Goal: Task Accomplishment & Management: Use online tool/utility

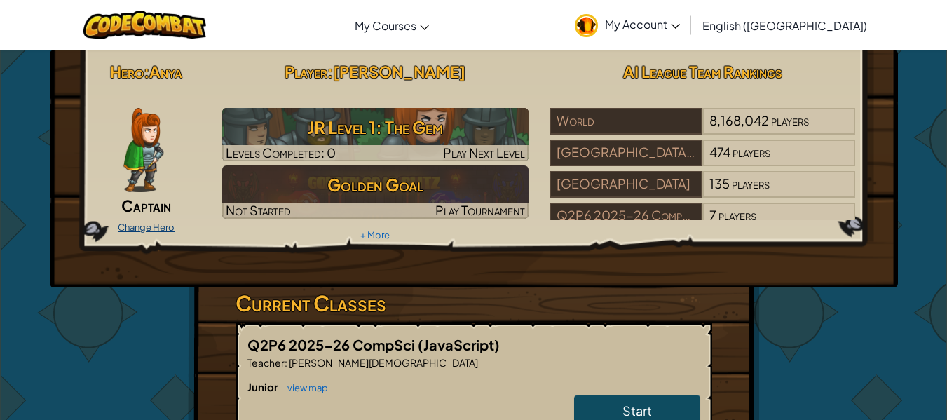
click at [153, 222] on link "Change Hero" at bounding box center [146, 226] width 57 height 11
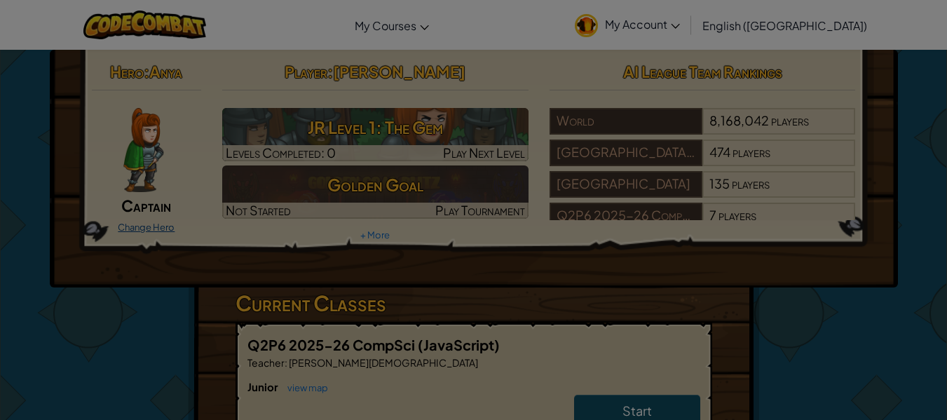
click at [153, 222] on div at bounding box center [473, 210] width 947 height 420
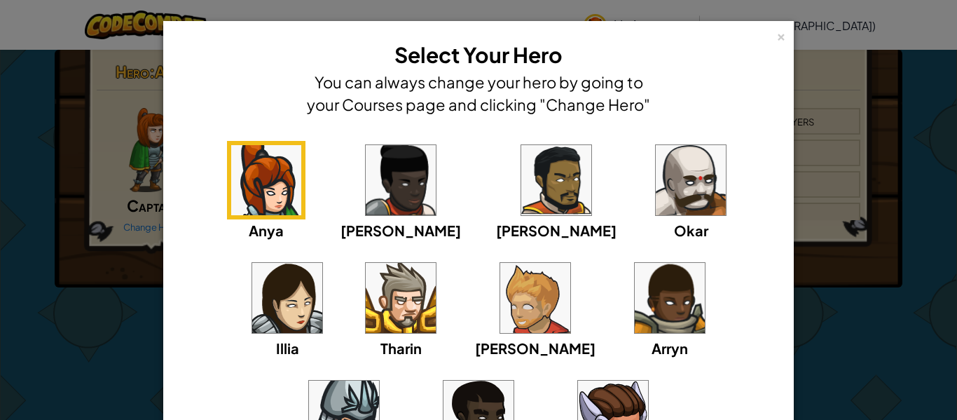
click at [656, 198] on img at bounding box center [691, 180] width 70 height 70
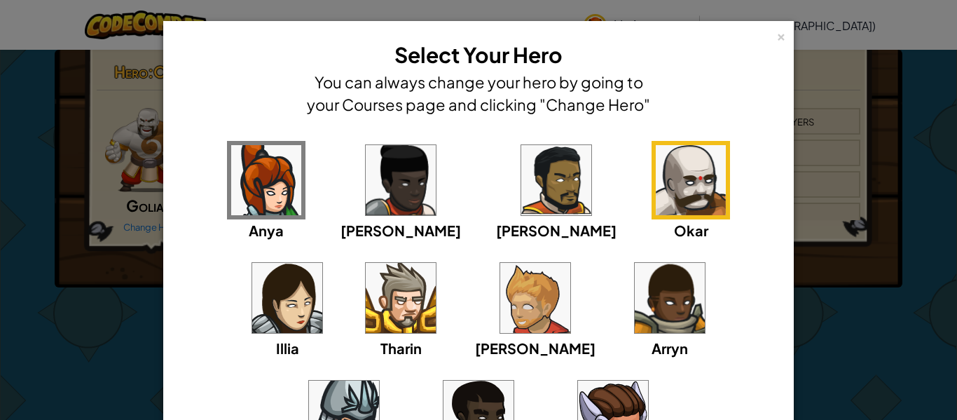
click at [635, 307] on img at bounding box center [670, 298] width 70 height 70
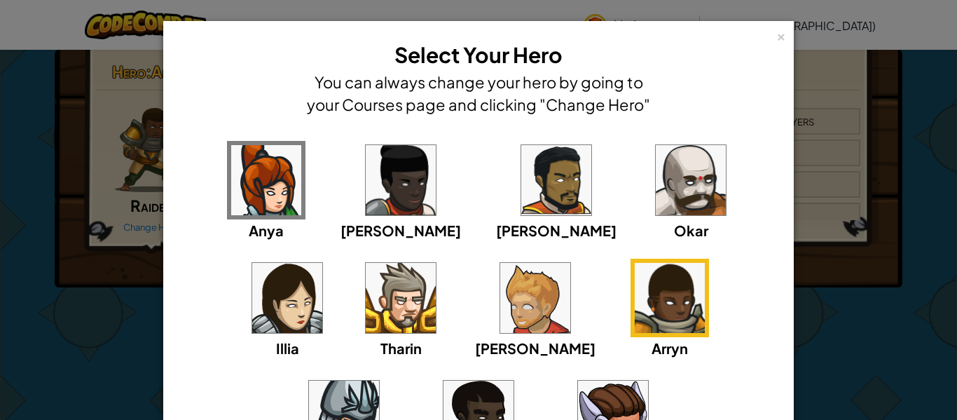
click at [366, 294] on img at bounding box center [401, 298] width 70 height 70
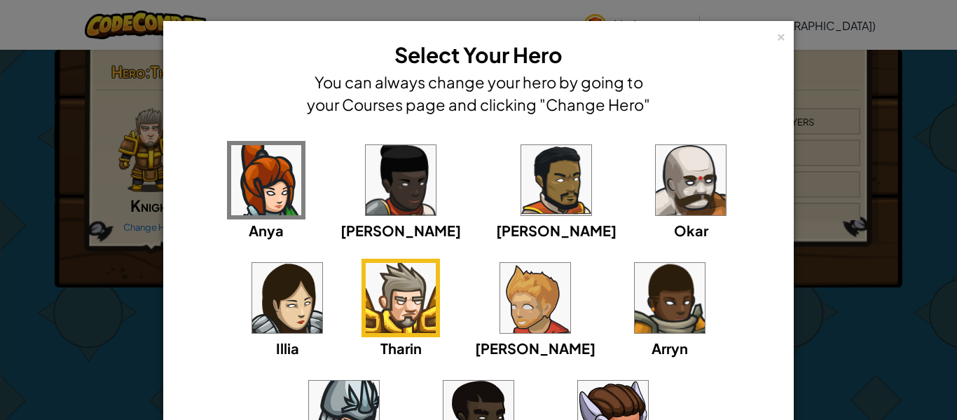
click at [656, 201] on img at bounding box center [691, 180] width 70 height 70
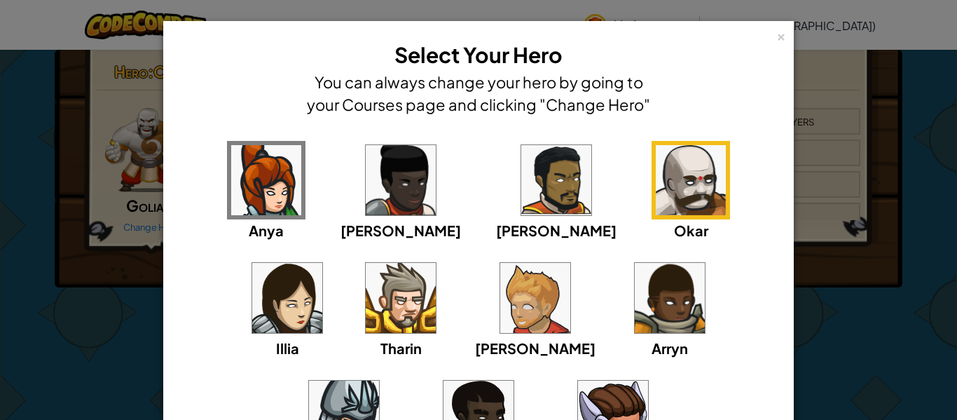
click at [521, 181] on img at bounding box center [556, 180] width 70 height 70
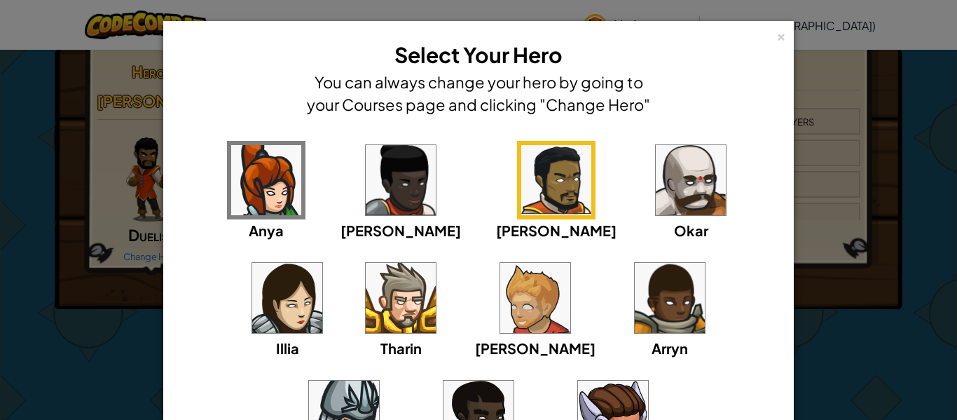
click at [514, 381] on img at bounding box center [479, 416] width 70 height 70
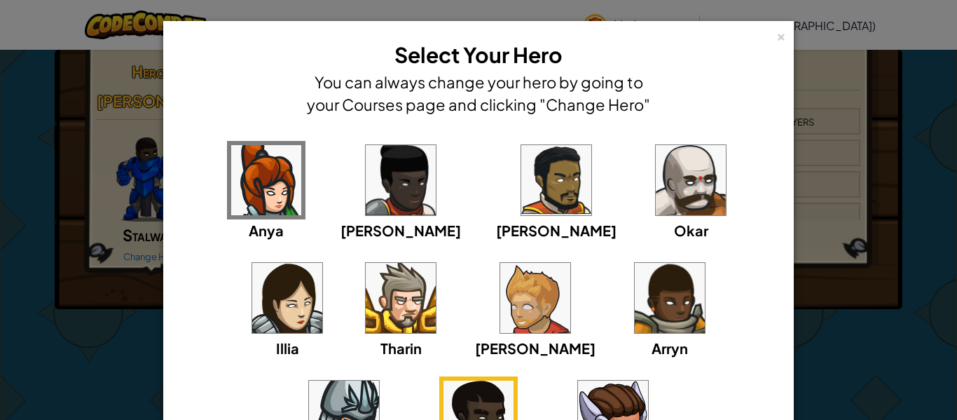
scroll to position [70, 0]
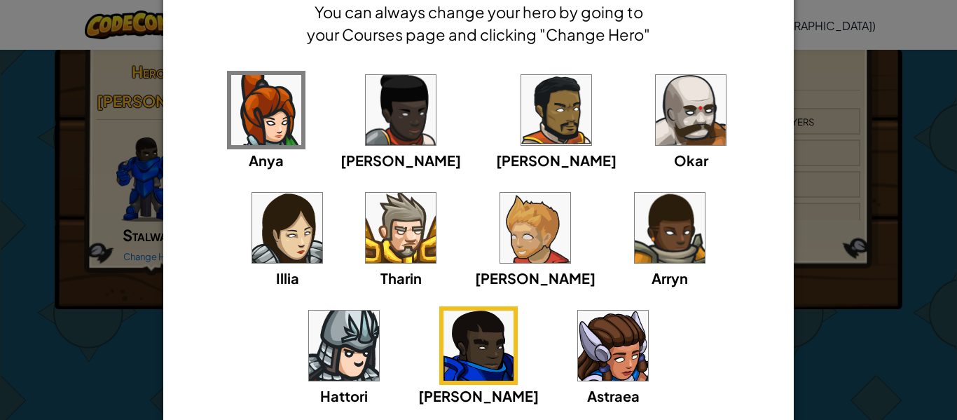
click at [366, 243] on img at bounding box center [401, 228] width 70 height 70
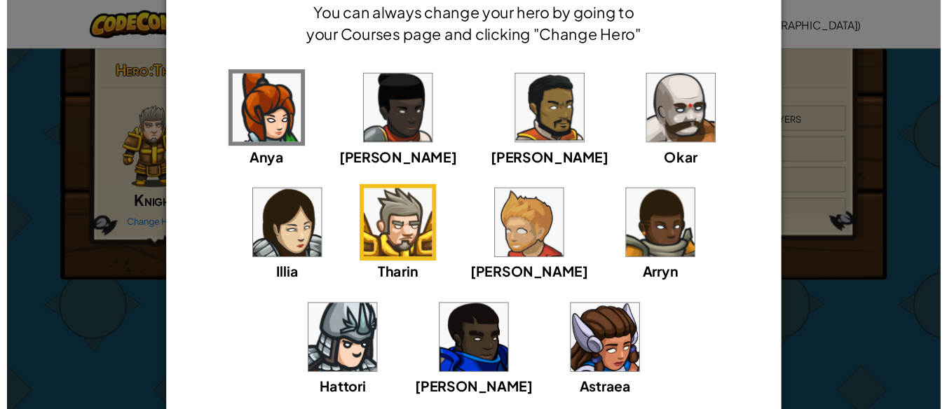
scroll to position [184, 0]
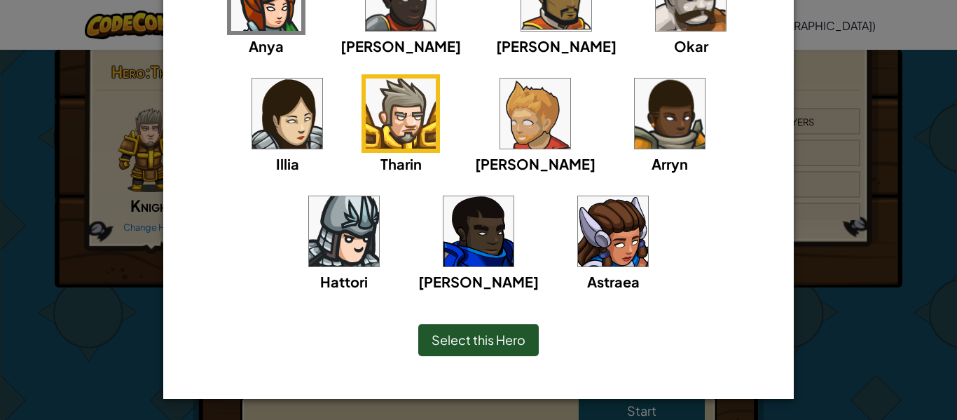
click at [498, 336] on span "Select this Hero" at bounding box center [479, 340] width 94 height 16
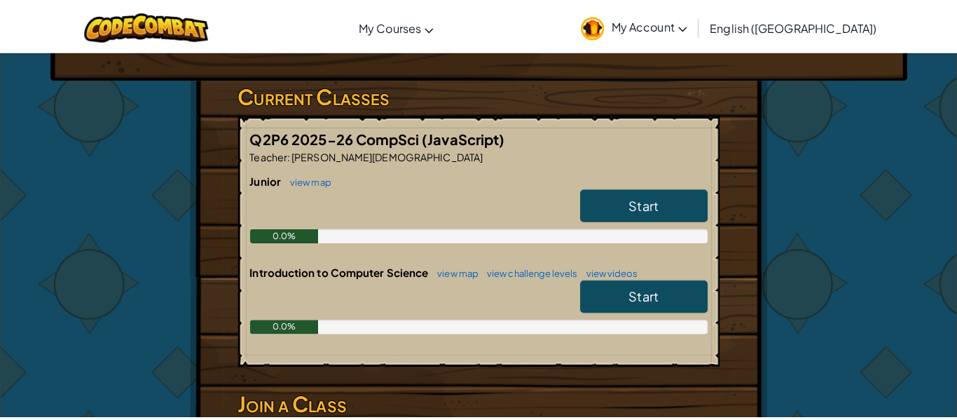
scroll to position [0, 0]
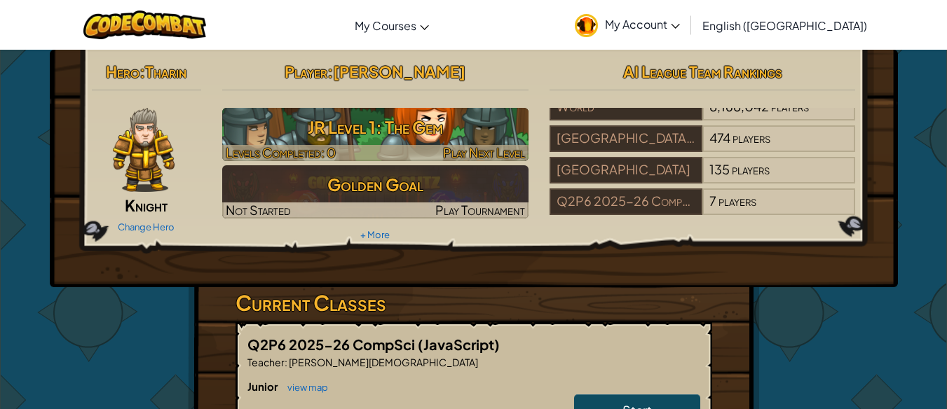
click at [428, 121] on h3 "JR Level 1: The Gem" at bounding box center [375, 127] width 306 height 32
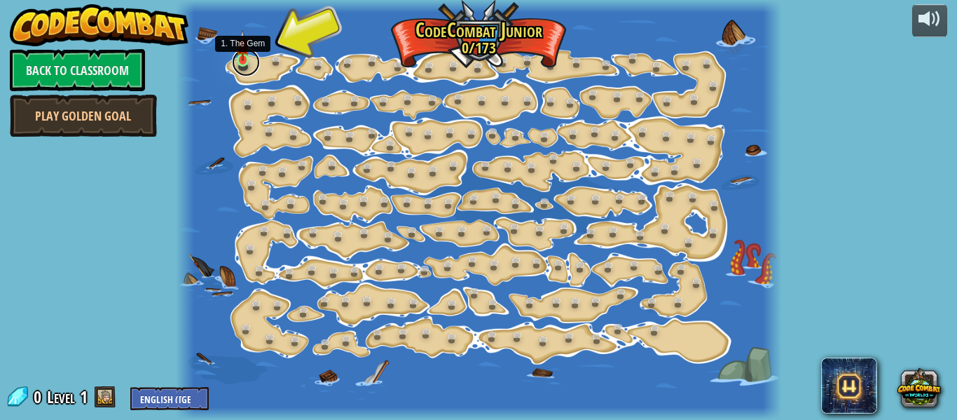
click at [235, 57] on link at bounding box center [246, 62] width 28 height 28
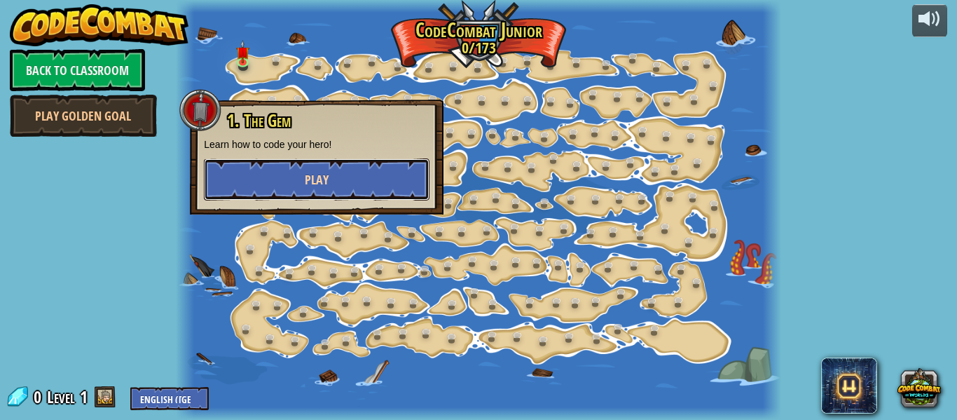
click at [258, 172] on button "Play" at bounding box center [317, 179] width 226 height 42
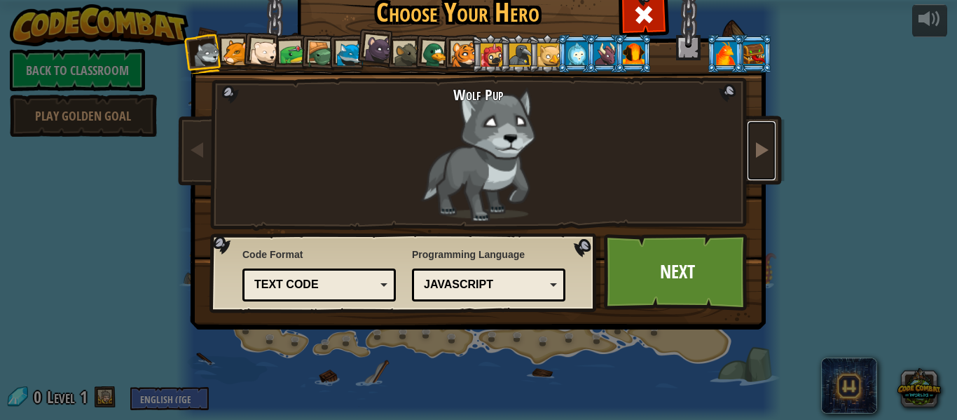
click at [749, 154] on link at bounding box center [762, 150] width 28 height 59
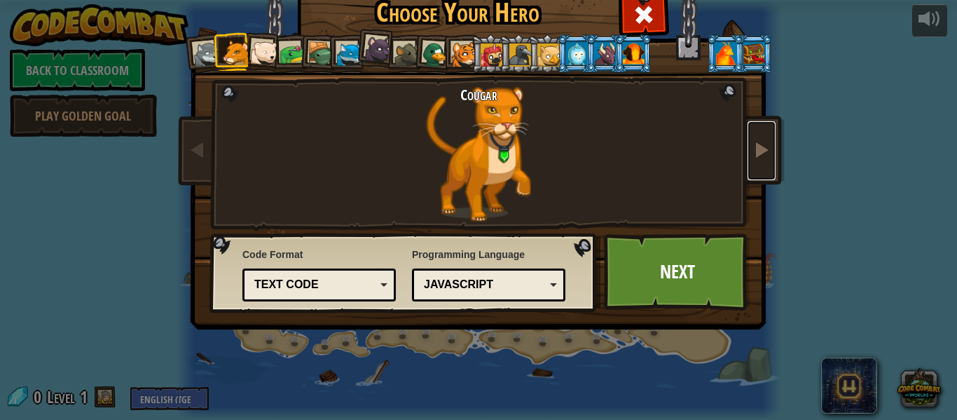
click at [753, 154] on span at bounding box center [761, 149] width 17 height 17
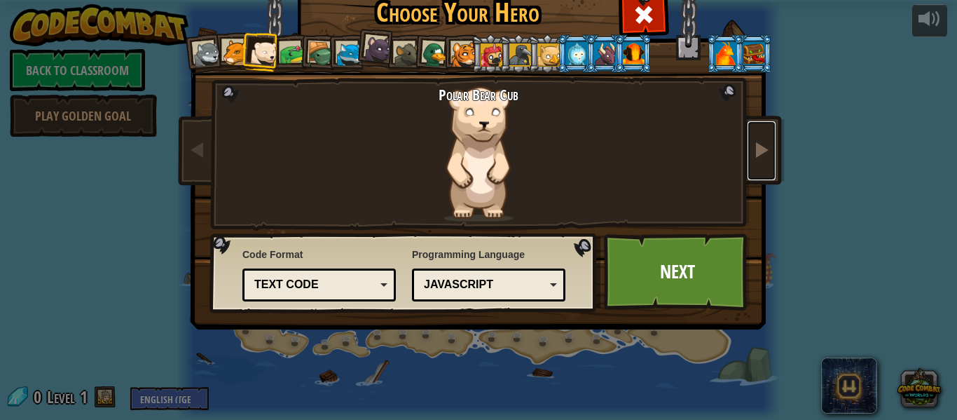
click at [753, 154] on span at bounding box center [761, 149] width 17 height 17
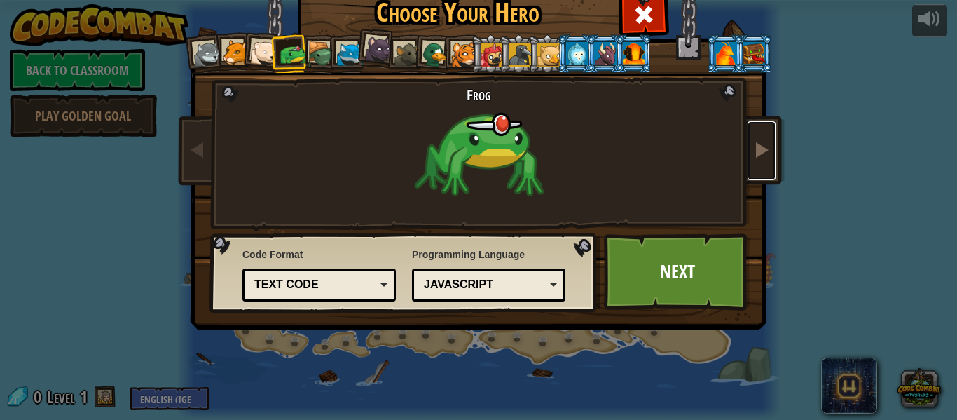
click at [753, 154] on span at bounding box center [761, 149] width 17 height 17
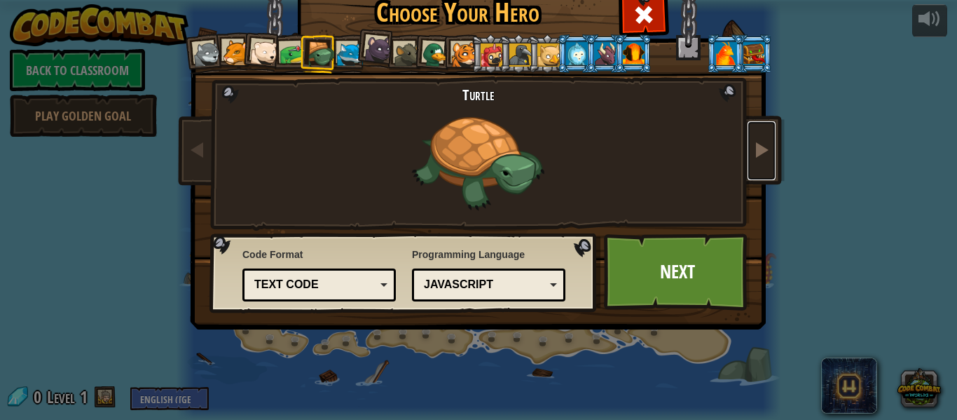
click at [753, 154] on span at bounding box center [761, 149] width 17 height 17
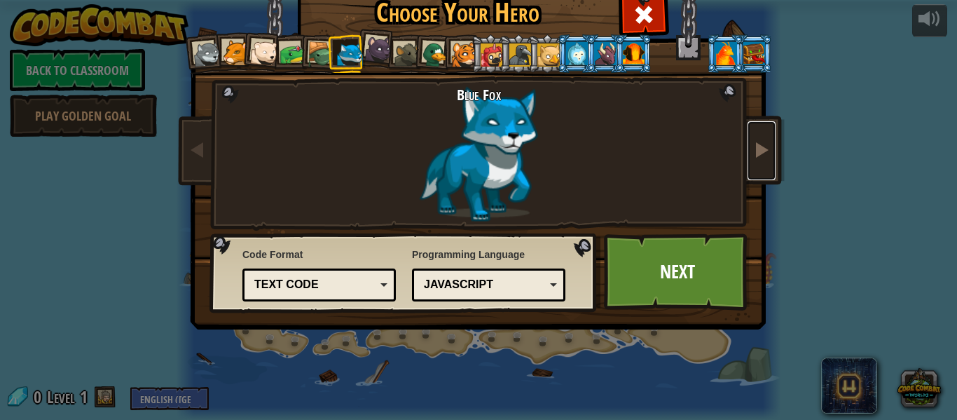
click at [753, 154] on span at bounding box center [761, 149] width 17 height 17
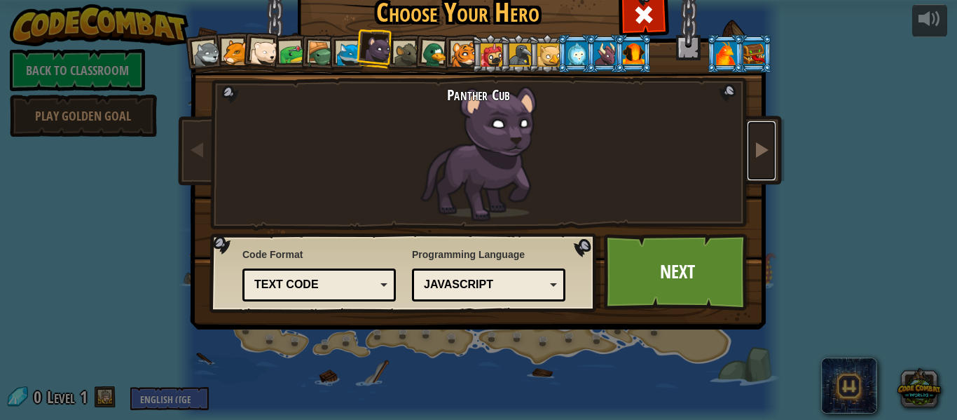
click at [753, 154] on span at bounding box center [761, 149] width 17 height 17
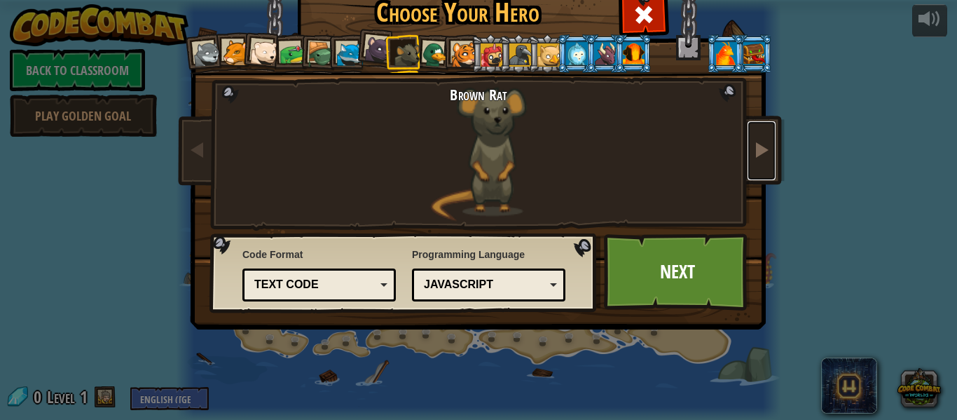
click at [753, 154] on span at bounding box center [761, 149] width 17 height 17
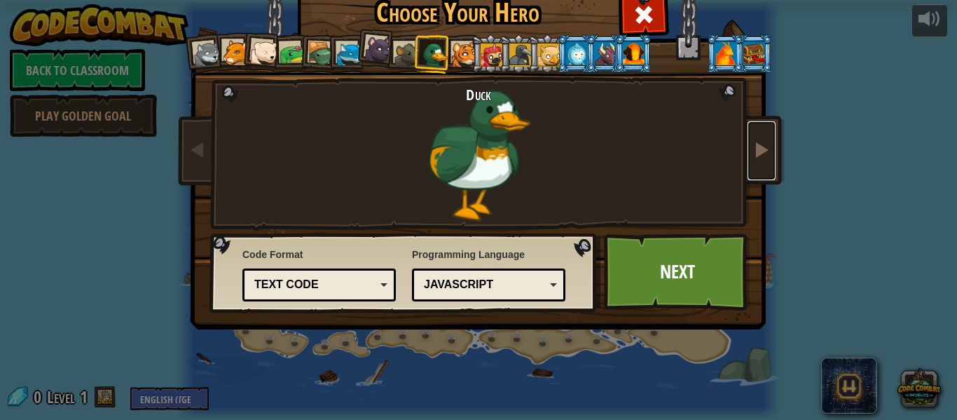
click at [753, 154] on span at bounding box center [761, 149] width 17 height 17
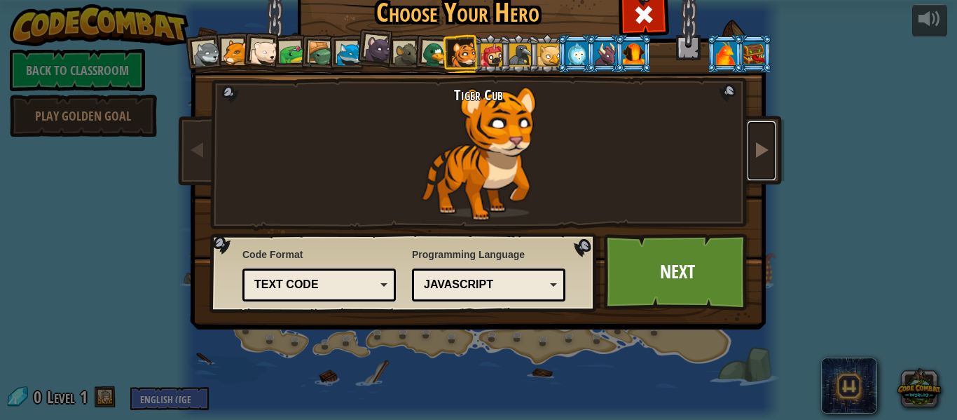
click at [753, 154] on span at bounding box center [761, 149] width 17 height 17
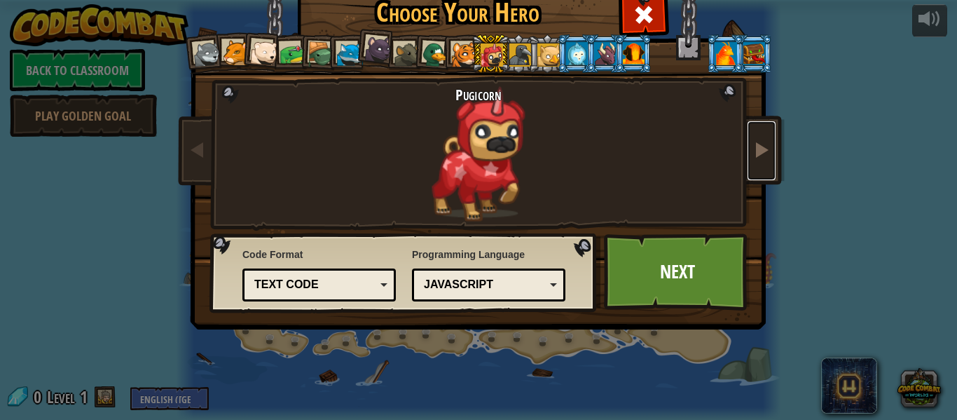
click at [753, 154] on span at bounding box center [761, 149] width 17 height 17
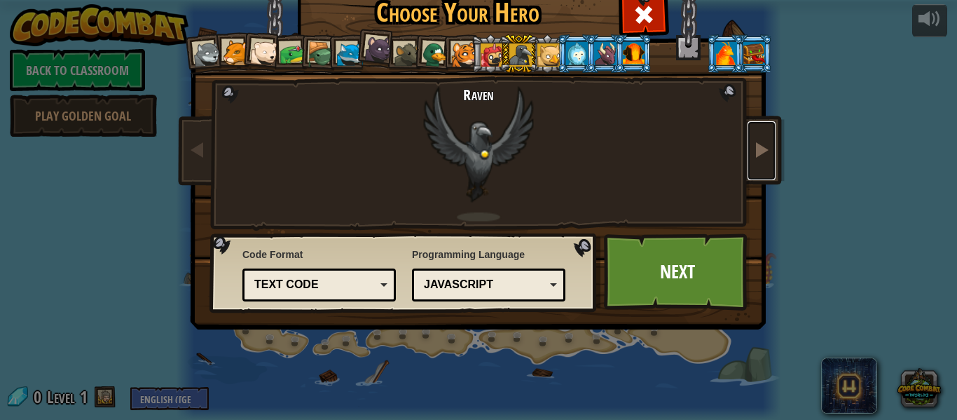
click at [753, 154] on span at bounding box center [761, 149] width 17 height 17
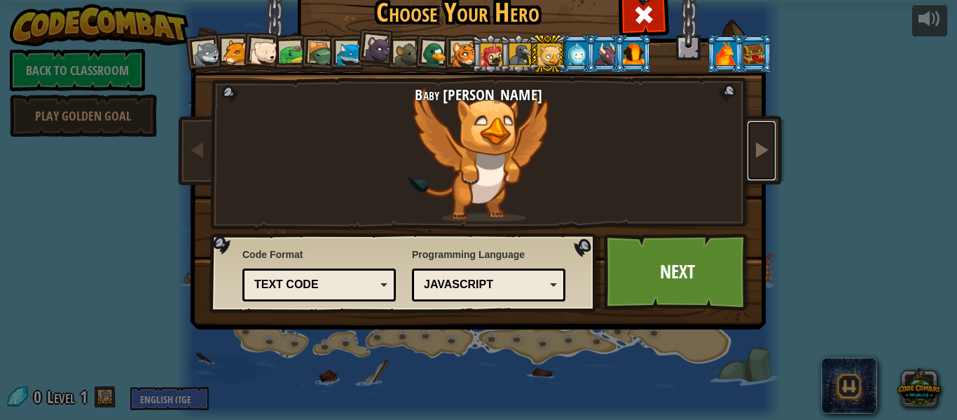
click at [753, 154] on span at bounding box center [761, 149] width 17 height 17
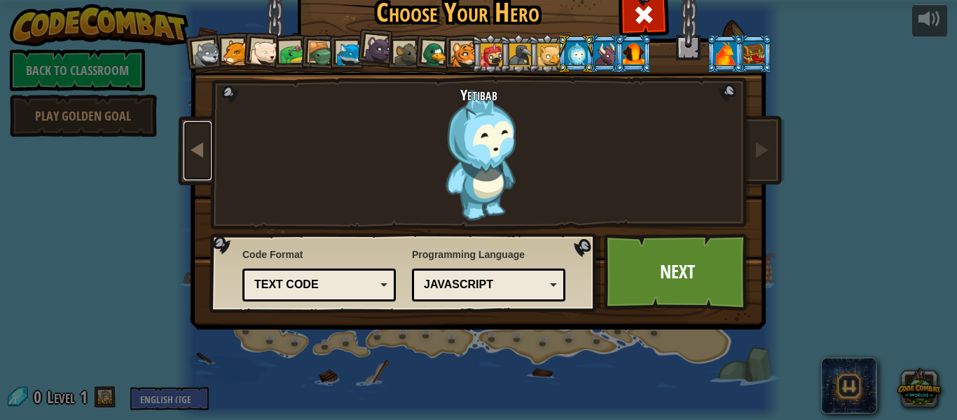
click at [196, 156] on span at bounding box center [197, 149] width 17 height 17
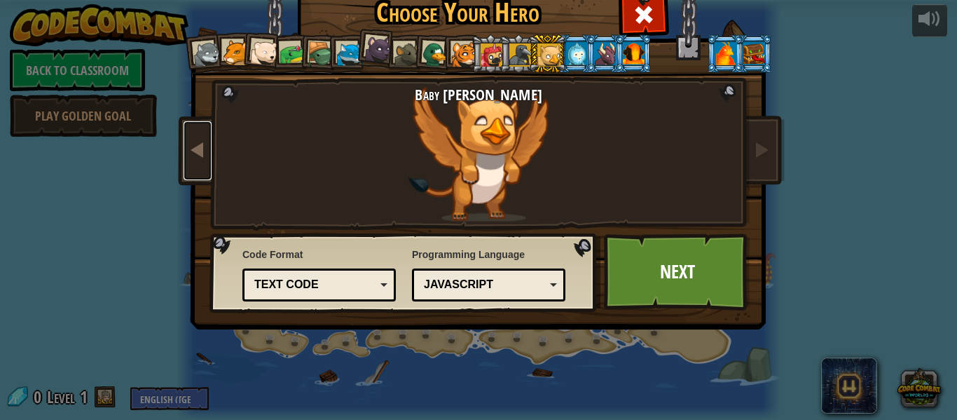
click at [196, 156] on span at bounding box center [197, 149] width 17 height 17
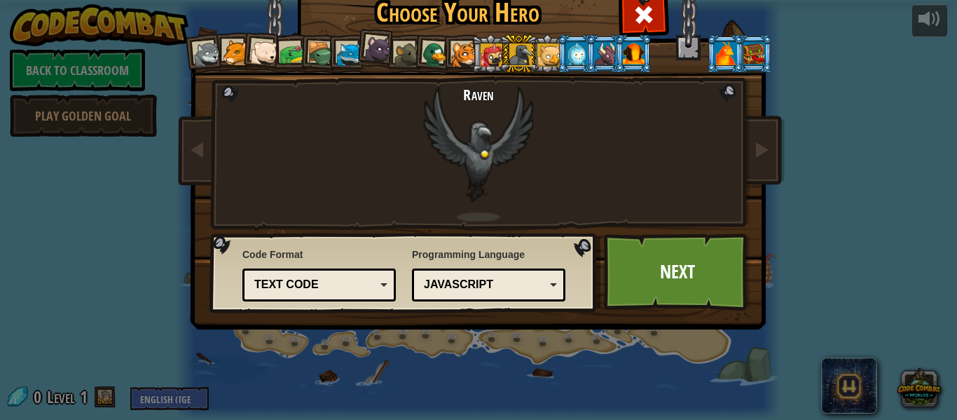
click at [721, 57] on div at bounding box center [726, 53] width 22 height 22
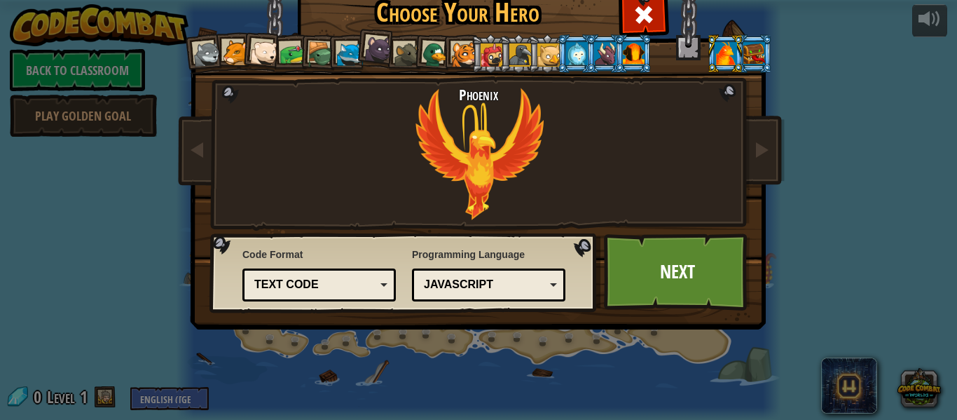
click at [633, 56] on div at bounding box center [634, 53] width 22 height 22
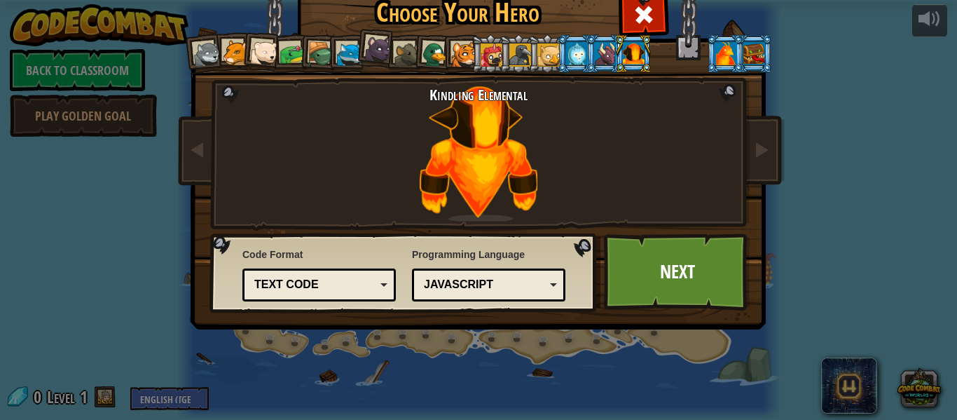
click at [598, 56] on div at bounding box center [605, 53] width 22 height 22
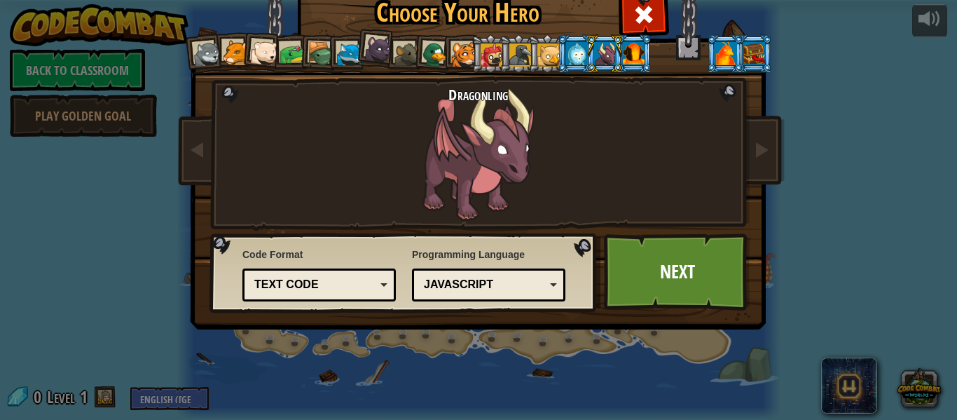
click at [629, 54] on div at bounding box center [634, 53] width 22 height 22
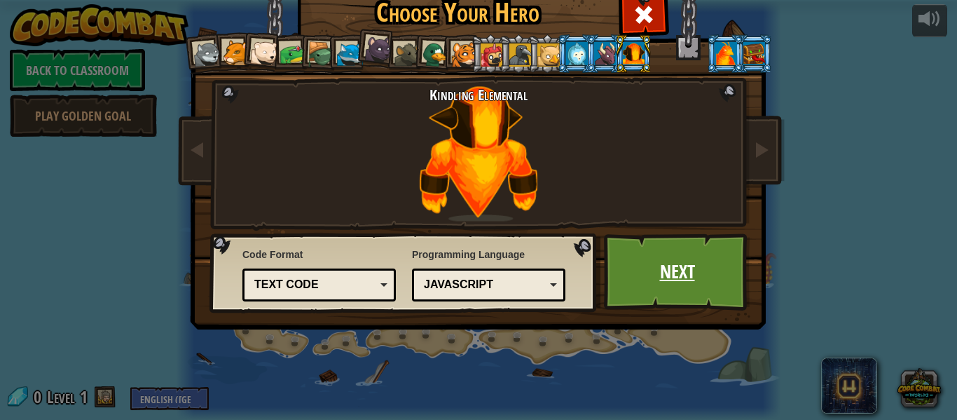
click at [650, 259] on link "Next" at bounding box center [677, 271] width 146 height 77
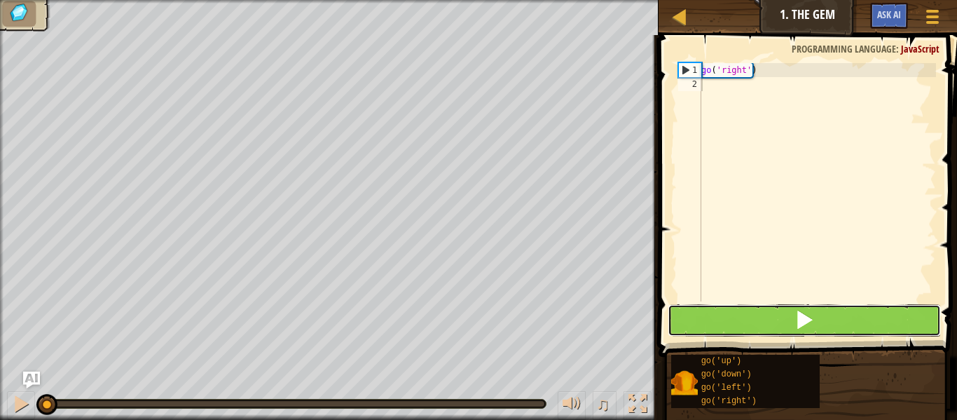
click at [751, 307] on button at bounding box center [804, 320] width 273 height 32
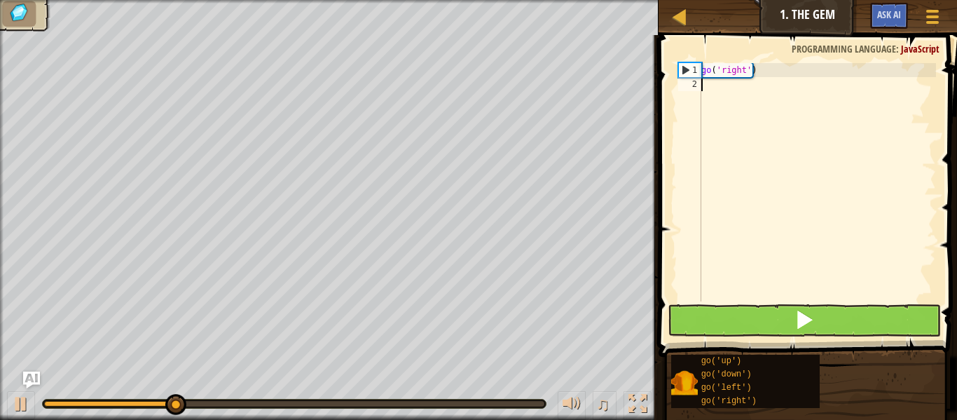
scroll to position [6, 0]
type textarea "go t"
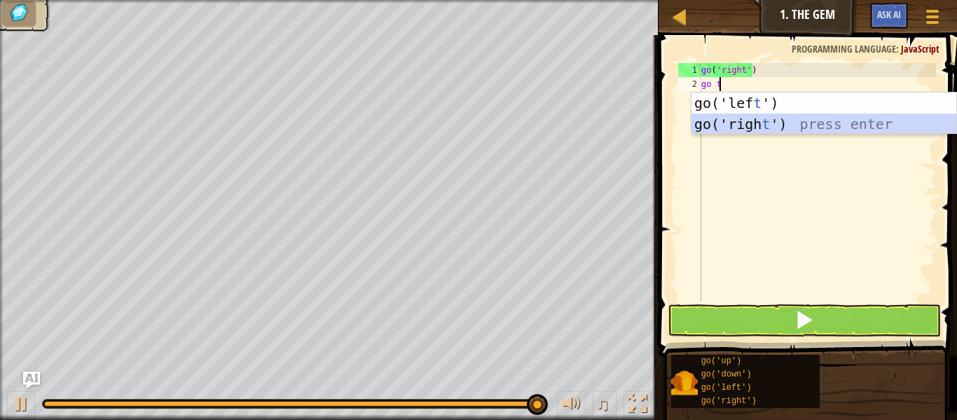
click at [781, 124] on div "go('lef t ') press enter go('righ t ') press enter" at bounding box center [824, 135] width 265 height 84
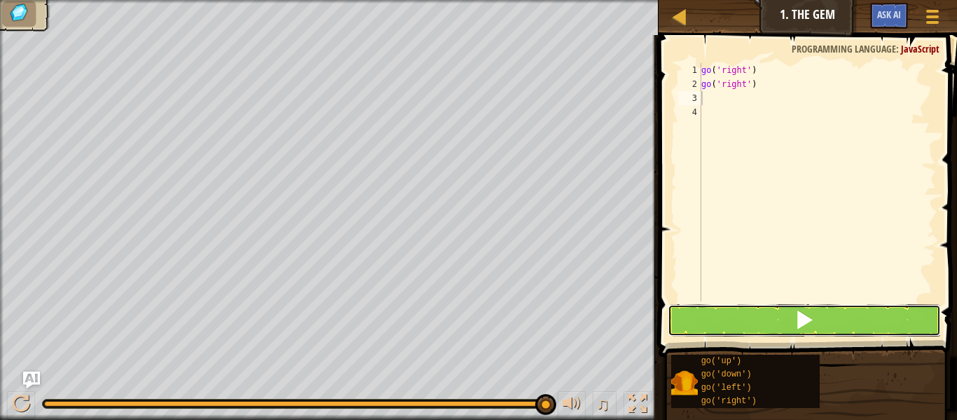
click at [750, 305] on button at bounding box center [804, 320] width 273 height 32
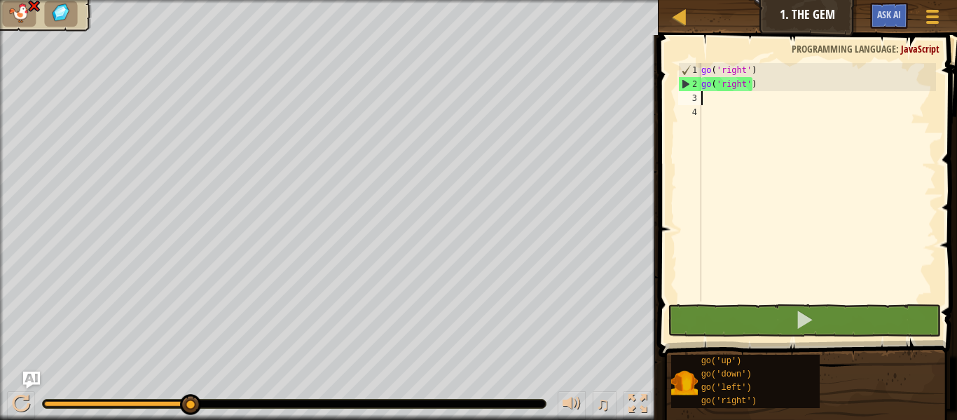
click at [708, 80] on div "go ( 'right' ) go ( 'right' )" at bounding box center [818, 196] width 238 height 266
click at [691, 64] on div "1" at bounding box center [690, 70] width 22 height 14
click at [702, 76] on div "go ( 'right' ) go ( 'right' )" at bounding box center [818, 196] width 238 height 266
click at [710, 67] on div "go ( 'right' ) go ( 'right' )" at bounding box center [818, 196] width 238 height 266
click at [697, 88] on div "2" at bounding box center [690, 84] width 22 height 14
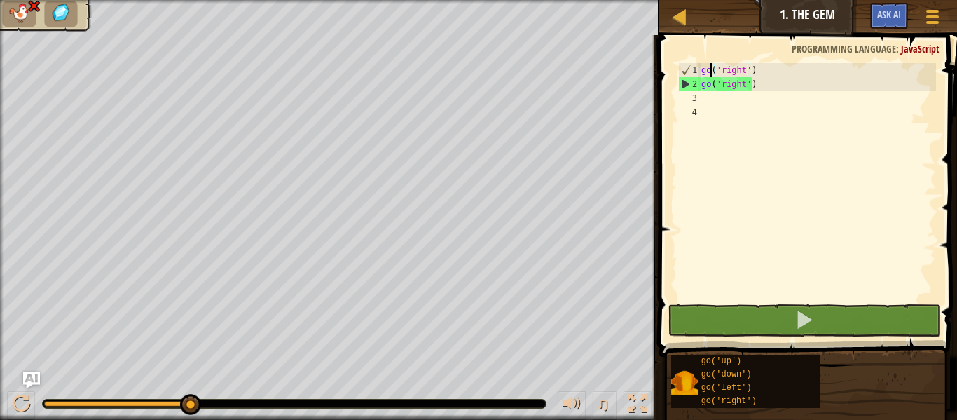
type textarea "go('right')"
click at [697, 88] on div "2" at bounding box center [690, 84] width 22 height 14
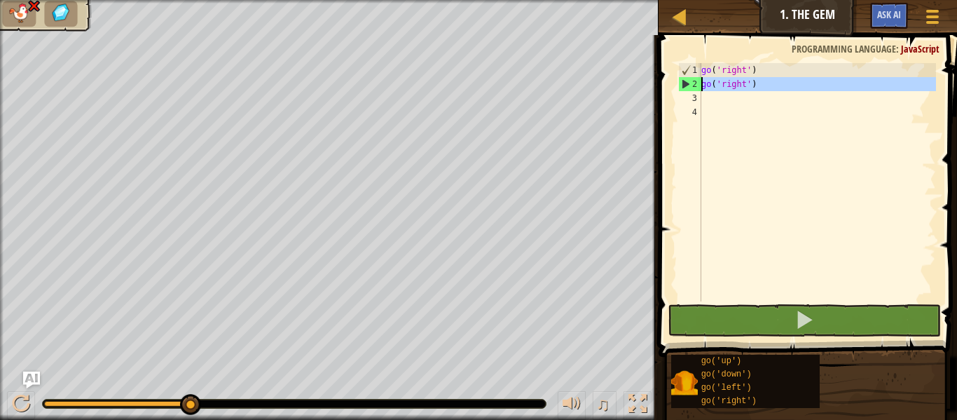
click at [690, 83] on div "2" at bounding box center [690, 84] width 22 height 14
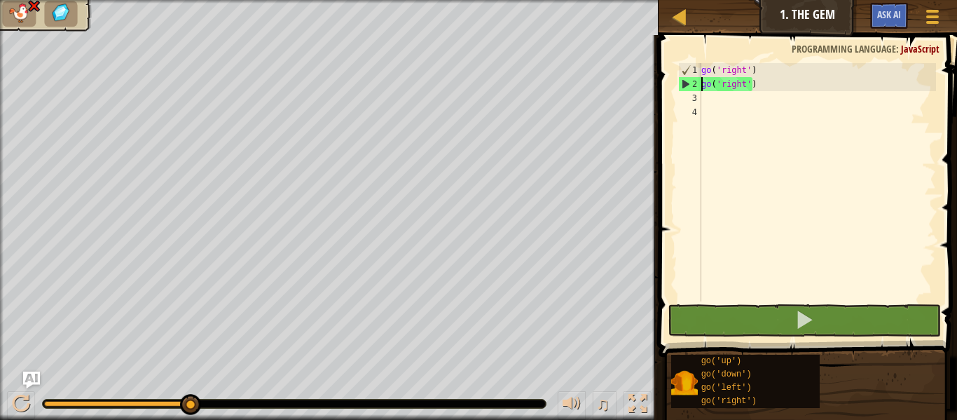
click at [684, 83] on div "2" at bounding box center [690, 84] width 22 height 14
type textarea "go('right')"
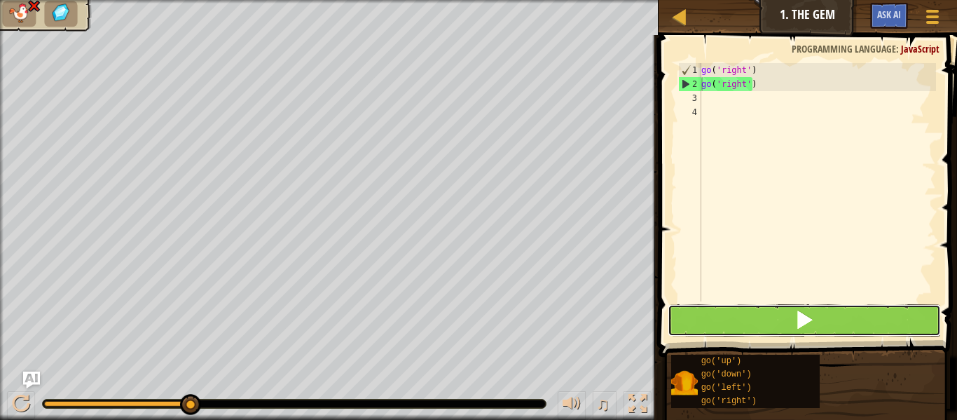
click at [791, 325] on button at bounding box center [804, 320] width 273 height 32
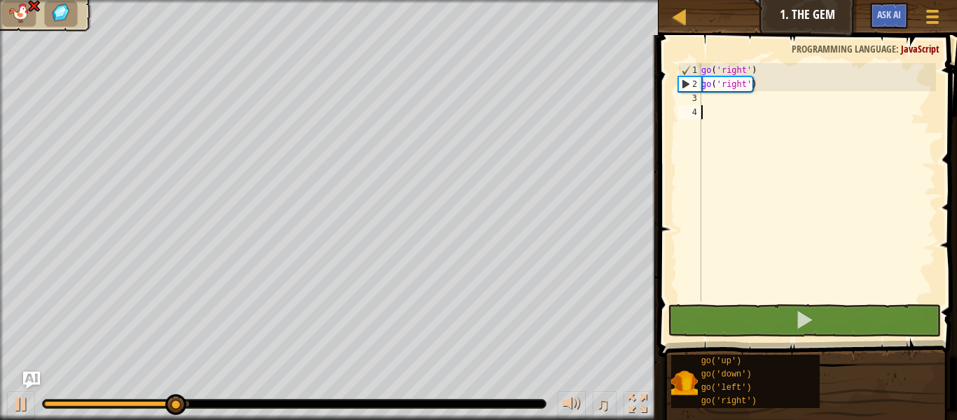
drag, startPoint x: 730, startPoint y: 233, endPoint x: 716, endPoint y: 170, distance: 65.3
click at [727, 213] on div "go ( 'right' ) go ( 'right' )" at bounding box center [818, 196] width 238 height 266
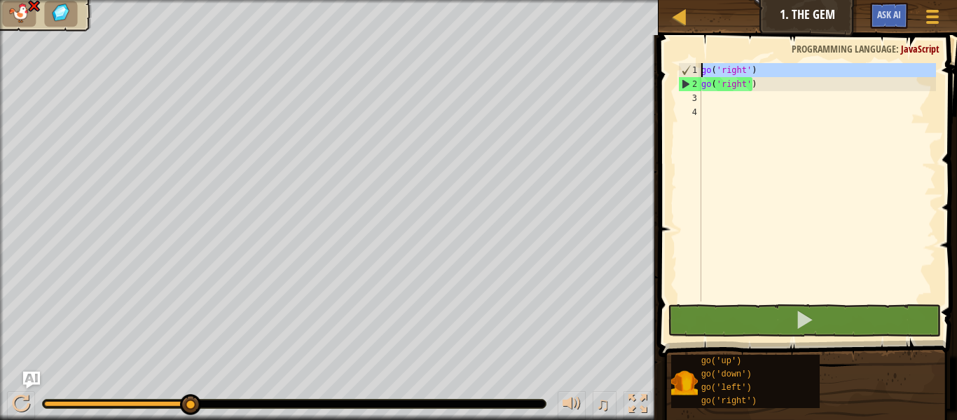
click at [695, 76] on div "1" at bounding box center [690, 70] width 22 height 14
type textarea "go('right')"
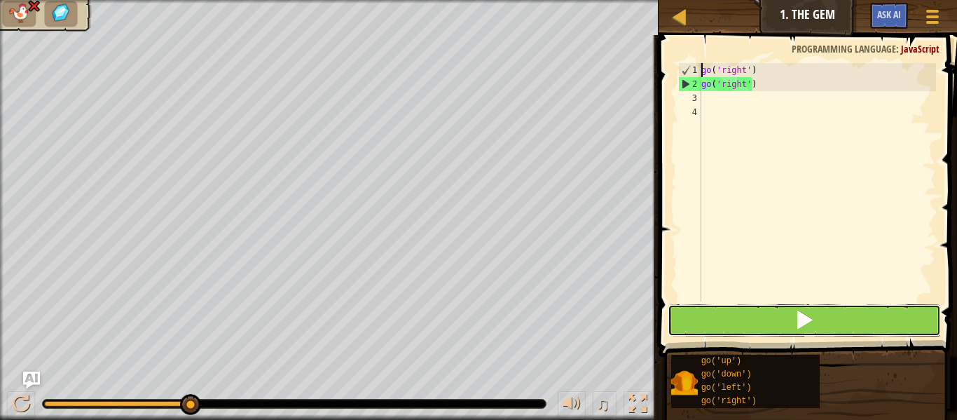
click at [755, 333] on button at bounding box center [804, 320] width 273 height 32
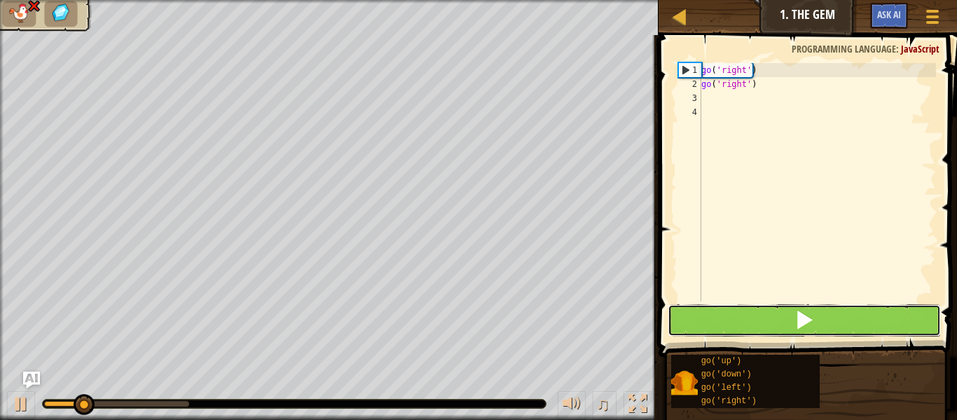
click at [753, 320] on button at bounding box center [804, 320] width 273 height 32
click at [749, 325] on button at bounding box center [804, 320] width 273 height 32
click at [749, 321] on button at bounding box center [804, 320] width 273 height 32
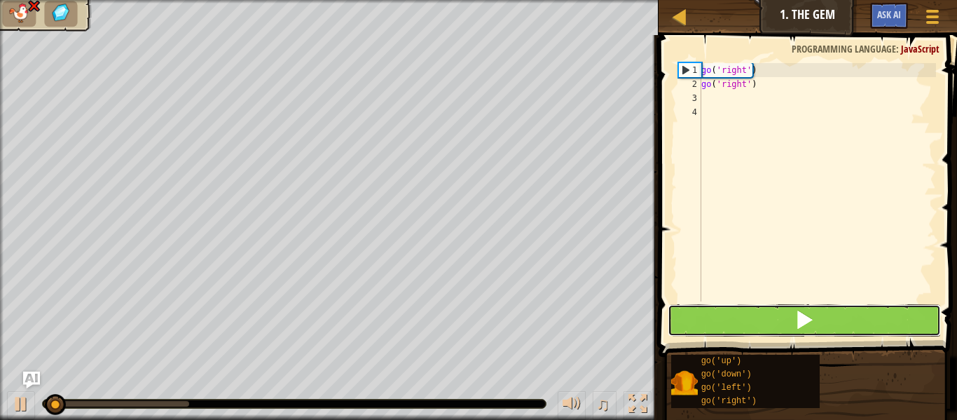
click at [749, 321] on button at bounding box center [804, 320] width 273 height 32
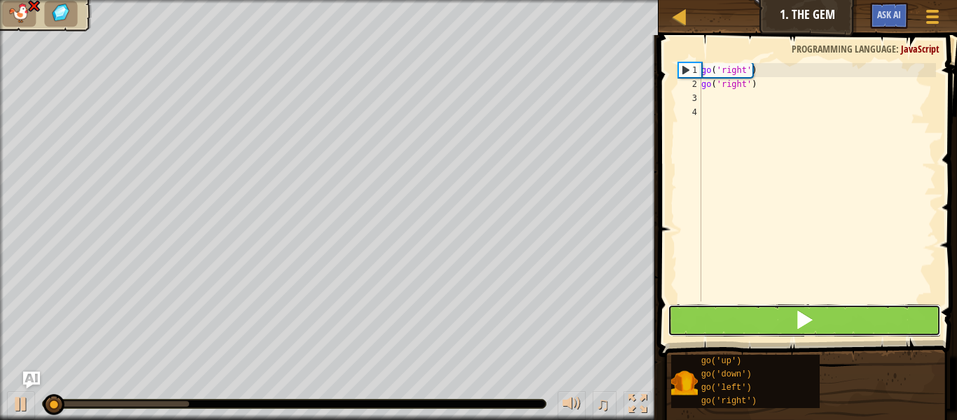
click at [749, 321] on button at bounding box center [804, 320] width 273 height 32
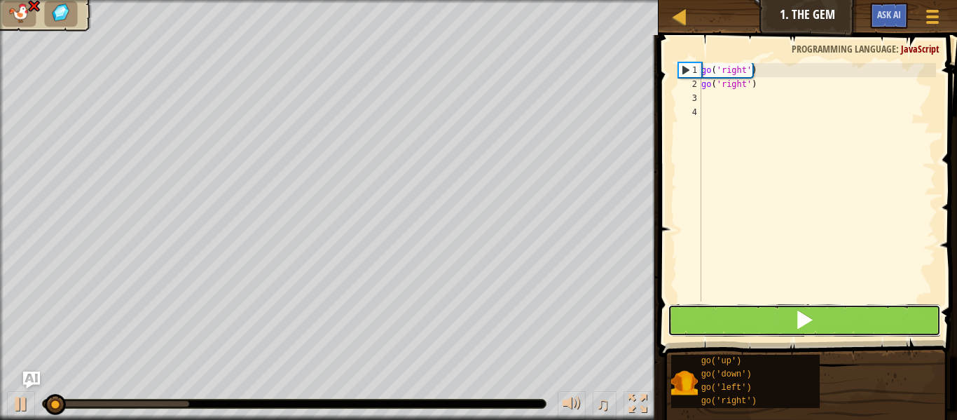
click at [749, 321] on button at bounding box center [804, 320] width 273 height 32
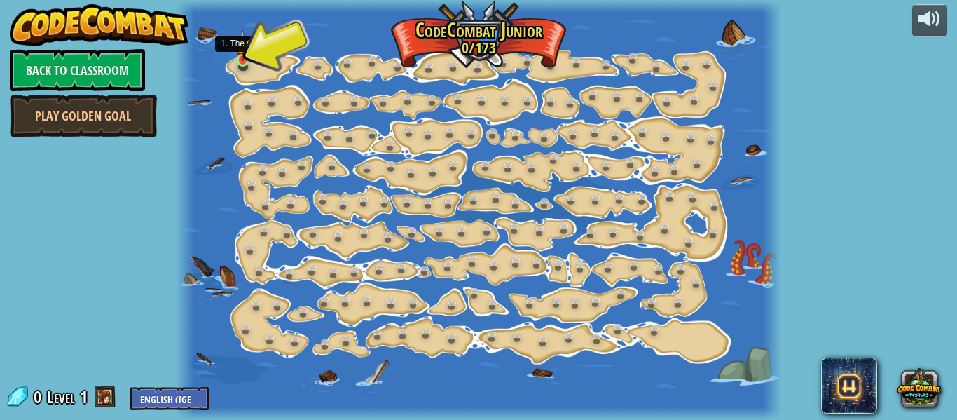
click at [239, 60] on img at bounding box center [242, 45] width 13 height 31
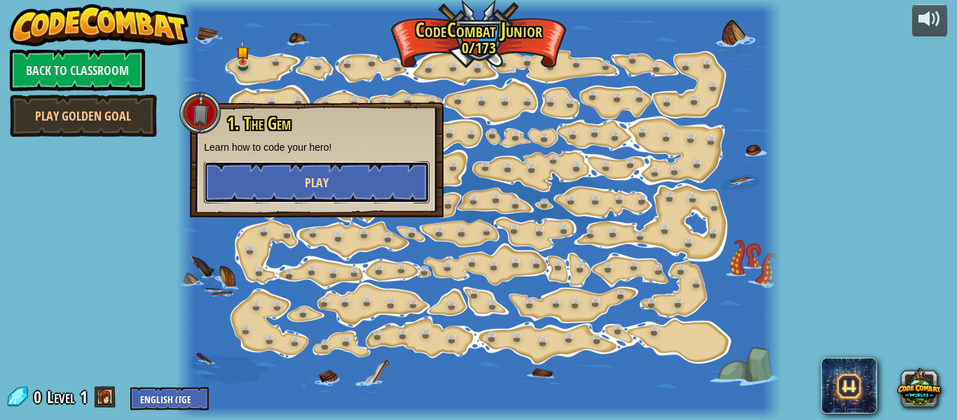
click at [329, 178] on button "Play" at bounding box center [317, 182] width 226 height 42
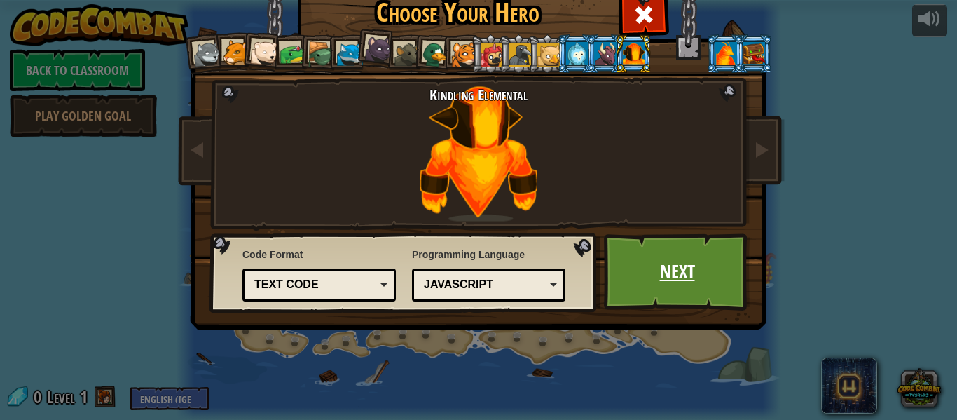
click at [688, 282] on link "Next" at bounding box center [677, 271] width 146 height 77
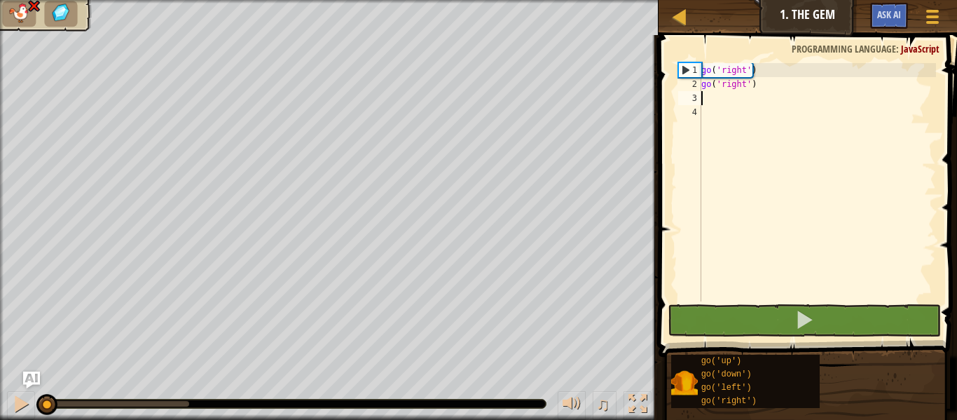
click at [713, 97] on div "go ( 'right' ) go ( 'right' )" at bounding box center [818, 196] width 238 height 266
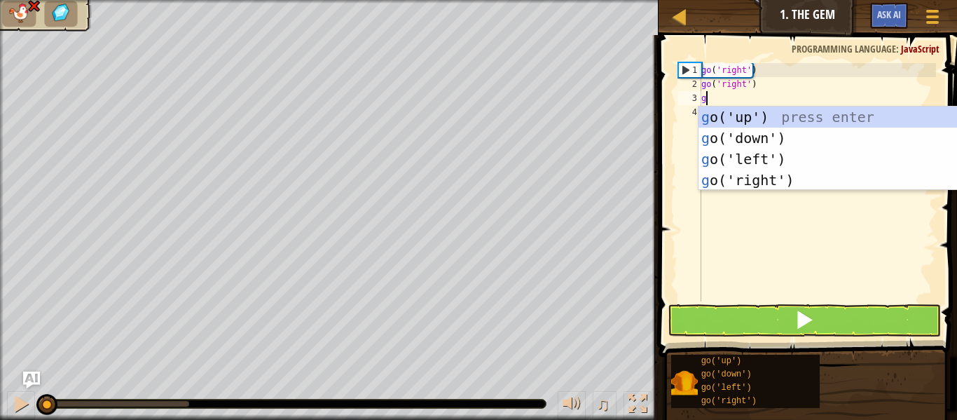
type textarea "go"
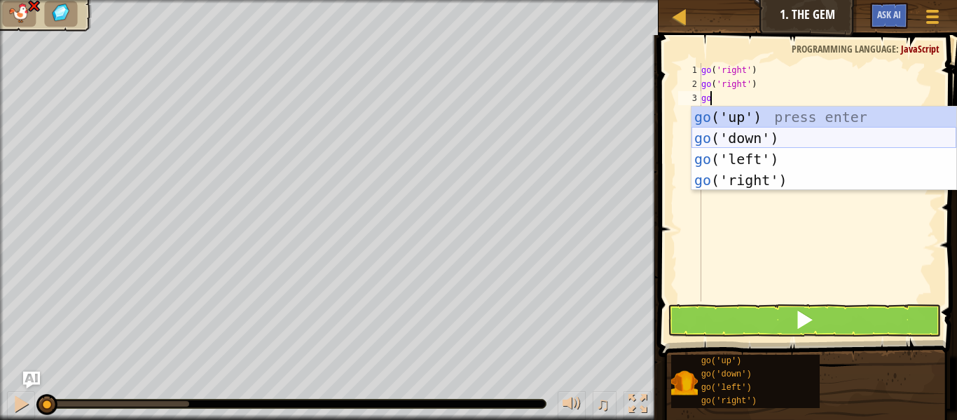
click at [724, 137] on div "go ('up') press enter go ('down') press enter go ('left') press enter go ('righ…" at bounding box center [824, 170] width 265 height 126
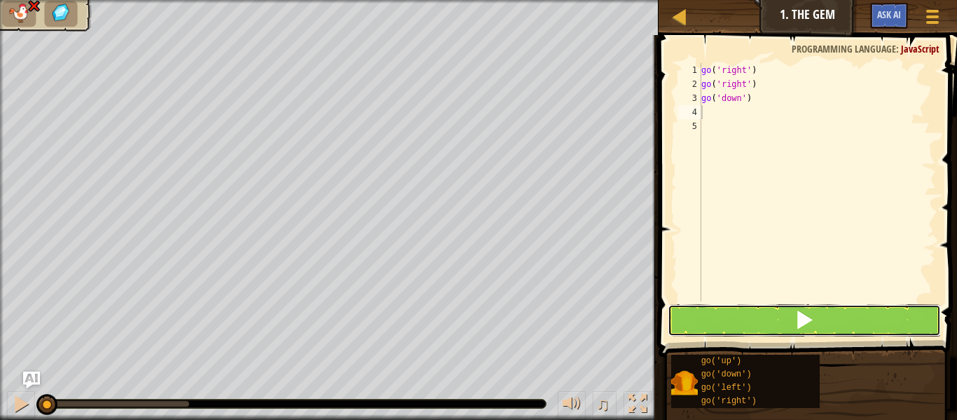
click at [817, 309] on button at bounding box center [804, 320] width 273 height 32
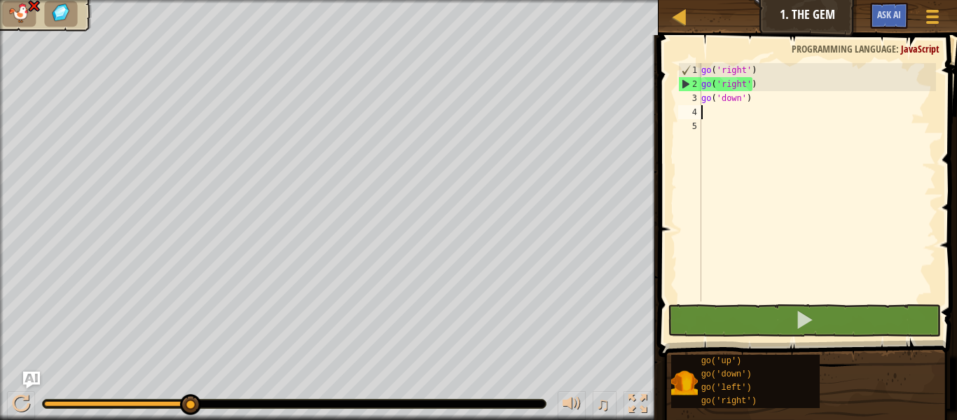
click at [749, 79] on div "go ( 'right' ) go ( 'right' ) go ( 'down' )" at bounding box center [818, 196] width 238 height 266
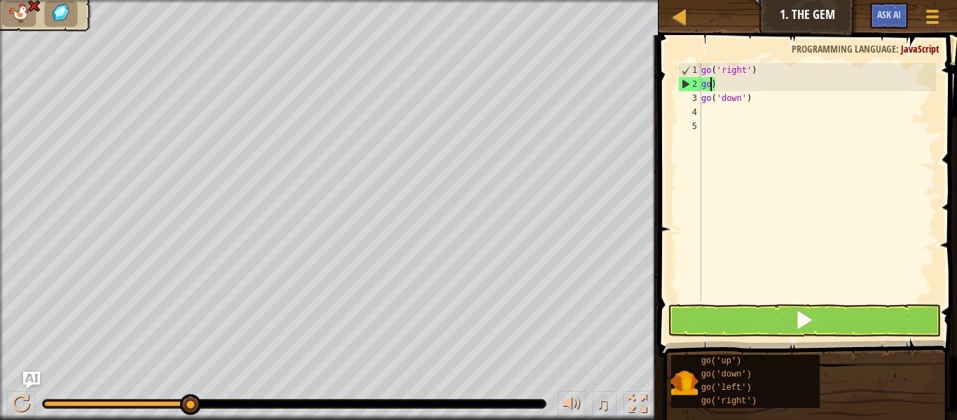
type textarea ")"
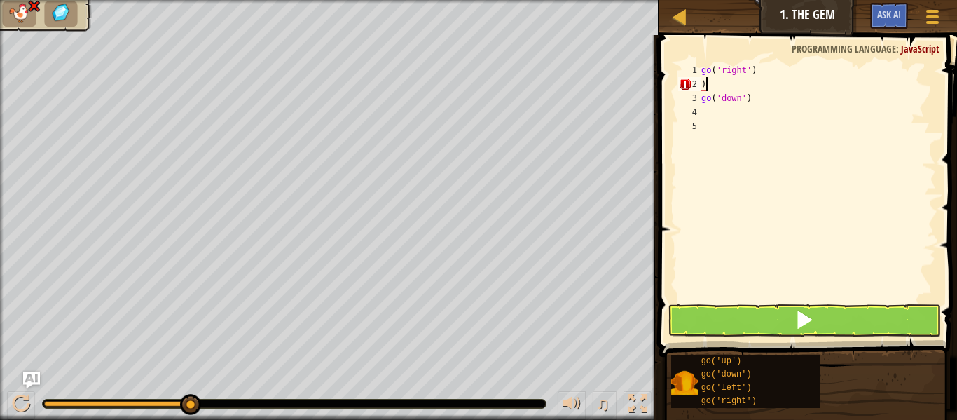
click at [749, 81] on div "go ( 'right' ) ) go ( 'down' )" at bounding box center [818, 196] width 238 height 266
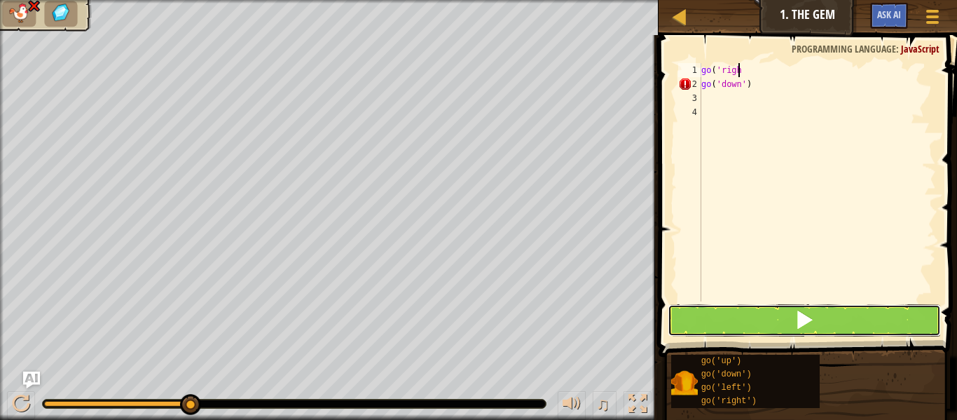
click at [790, 319] on button at bounding box center [804, 320] width 273 height 32
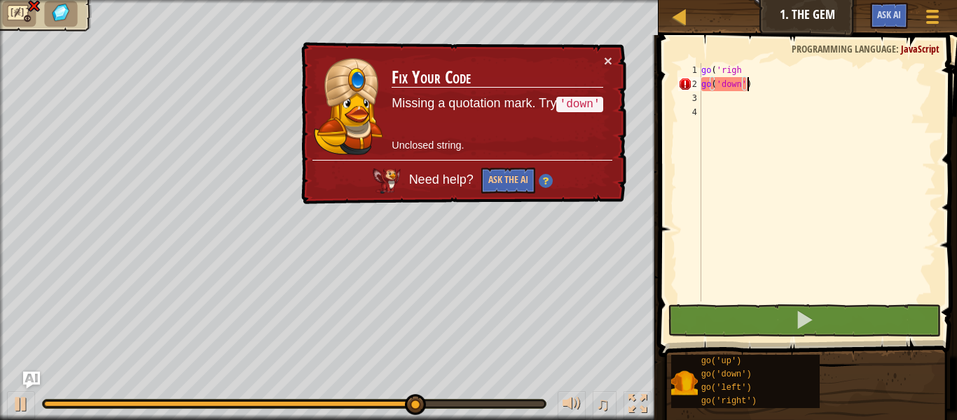
click at [773, 86] on div "go ( 'righ go ( 'down' )" at bounding box center [818, 196] width 238 height 266
click at [721, 88] on div "go ( 'righ go ( 'down' )" at bounding box center [818, 196] width 238 height 266
click at [756, 90] on div "go ( 'righ go ( 'down' )" at bounding box center [818, 196] width 238 height 266
click at [511, 176] on button "Ask the AI" at bounding box center [509, 181] width 54 height 26
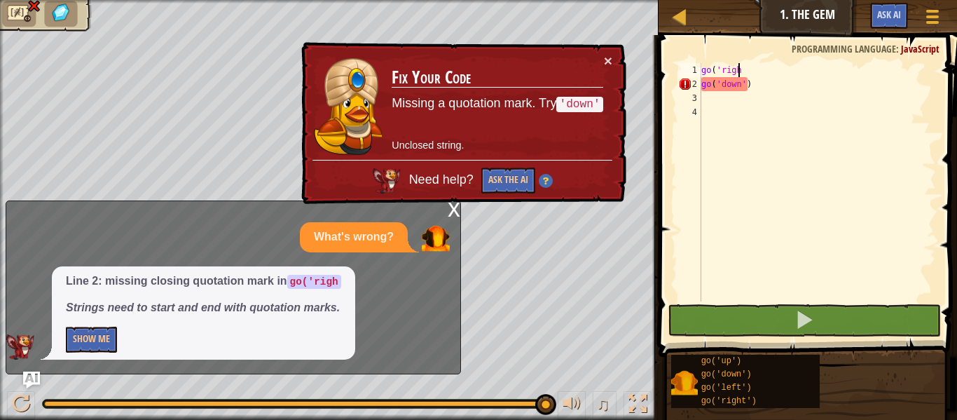
click at [739, 69] on div "go ( 'righ go ( 'down' )" at bounding box center [818, 196] width 238 height 266
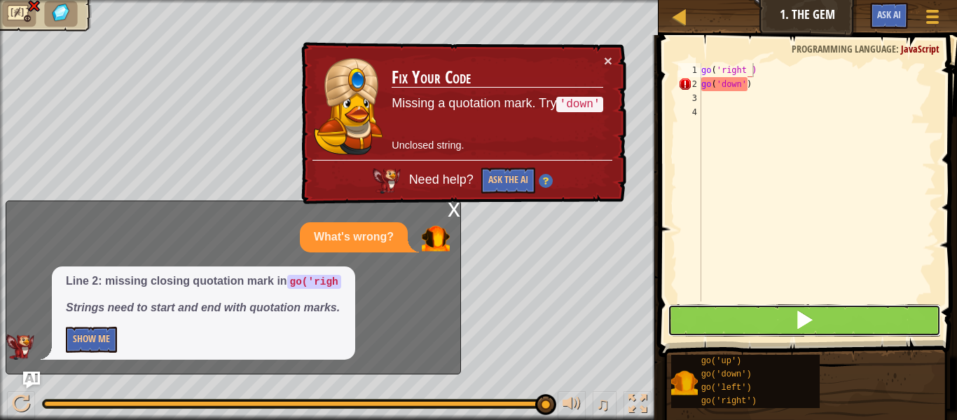
click at [824, 308] on button at bounding box center [804, 320] width 273 height 32
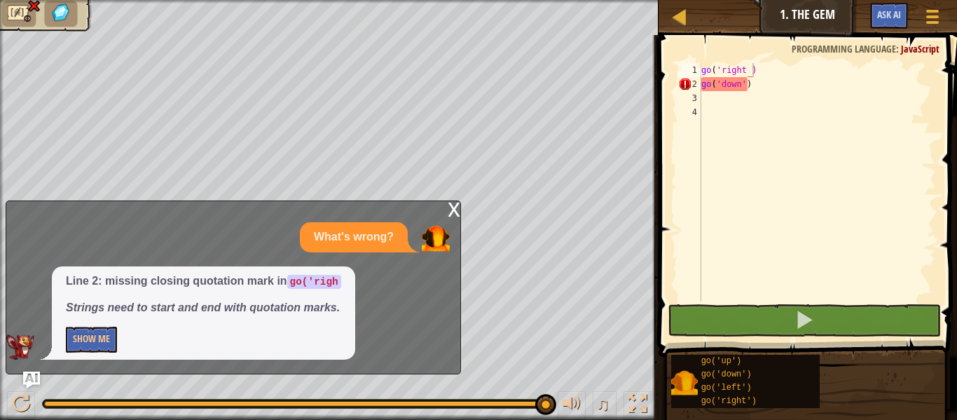
click at [456, 212] on div "x" at bounding box center [454, 208] width 13 height 14
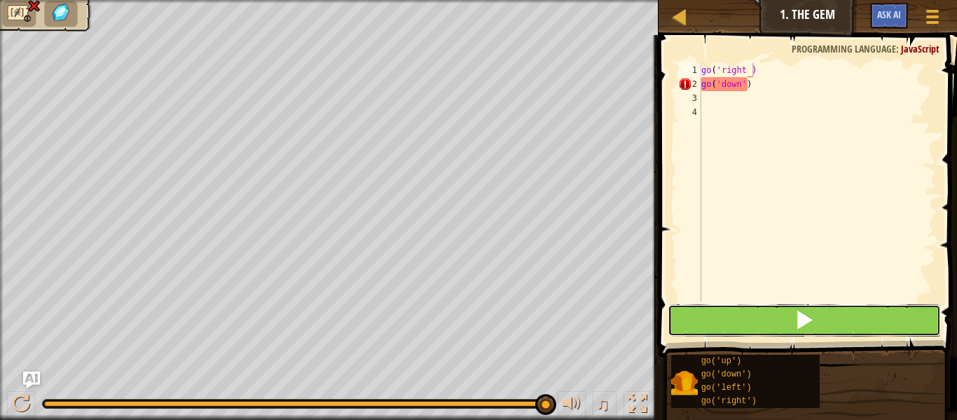
click at [734, 311] on button at bounding box center [804, 320] width 273 height 32
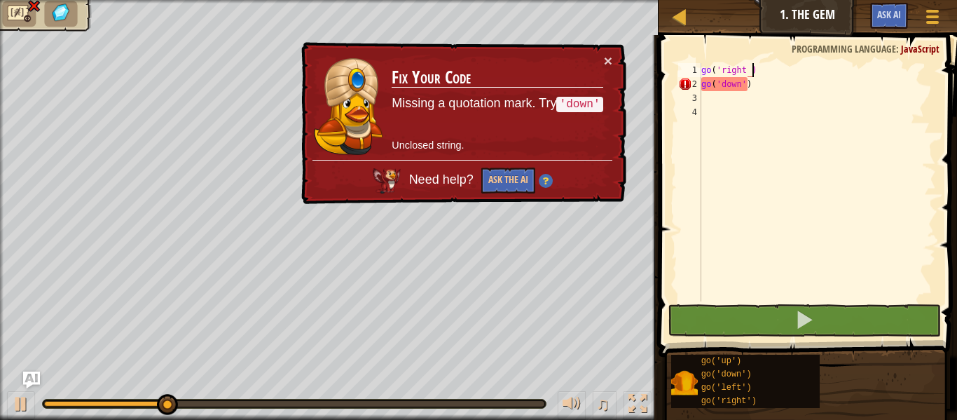
click at [742, 69] on div "go ( 'right ) go ( 'down' )" at bounding box center [818, 196] width 238 height 266
type textarea "go('right' )"
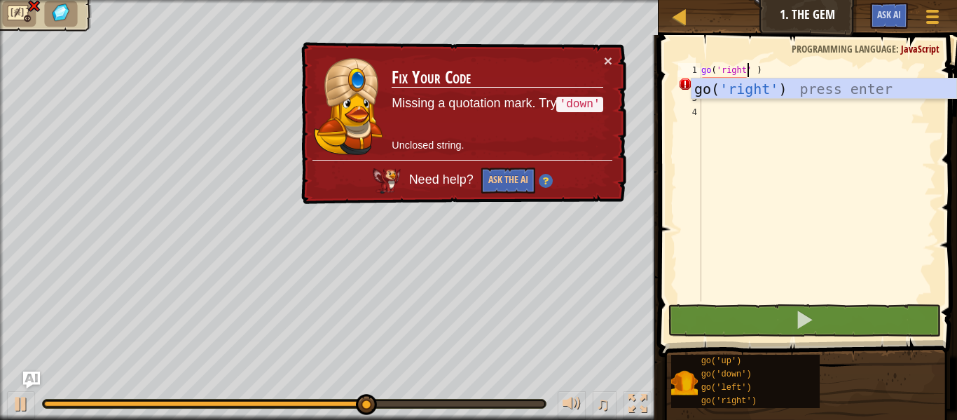
click at [772, 182] on div "go ( 'right' ) go ( 'down' )" at bounding box center [818, 196] width 238 height 266
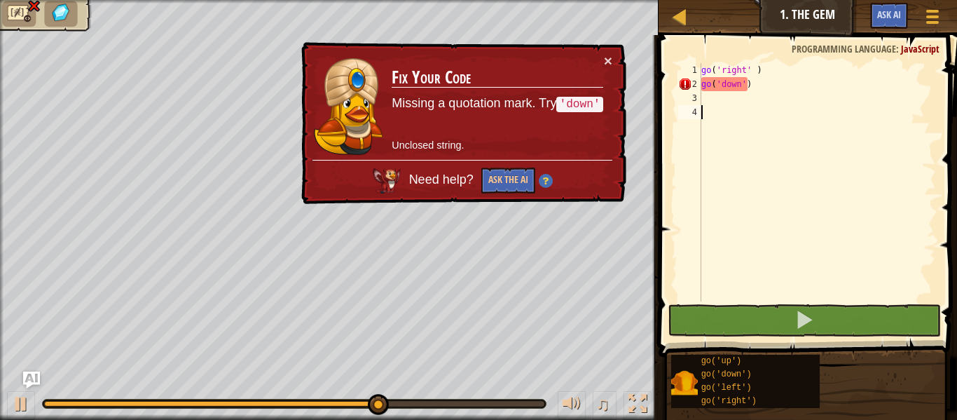
scroll to position [6, 0]
click at [742, 85] on div "go ( 'right' ) go ( 'down' )" at bounding box center [818, 196] width 238 height 266
click at [749, 85] on div "go ( 'right' ) go ( 'down' )" at bounding box center [818, 196] width 238 height 266
type textarea "g"
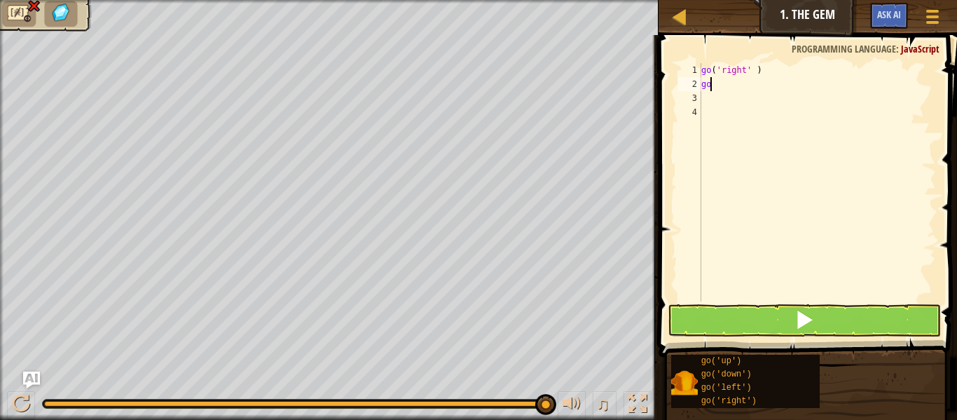
type textarea "g"
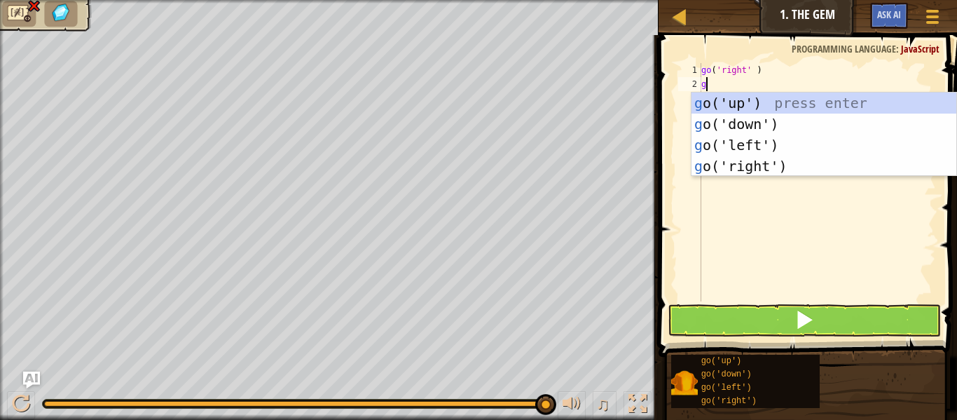
type textarea "go"
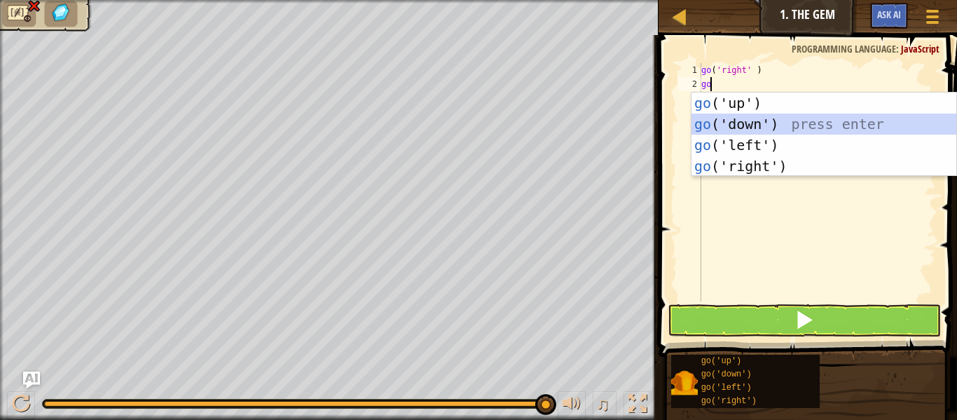
click at [760, 122] on div "go ('up') press enter go ('down') press enter go ('left') press enter go ('righ…" at bounding box center [824, 156] width 265 height 126
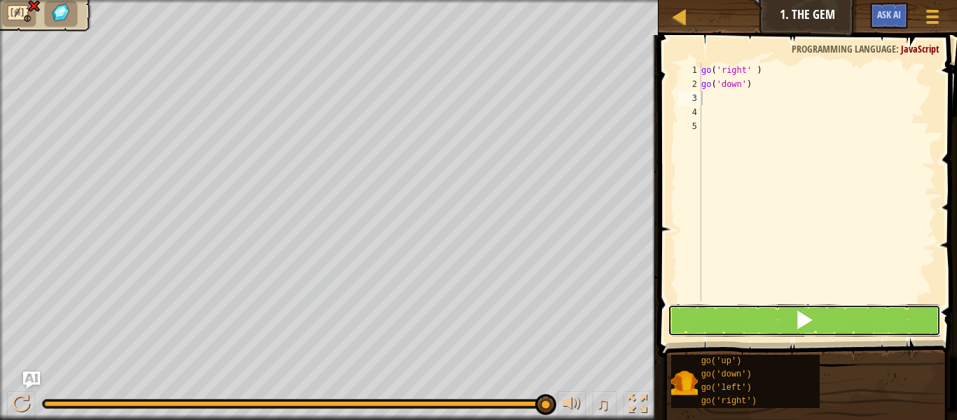
click at [840, 315] on button at bounding box center [804, 320] width 273 height 32
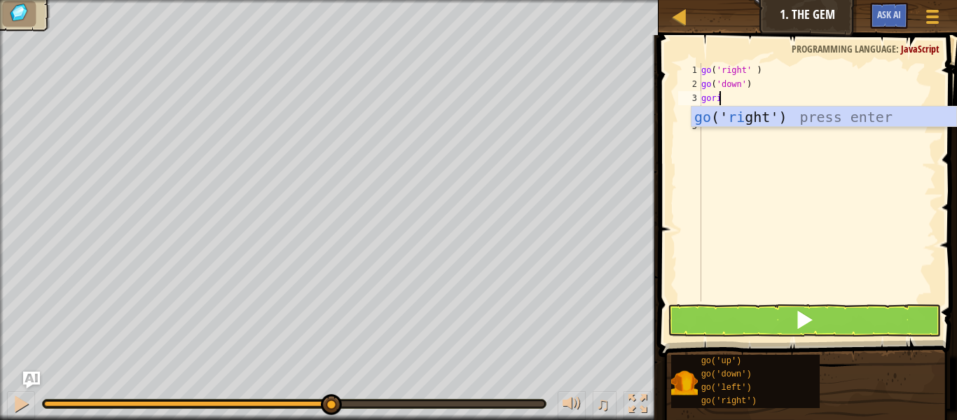
scroll to position [6, 1]
type textarea "goright"
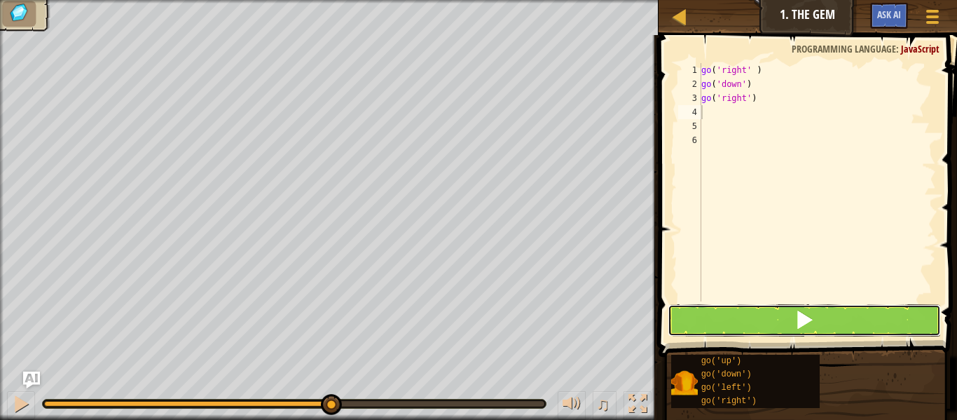
click at [767, 327] on button at bounding box center [804, 320] width 273 height 32
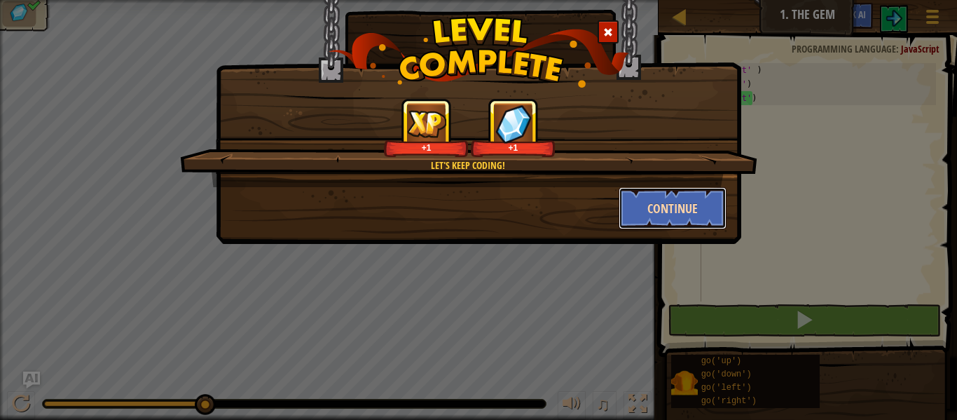
click at [668, 218] on button "Continue" at bounding box center [673, 208] width 109 height 42
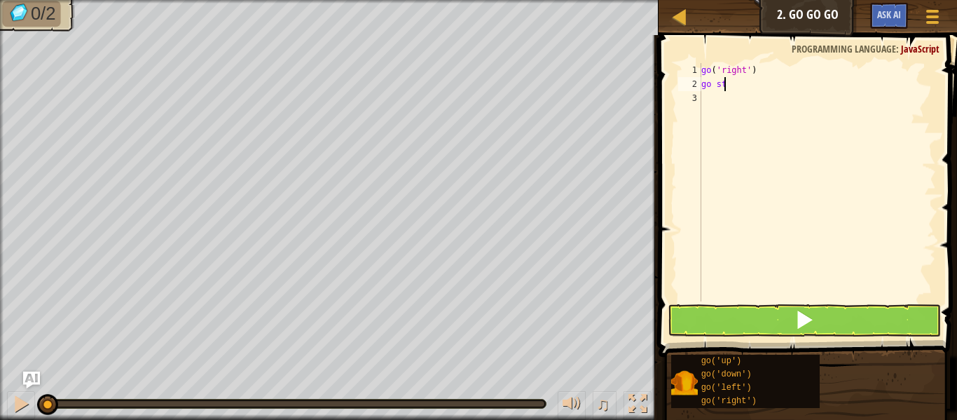
scroll to position [6, 1]
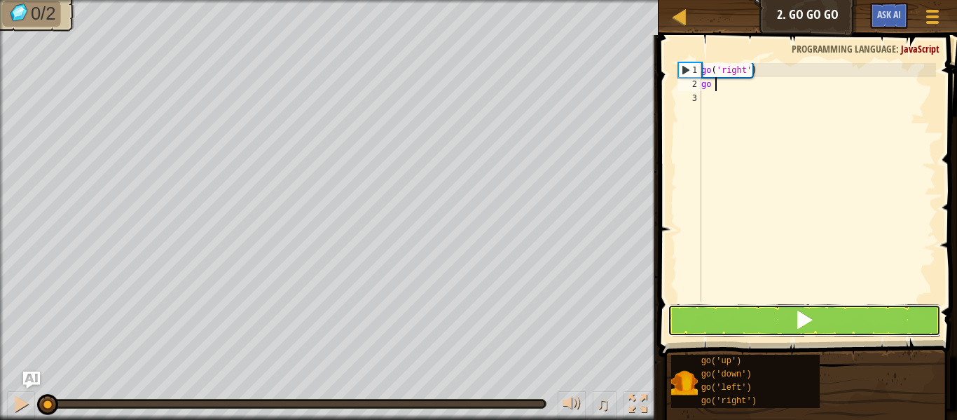
click at [782, 315] on button at bounding box center [804, 320] width 273 height 32
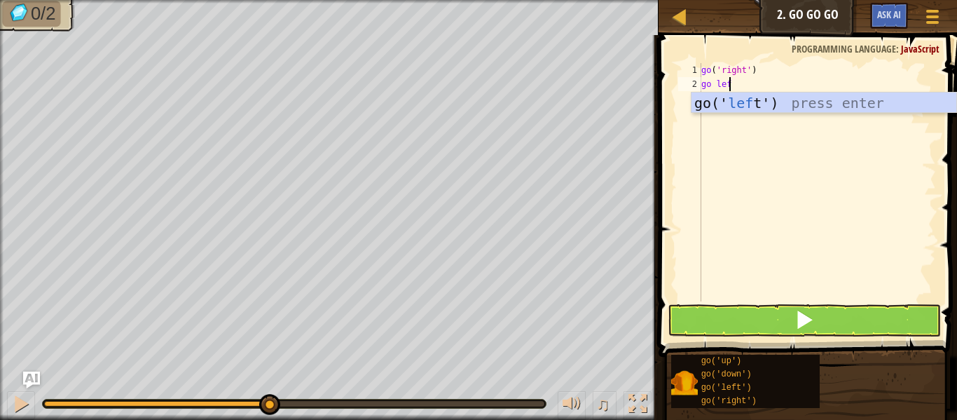
scroll to position [6, 1]
type textarea "go left"
click at [733, 137] on div "go ( 'right' ) go left" at bounding box center [818, 196] width 238 height 266
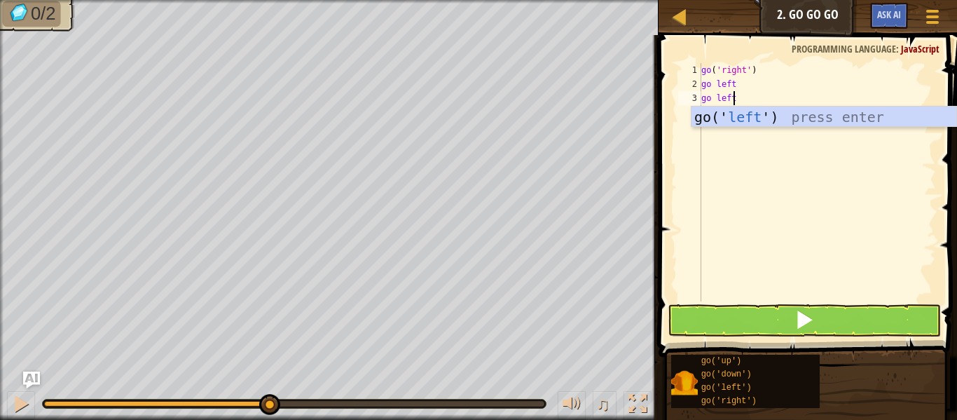
type textarea "go left"
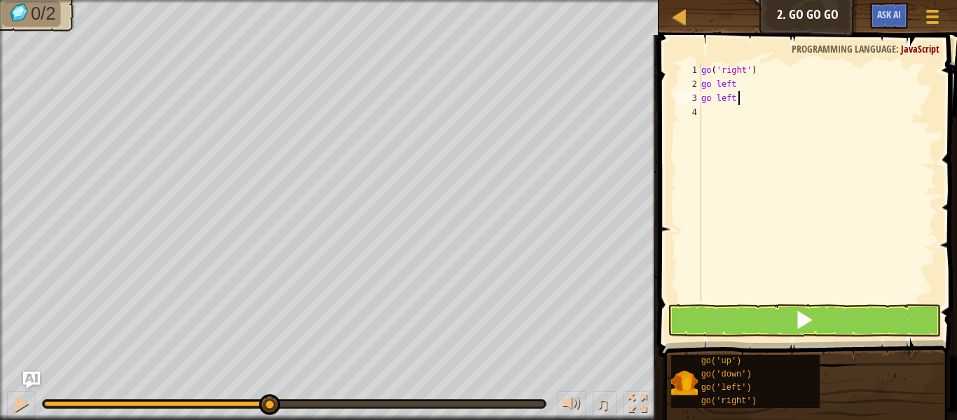
click at [715, 121] on div "go ( 'right' ) go left go left" at bounding box center [818, 196] width 238 height 266
click at [732, 98] on div "go ( 'right' ) go left go left" at bounding box center [818, 196] width 238 height 266
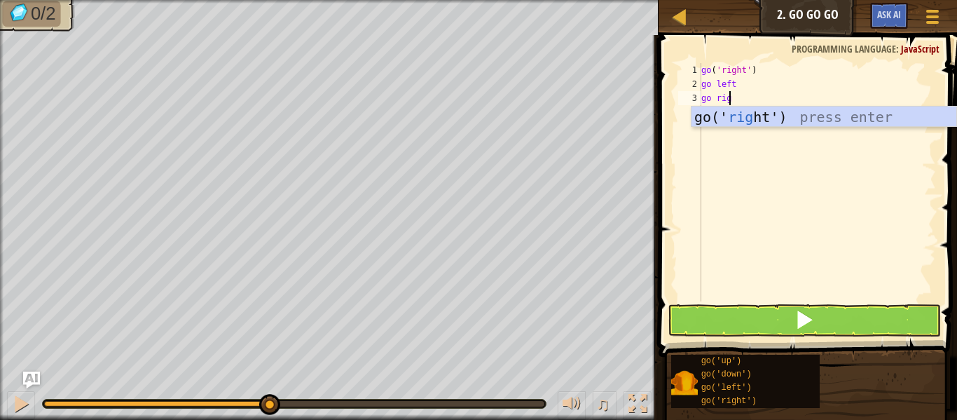
scroll to position [6, 2]
type textarea "go right"
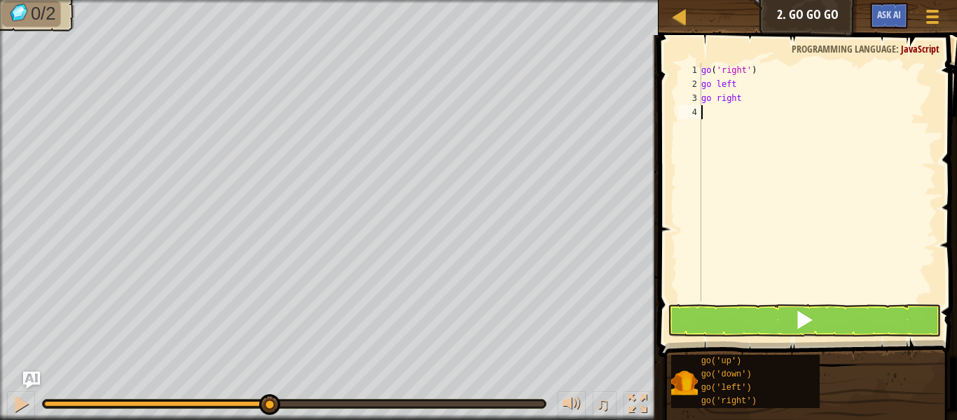
click at [709, 116] on div "go ( 'right' ) go left go right" at bounding box center [818, 196] width 238 height 266
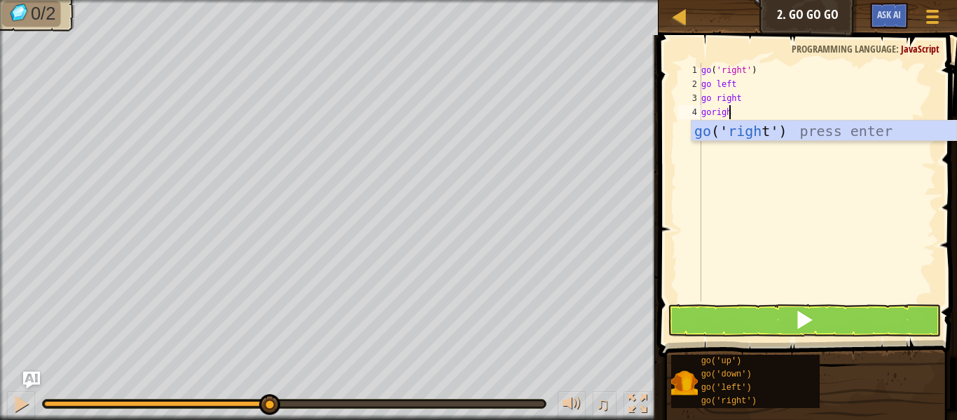
scroll to position [6, 1]
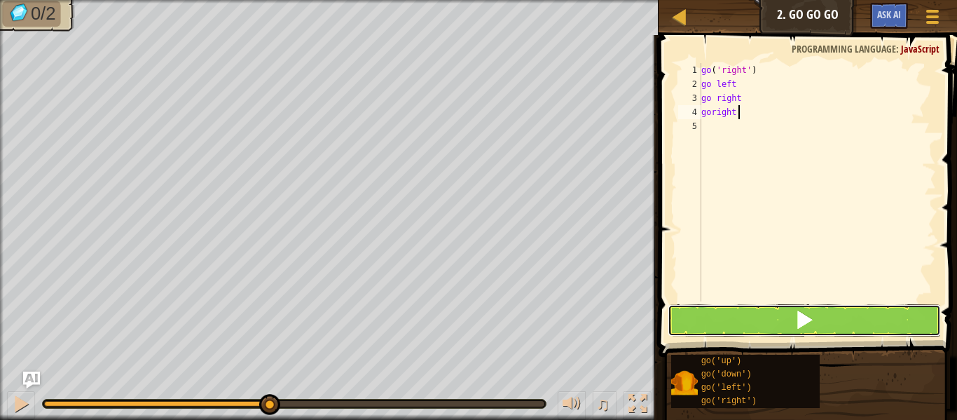
click at [736, 313] on button at bounding box center [804, 320] width 273 height 32
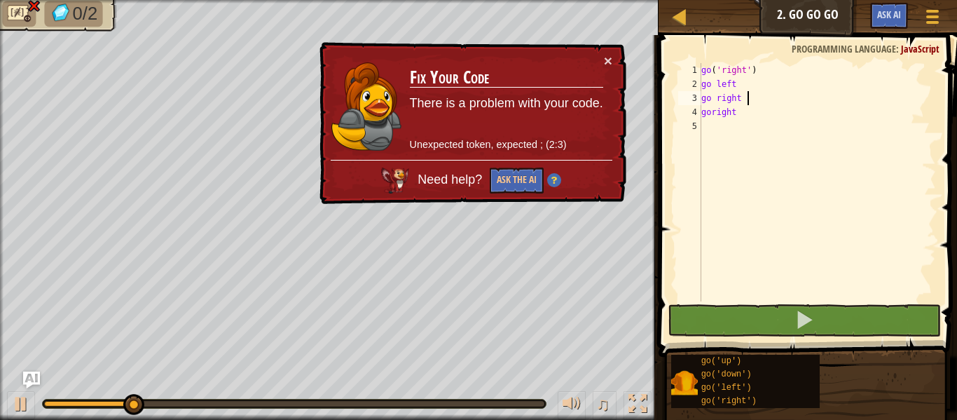
click at [760, 96] on div "go ( 'right' ) go left go right goright" at bounding box center [818, 196] width 238 height 266
click at [508, 182] on button "Ask the AI" at bounding box center [517, 181] width 54 height 26
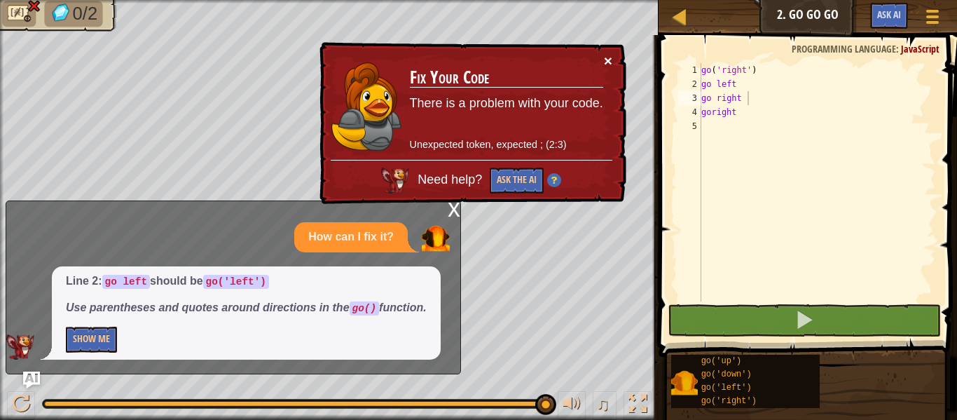
click at [604, 62] on button "×" at bounding box center [608, 60] width 8 height 15
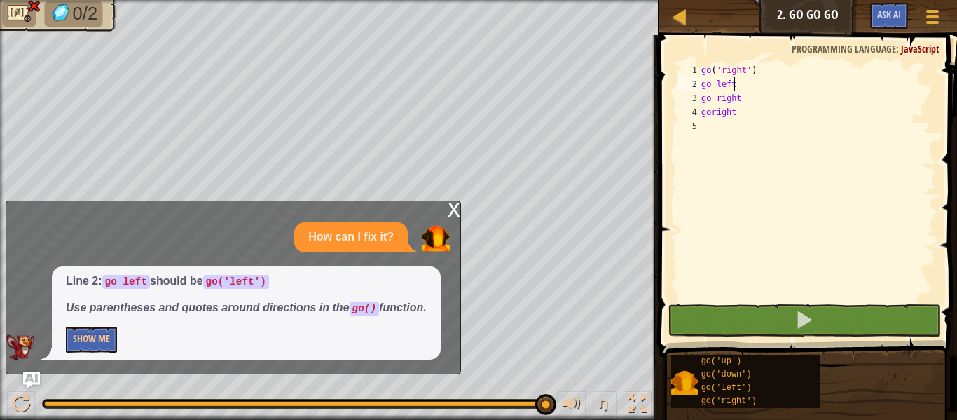
click at [777, 81] on div "go ( 'right' ) go left go right goright" at bounding box center [818, 196] width 238 height 266
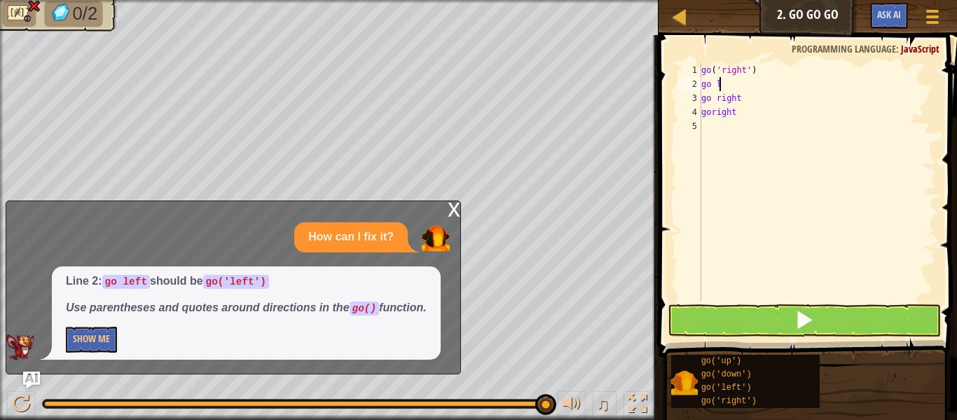
type textarea "g"
drag, startPoint x: 777, startPoint y: 81, endPoint x: 768, endPoint y: 104, distance: 24.0
click at [772, 95] on div "go ( 'right' ) go right goright" at bounding box center [818, 196] width 238 height 266
click at [767, 107] on div "go ( 'right' ) go right goright" at bounding box center [818, 196] width 238 height 266
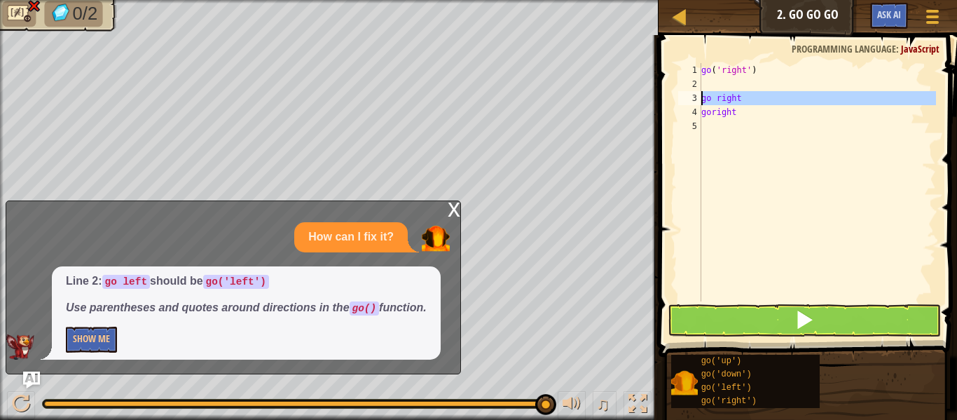
click at [698, 95] on div "3" at bounding box center [689, 98] width 23 height 14
type textarea "goright"
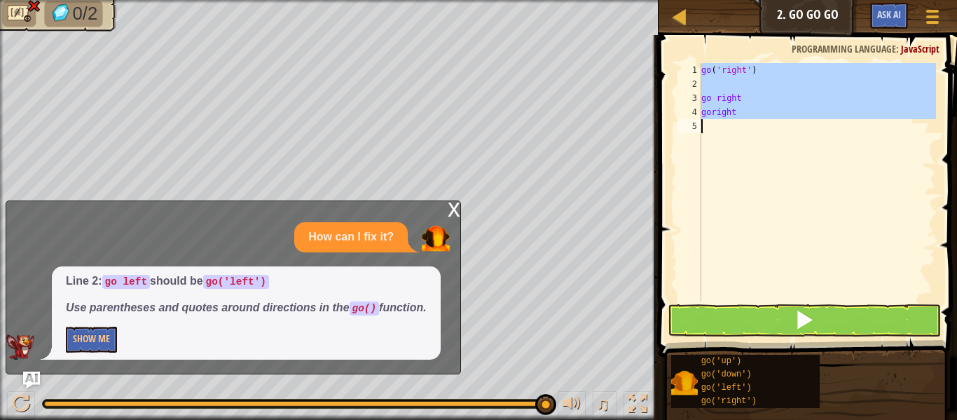
drag, startPoint x: 698, startPoint y: 95, endPoint x: 667, endPoint y: 158, distance: 70.5
click at [667, 158] on span at bounding box center [810, 175] width 310 height 363
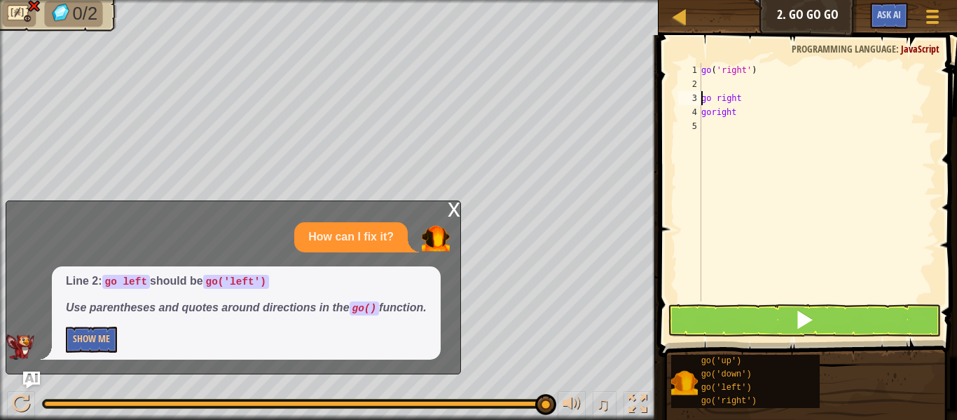
click at [702, 95] on div "go ( 'right' ) go right goright" at bounding box center [818, 196] width 238 height 266
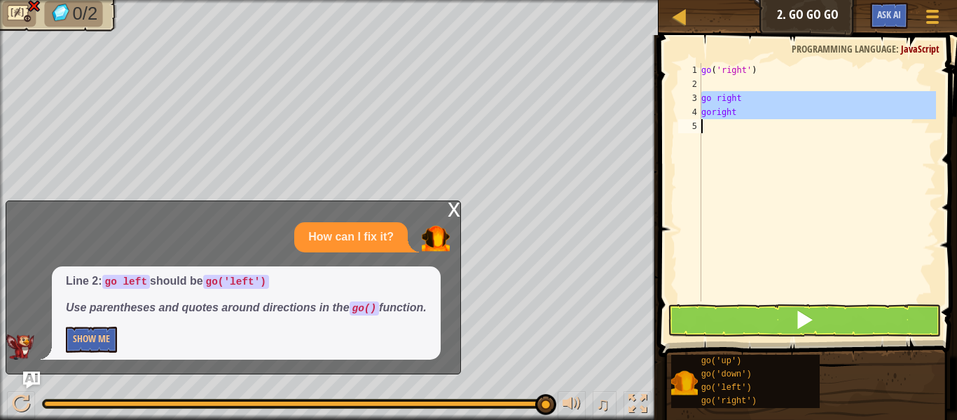
drag, startPoint x: 702, startPoint y: 95, endPoint x: 745, endPoint y: 125, distance: 52.3
click at [745, 125] on div "go ( 'right' ) go right goright" at bounding box center [818, 196] width 238 height 266
type textarea "goright"
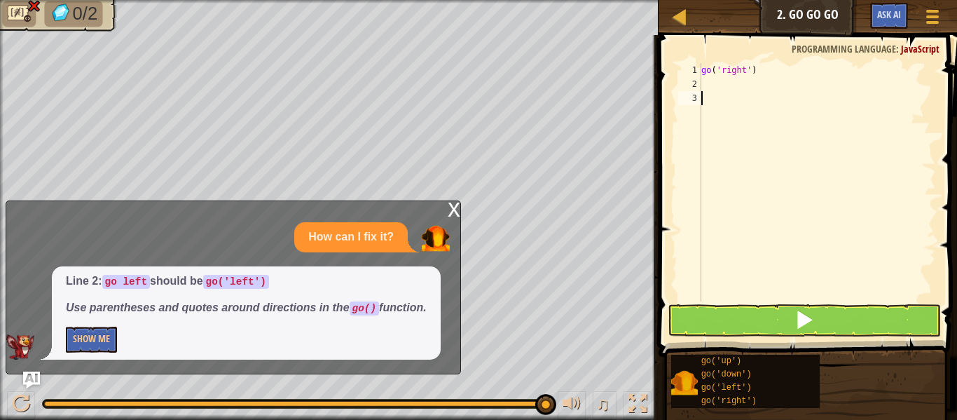
click at [715, 80] on div "go ( 'right' )" at bounding box center [818, 196] width 238 height 266
click at [451, 206] on div "x" at bounding box center [454, 208] width 13 height 14
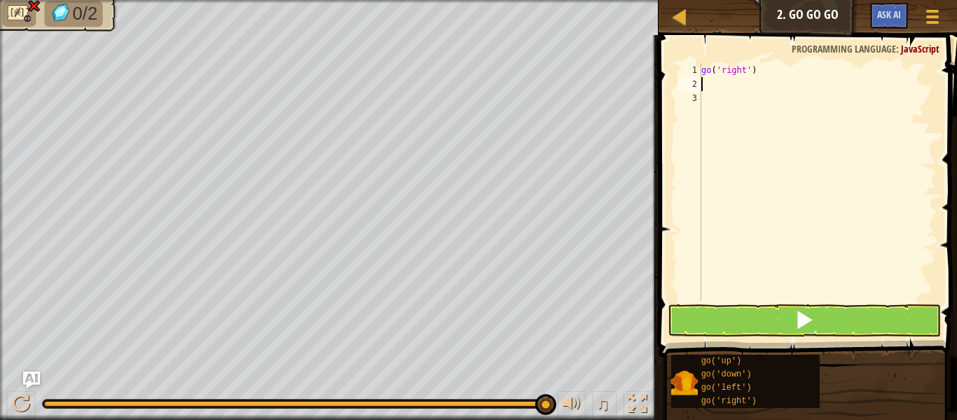
click at [711, 79] on div "go ( 'right' )" at bounding box center [818, 196] width 238 height 266
type textarea "g"
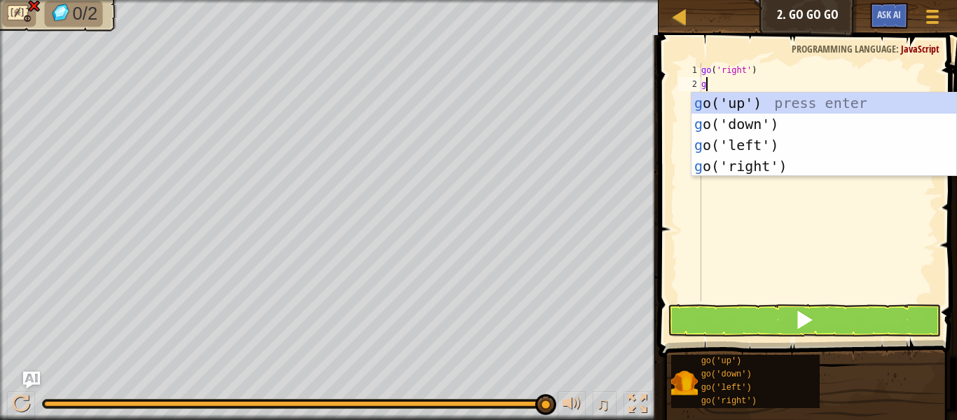
type textarea "go"
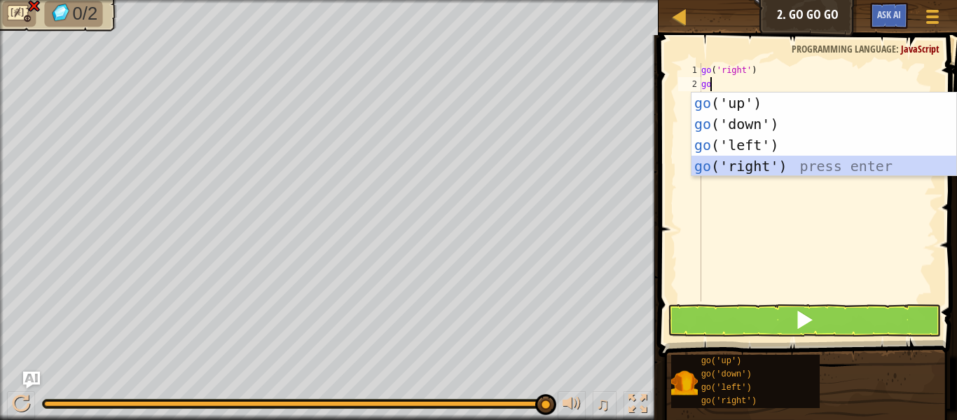
click at [718, 158] on div "go ('up') press enter go ('down') press enter go ('left') press enter go ('righ…" at bounding box center [824, 156] width 265 height 126
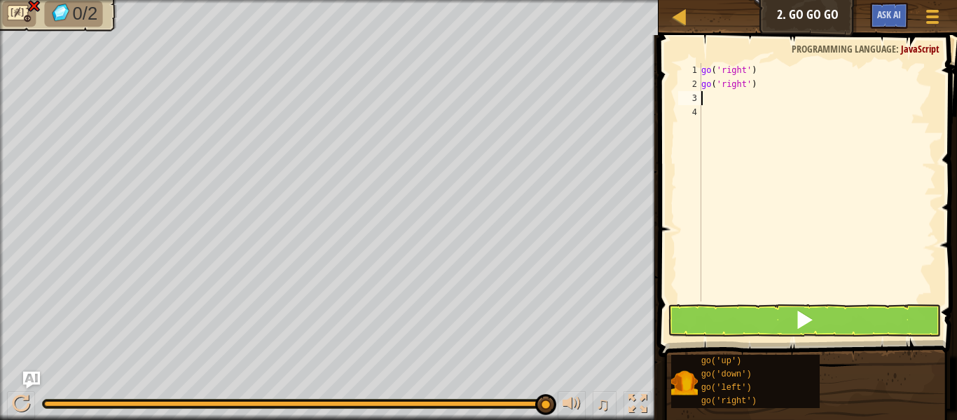
click at [767, 86] on div "go ( 'right' ) go ( 'right' )" at bounding box center [818, 196] width 238 height 266
type textarea "g"
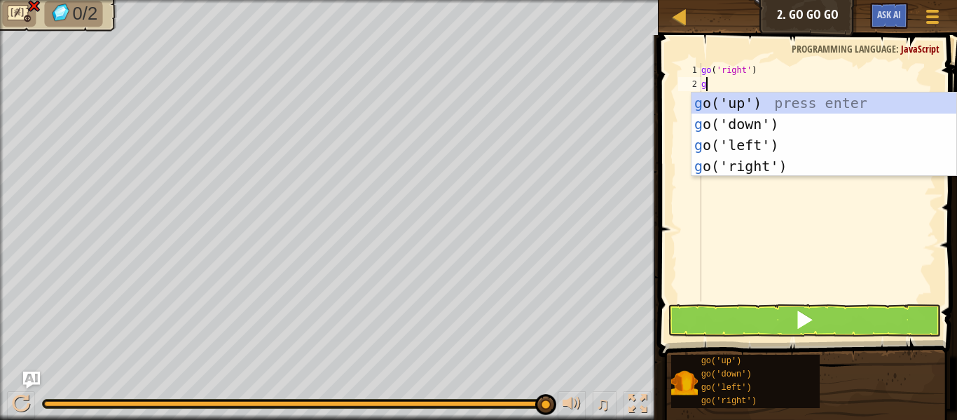
type textarea "go"
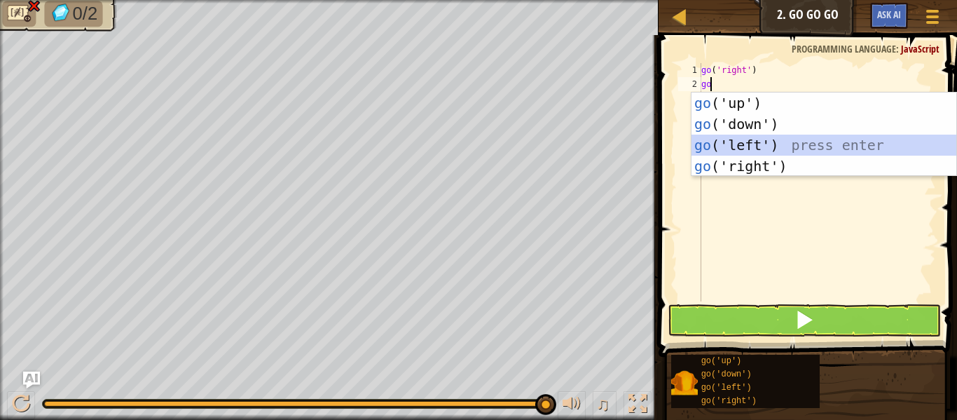
click at [793, 140] on div "go ('up') press enter go ('down') press enter go ('left') press enter go ('righ…" at bounding box center [824, 156] width 265 height 126
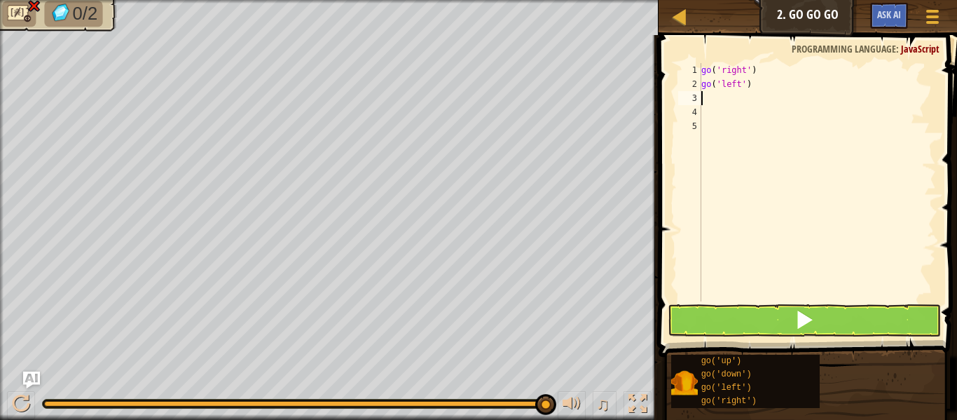
click at [770, 91] on div "go ( 'right' ) go ( 'left' )" at bounding box center [818, 196] width 238 height 266
click at [760, 84] on div "go ( 'right' ) go ( 'left' )" at bounding box center [818, 196] width 238 height 266
type textarea "g"
click at [797, 324] on span at bounding box center [805, 320] width 20 height 20
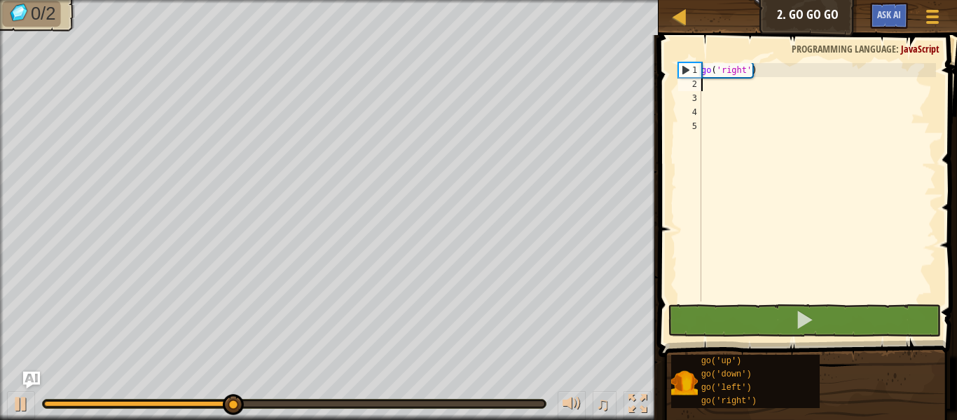
click at [727, 86] on div "go ( 'right' )" at bounding box center [818, 196] width 238 height 266
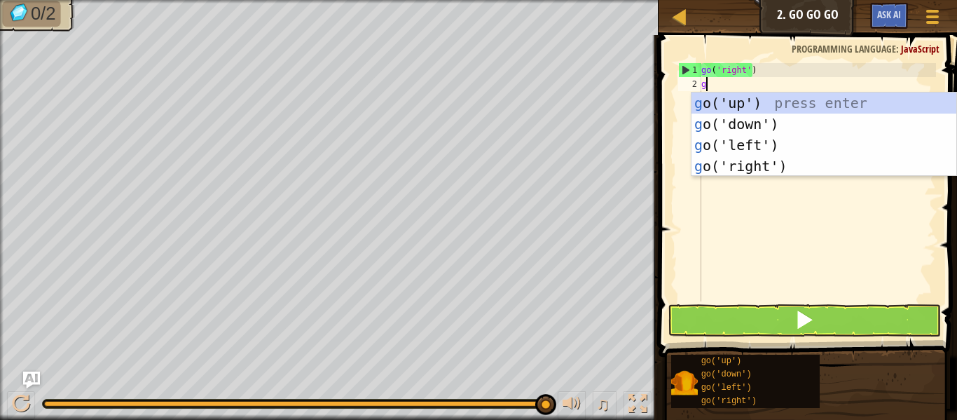
type textarea "go"
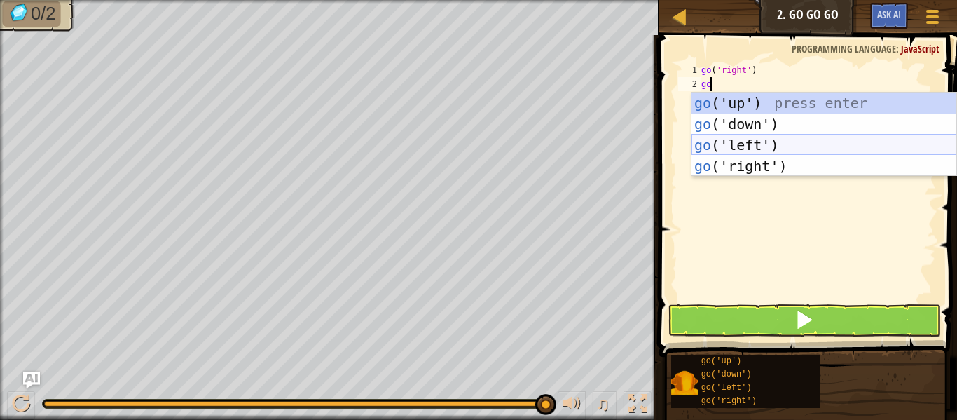
click at [757, 146] on div "go ('up') press enter go ('down') press enter go ('left') press enter go ('righ…" at bounding box center [824, 156] width 265 height 126
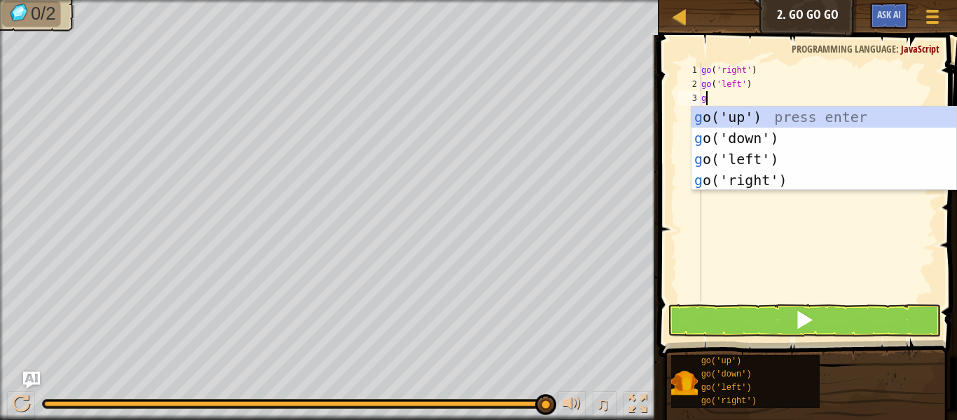
type textarea "go"
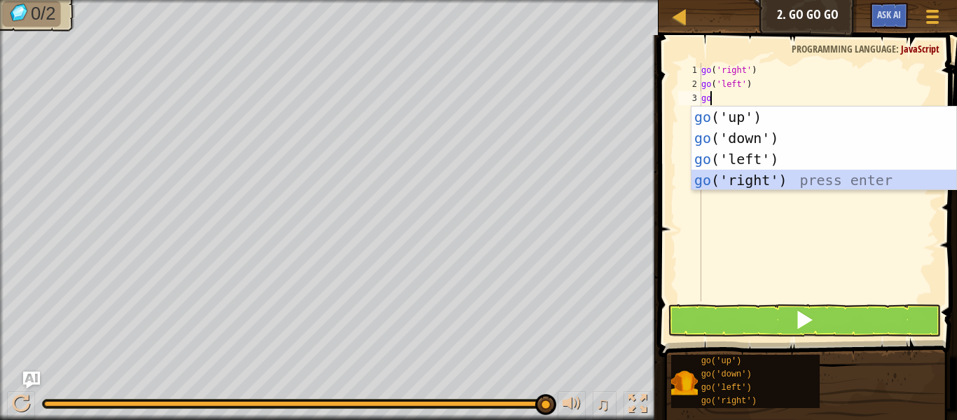
click at [751, 177] on div "go ('up') press enter go ('down') press enter go ('left') press enter go ('righ…" at bounding box center [824, 170] width 265 height 126
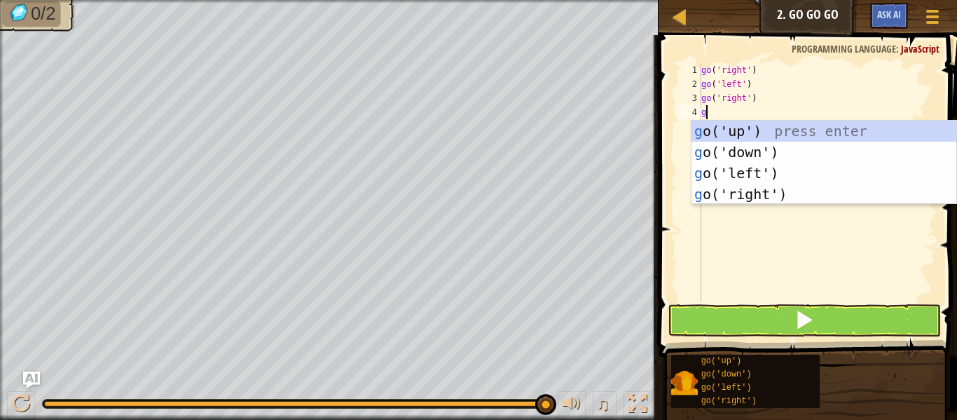
type textarea "go"
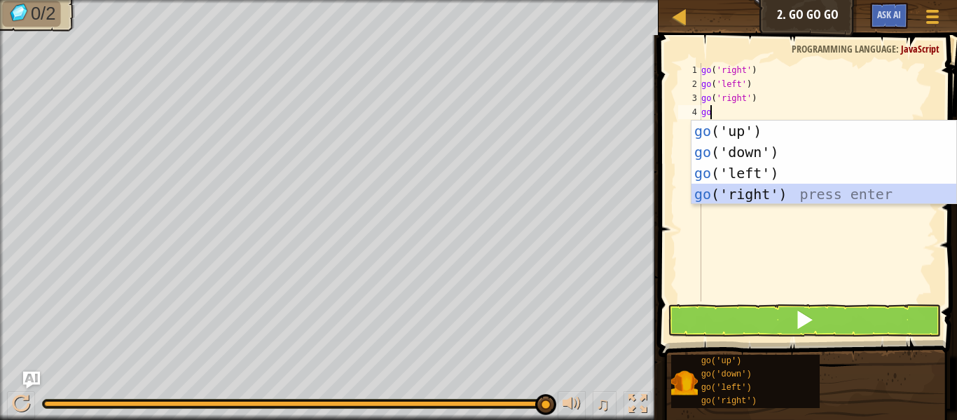
click at [750, 198] on div "go ('up') press enter go ('down') press enter go ('left') press enter go ('righ…" at bounding box center [824, 184] width 265 height 126
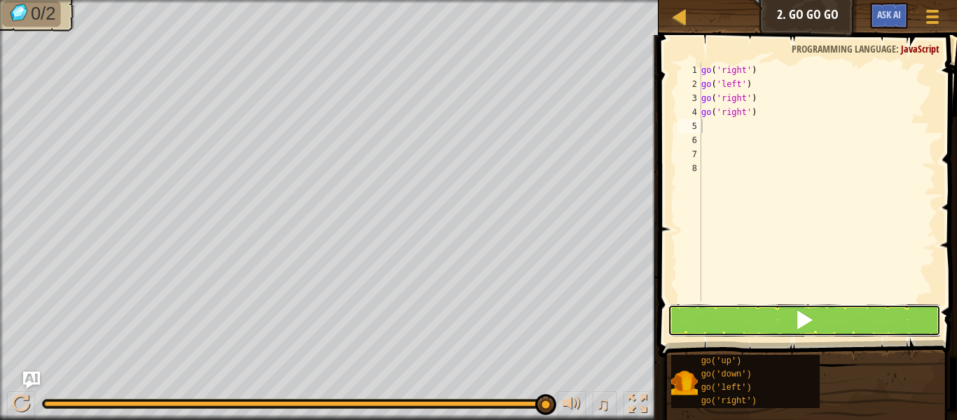
click at [789, 321] on button at bounding box center [804, 320] width 273 height 32
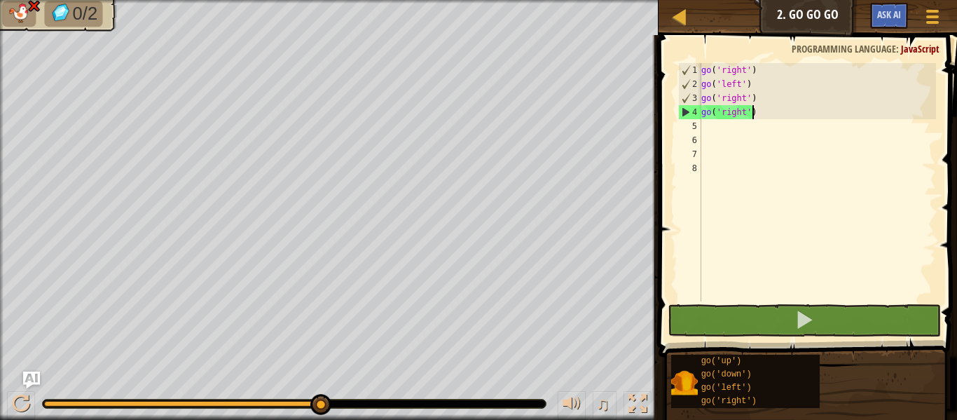
click at [777, 111] on div "go ( 'right' ) go ( 'left' ) go ( 'right' ) go ( 'right' )" at bounding box center [818, 196] width 238 height 266
click at [756, 89] on div "go ( 'right' ) go ( 'left' ) go ( 'right' ) go ( 'right' )" at bounding box center [818, 196] width 238 height 266
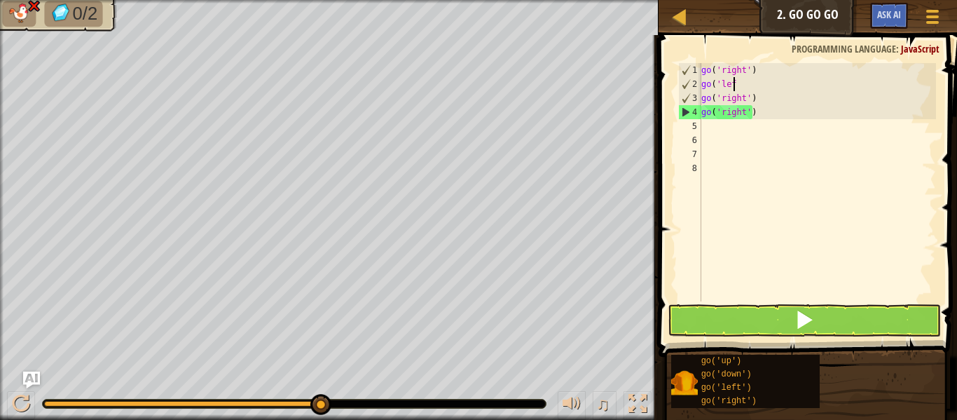
type textarea "g"
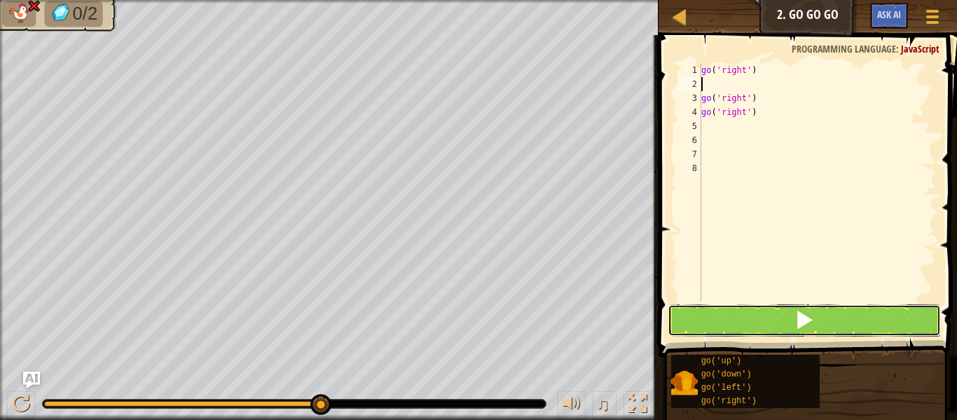
click at [808, 320] on span at bounding box center [805, 320] width 20 height 20
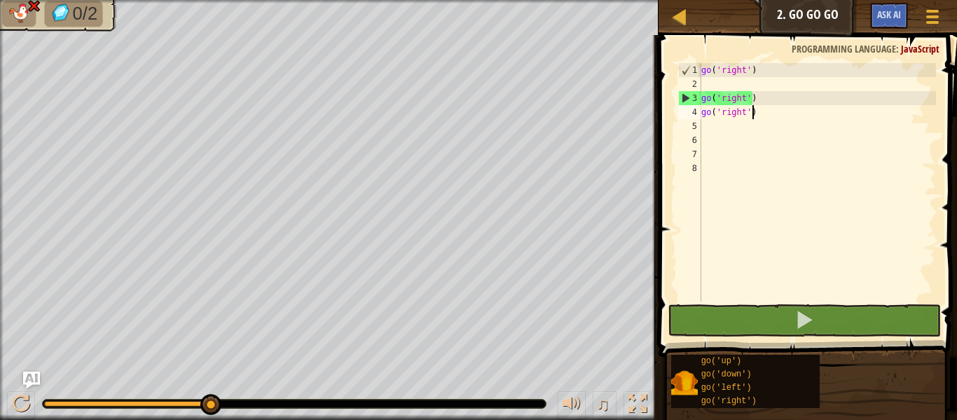
click at [760, 109] on div "go ( 'right' ) go ( 'right' ) go ( 'right' )" at bounding box center [818, 196] width 238 height 266
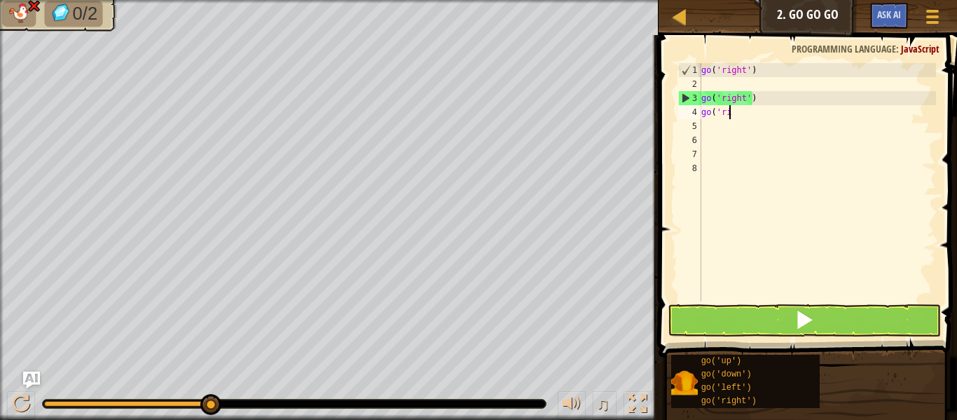
type textarea "g"
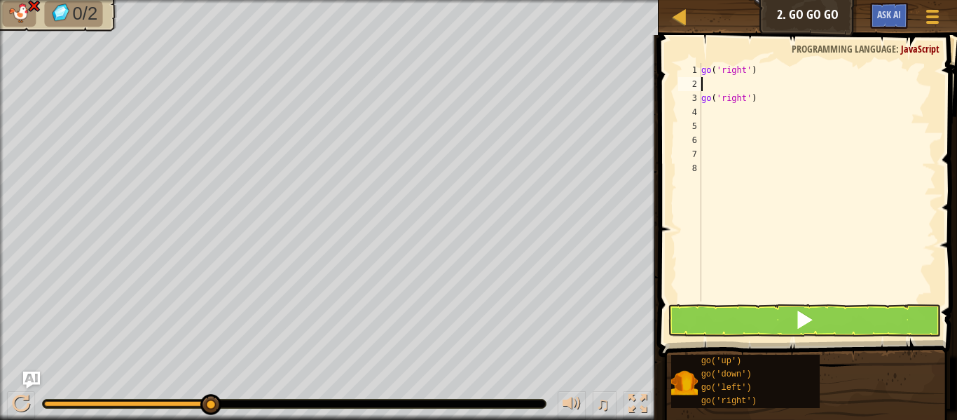
click at [705, 83] on div "go ( 'right' ) go ( 'right' )" at bounding box center [818, 196] width 238 height 266
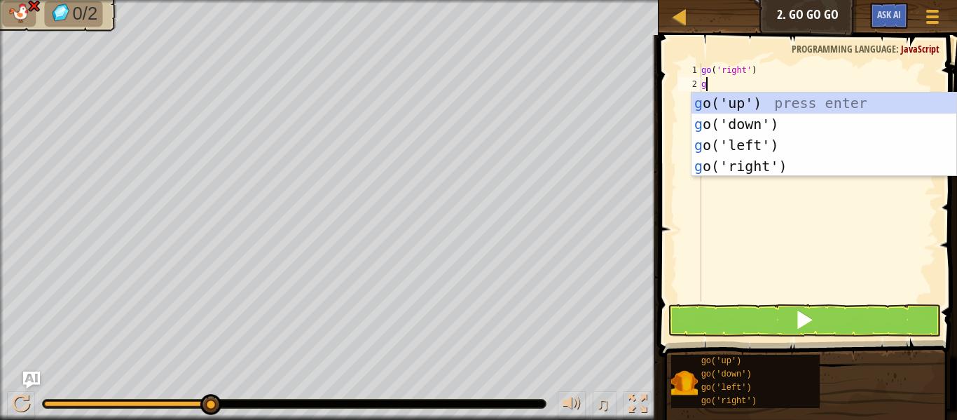
type textarea "go"
click at [721, 106] on div "go ('up') press enter go ('down') press enter go ('left') press enter go ('righ…" at bounding box center [824, 156] width 265 height 126
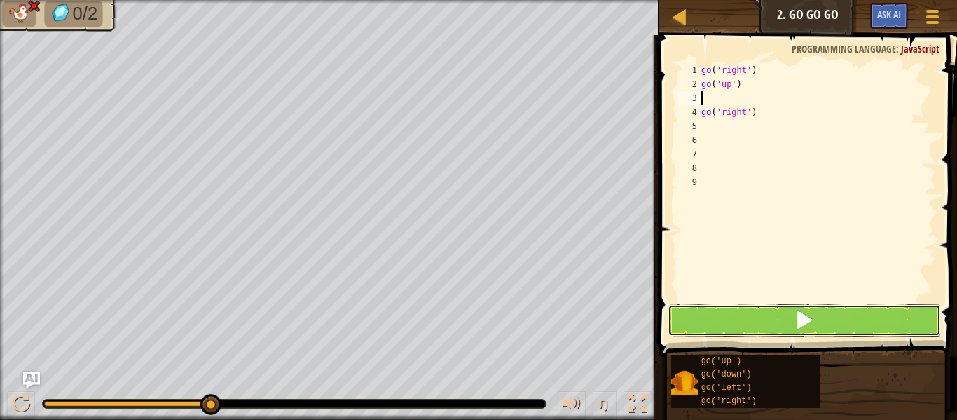
click at [800, 307] on button at bounding box center [804, 320] width 273 height 32
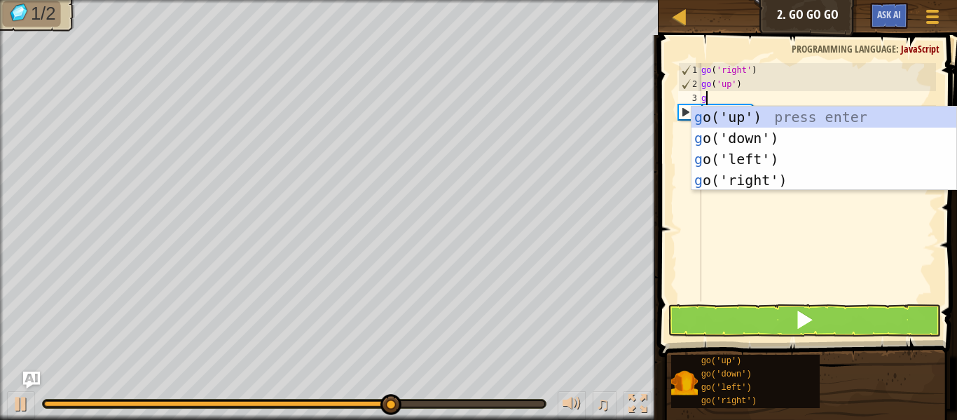
type textarea "go"
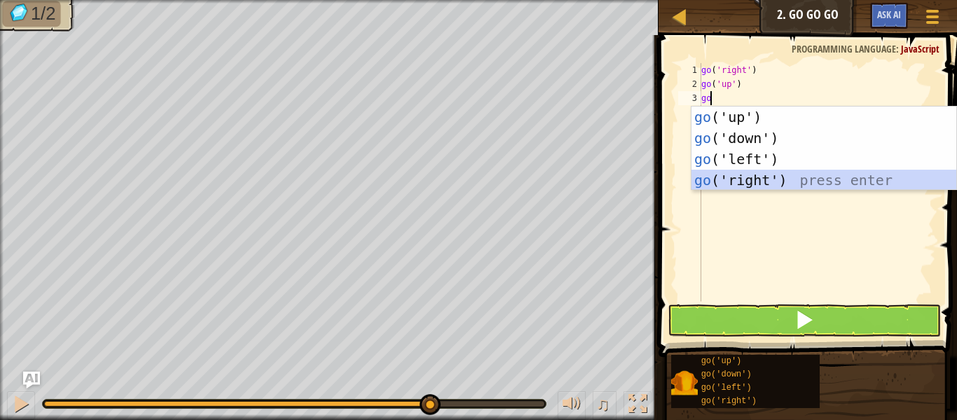
click at [732, 179] on div "go ('up') press enter go ('down') press enter go ('left') press enter go ('righ…" at bounding box center [824, 170] width 265 height 126
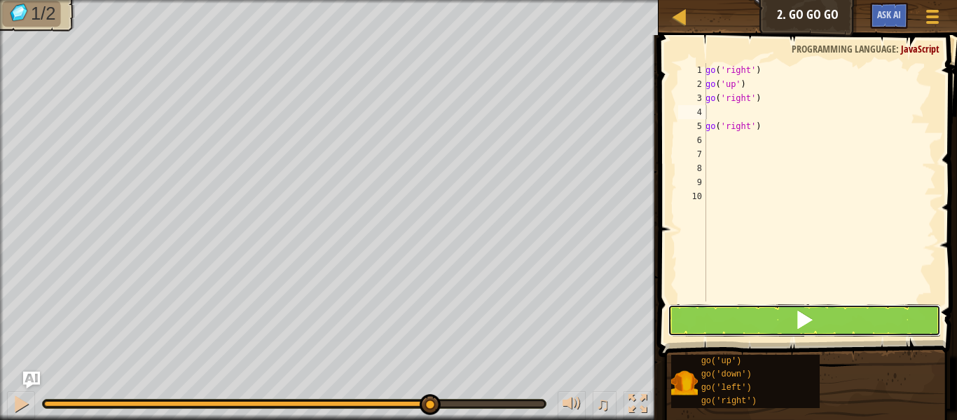
click at [758, 313] on button at bounding box center [804, 320] width 273 height 32
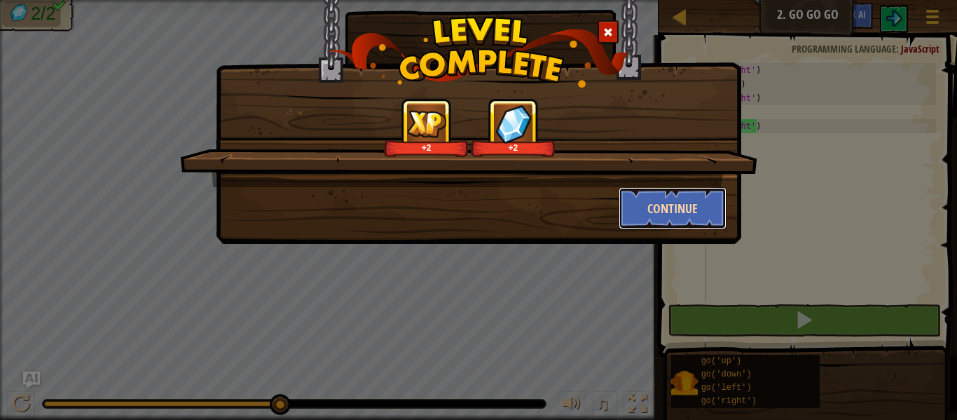
click at [685, 210] on button "Continue" at bounding box center [673, 208] width 109 height 42
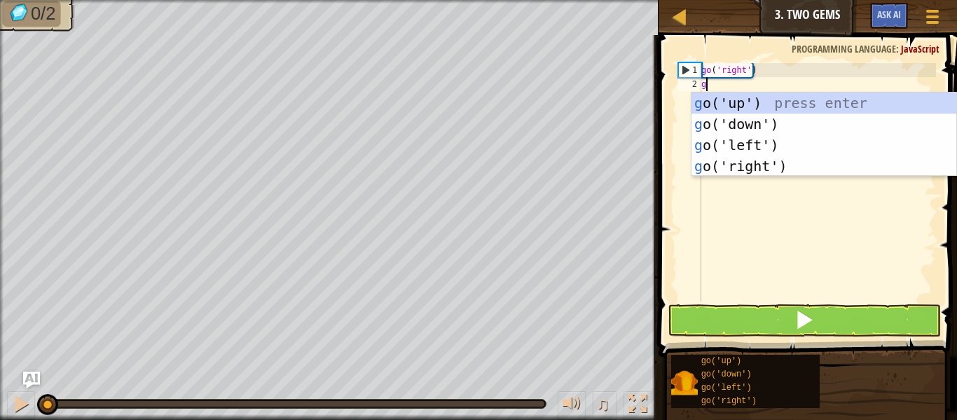
scroll to position [6, 0]
type textarea "go"
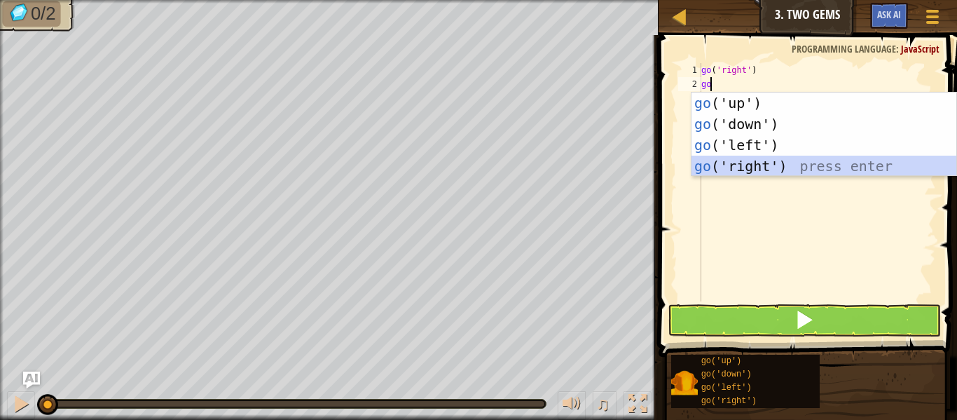
click at [798, 168] on div "go ('up') press enter go ('down') press enter go ('left') press enter go ('righ…" at bounding box center [824, 156] width 265 height 126
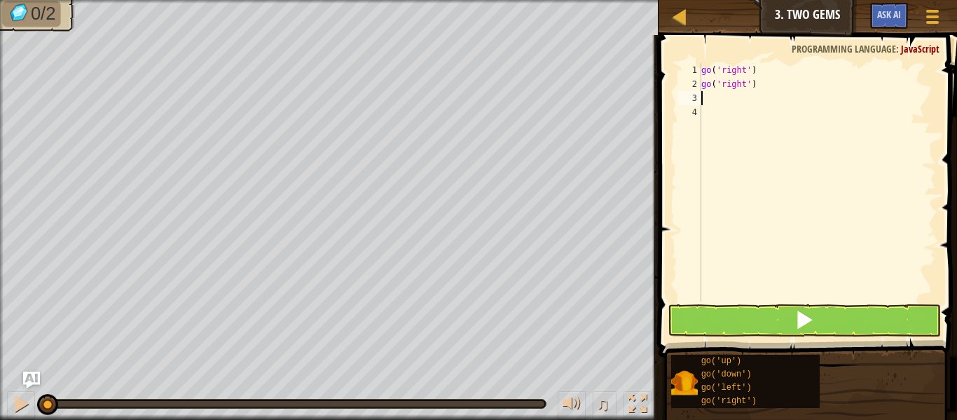
type textarea "go"
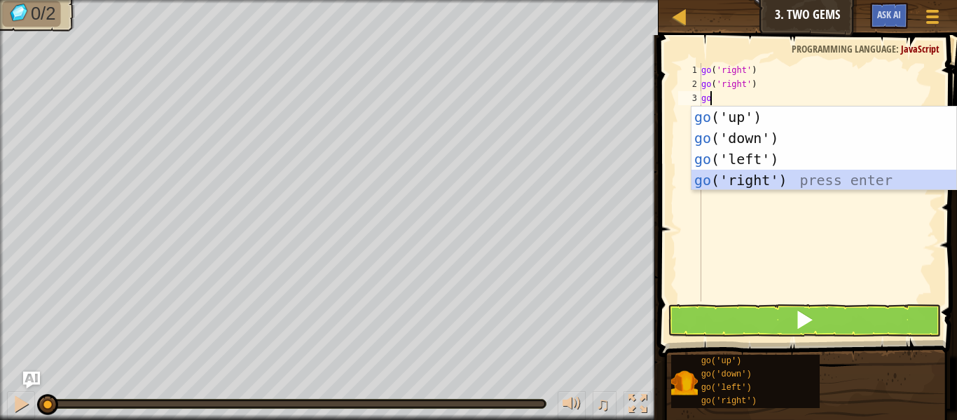
click at [778, 176] on div "go ('up') press enter go ('down') press enter go ('left') press enter go ('righ…" at bounding box center [824, 170] width 265 height 126
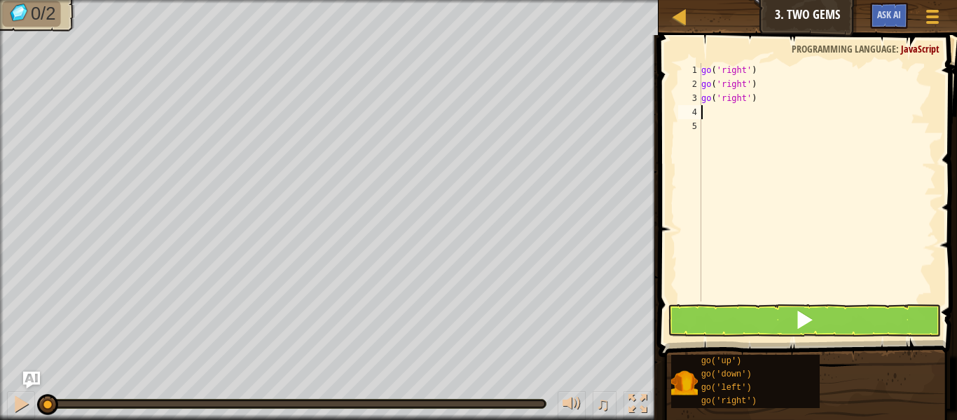
type textarea "g"
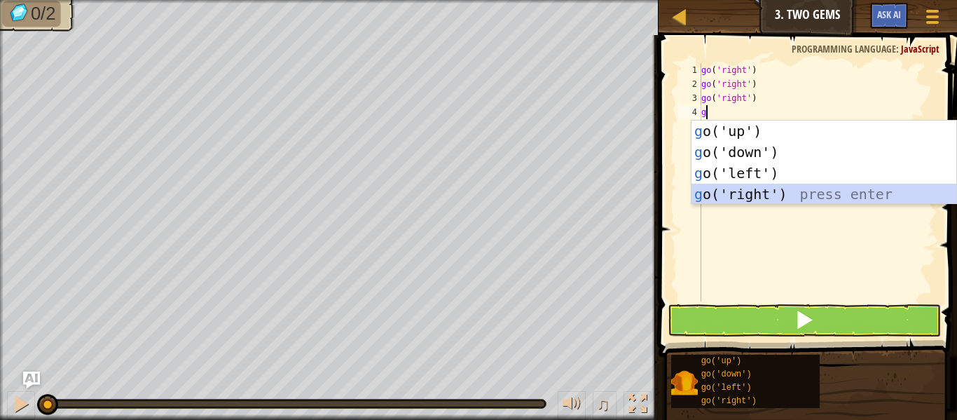
click at [717, 198] on div "g o('up') press enter g o('down') press enter g o('left') press enter g o('righ…" at bounding box center [824, 184] width 265 height 126
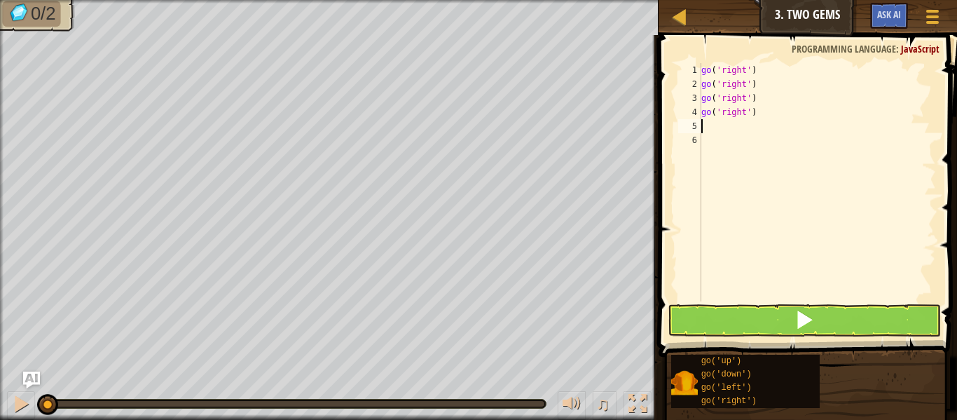
type textarea "g"
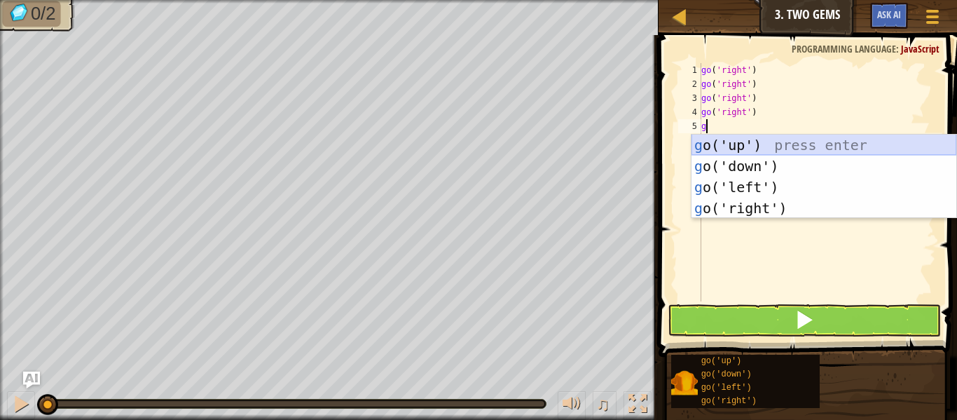
click at [736, 142] on div "g o('up') press enter g o('down') press enter g o('left') press enter g o('righ…" at bounding box center [824, 198] width 265 height 126
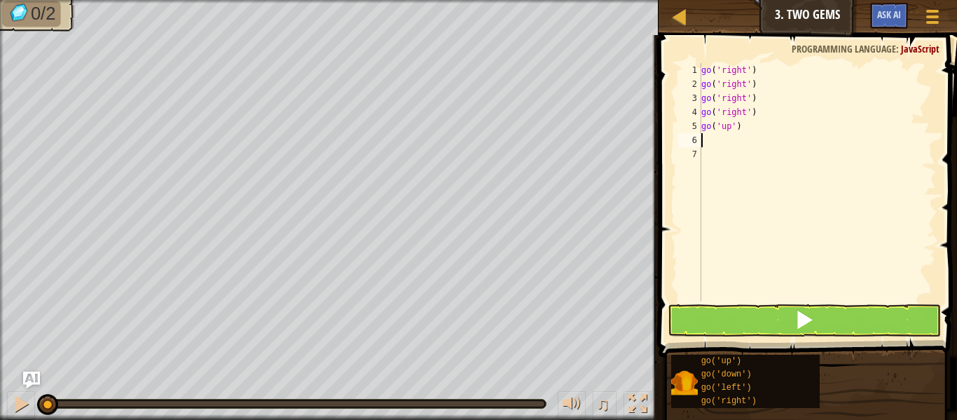
type textarea "g"
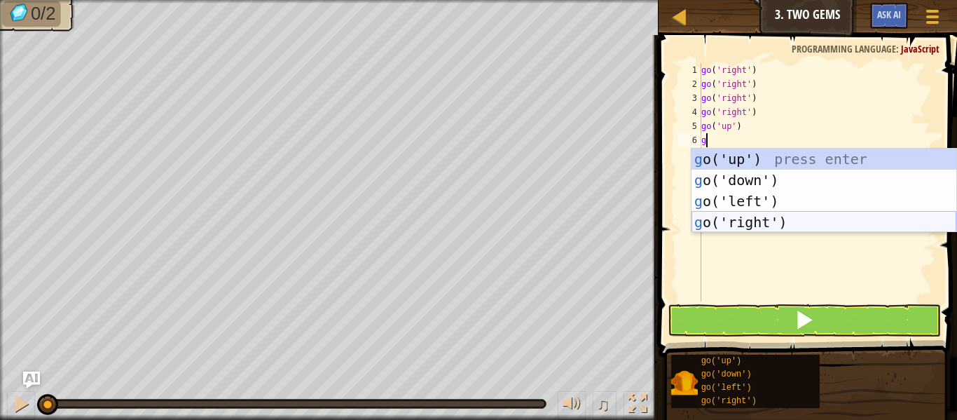
click at [726, 226] on div "g o('up') press enter g o('down') press enter g o('left') press enter g o('righ…" at bounding box center [824, 212] width 265 height 126
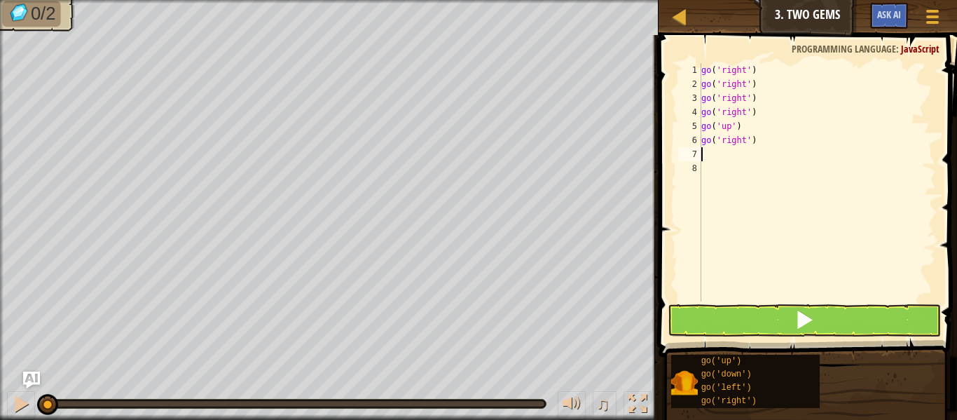
click at [751, 135] on div "go ( 'right' ) go ( 'right' ) go ( 'right' ) go ( 'right' ) go ( 'up' ) go ( 'r…" at bounding box center [818, 196] width 238 height 266
type textarea "g"
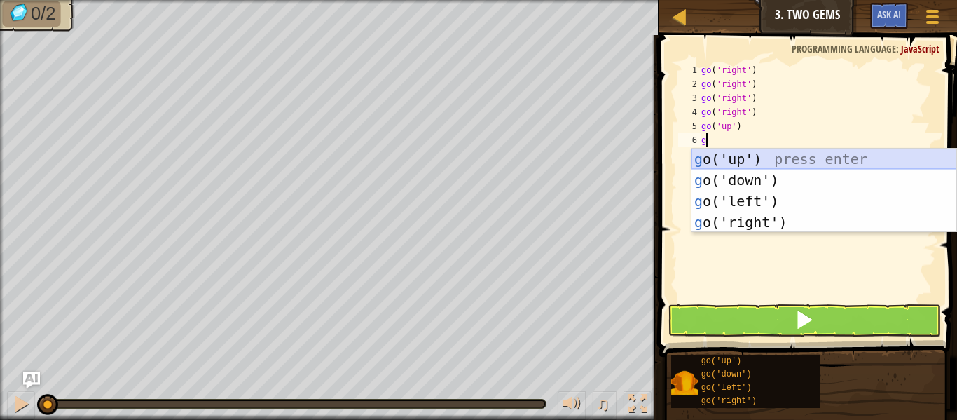
click at [759, 168] on div "g o('up') press enter g o('down') press enter g o('left') press enter g o('righ…" at bounding box center [824, 212] width 265 height 126
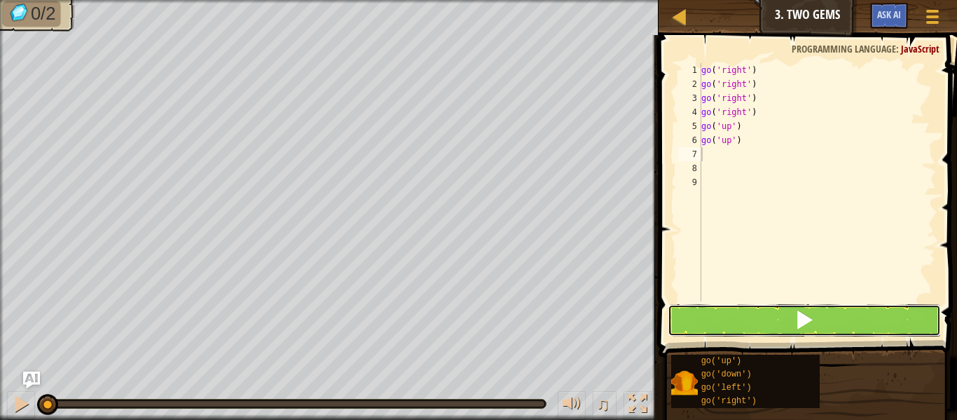
click at [805, 312] on span at bounding box center [805, 320] width 20 height 20
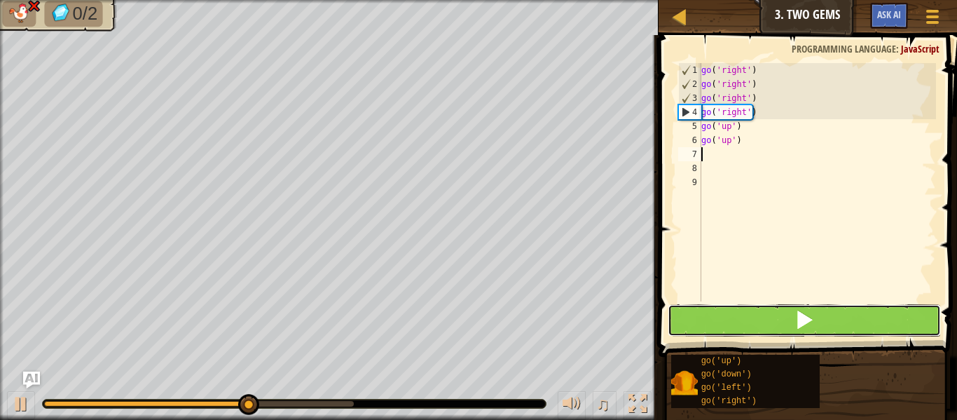
click at [805, 312] on span at bounding box center [805, 320] width 20 height 20
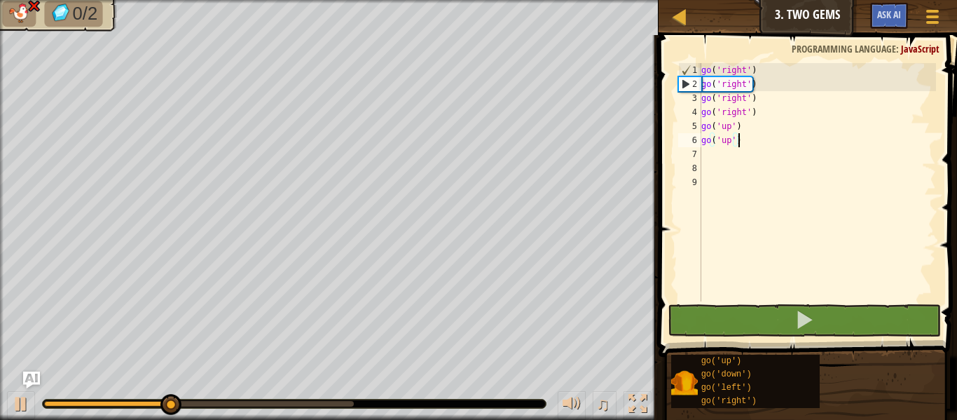
click at [764, 135] on div "go ( 'right' ) go ( 'right' ) go ( 'right' ) go ( 'right' ) go ( 'up' ) go ( 'u…" at bounding box center [818, 196] width 238 height 266
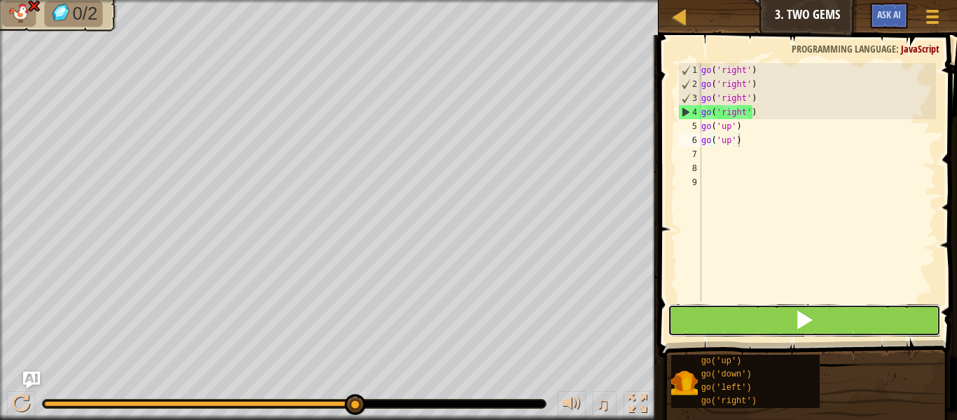
click at [782, 310] on button at bounding box center [804, 320] width 273 height 32
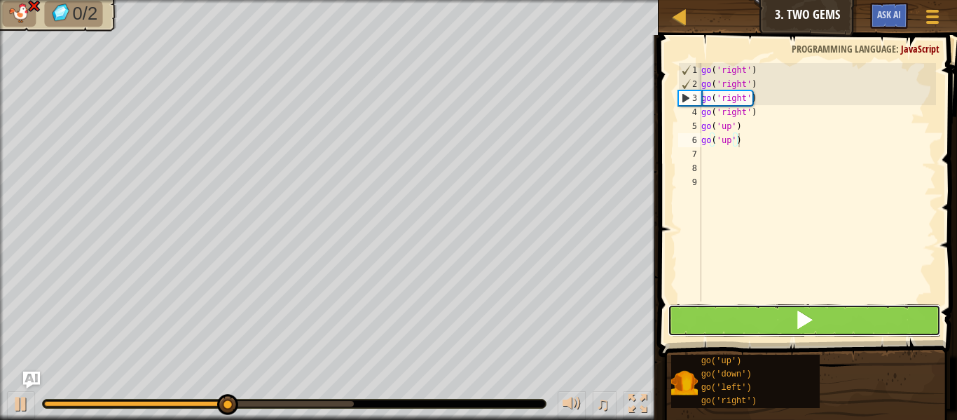
click at [782, 328] on button at bounding box center [804, 320] width 273 height 32
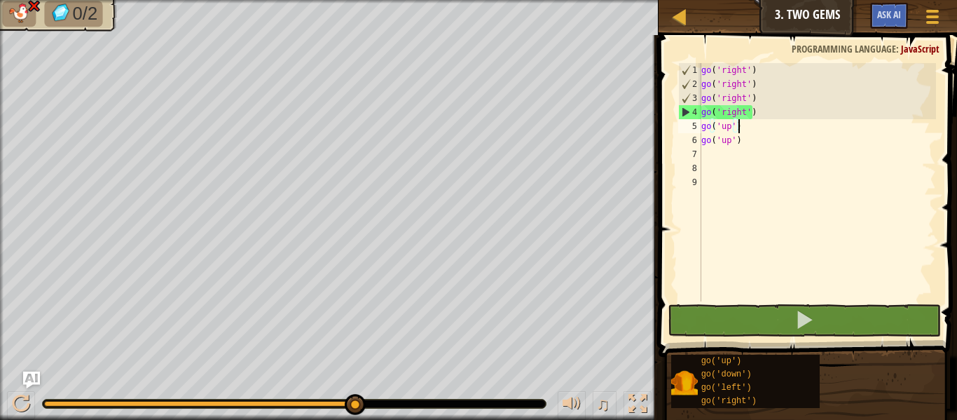
click at [742, 125] on div "go ( 'right' ) go ( 'right' ) go ( 'right' ) go ( 'right' ) go ( 'up' ) go ( 'u…" at bounding box center [818, 196] width 238 height 266
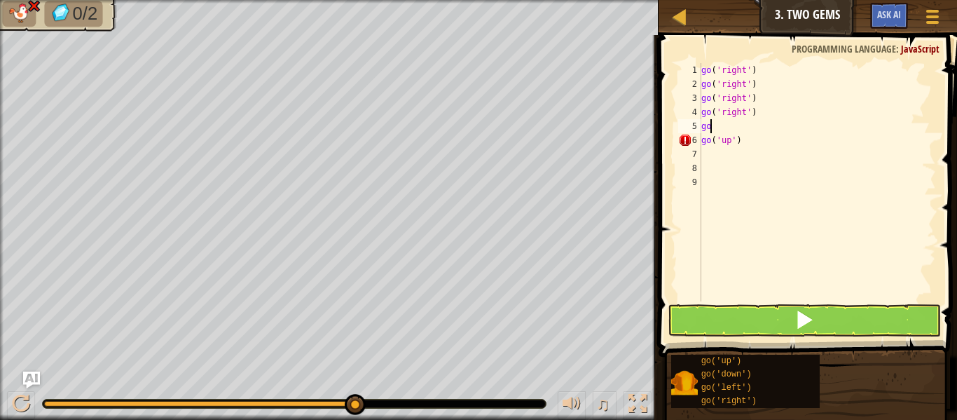
type textarea "g"
click at [750, 308] on button at bounding box center [804, 320] width 273 height 32
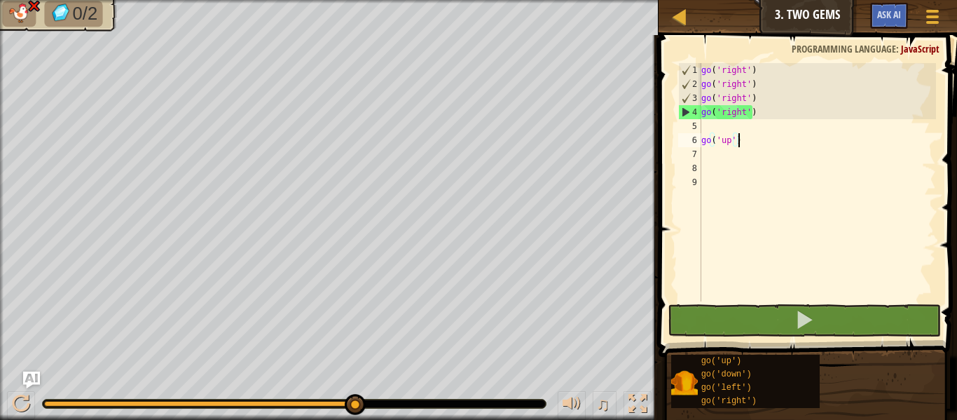
click at [744, 141] on div "go ( 'right' ) go ( 'right' ) go ( 'right' ) go ( 'right' ) go ( 'up' )" at bounding box center [818, 196] width 238 height 266
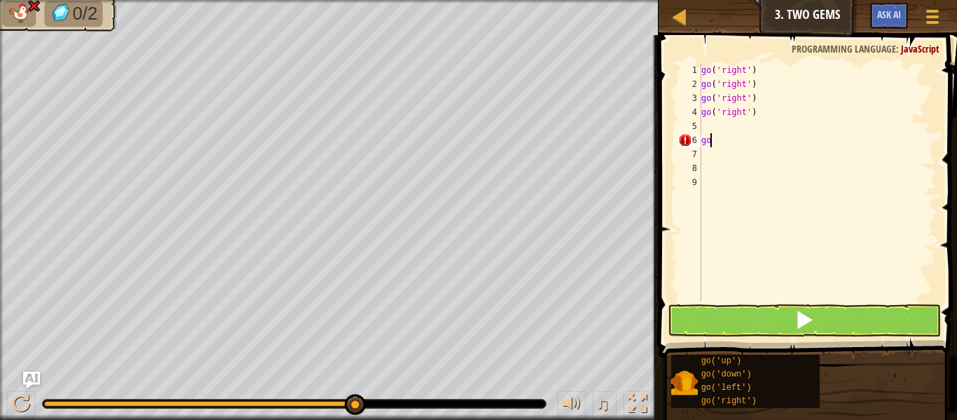
type textarea "g"
type textarea "go('right')"
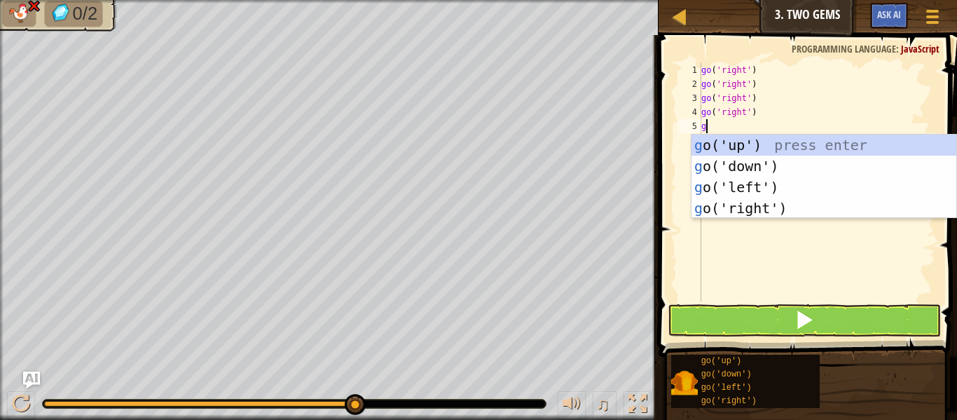
type textarea "go"
click at [760, 149] on div "go ('up') press enter go ('down') press enter go ('left') press enter go ('righ…" at bounding box center [824, 198] width 265 height 126
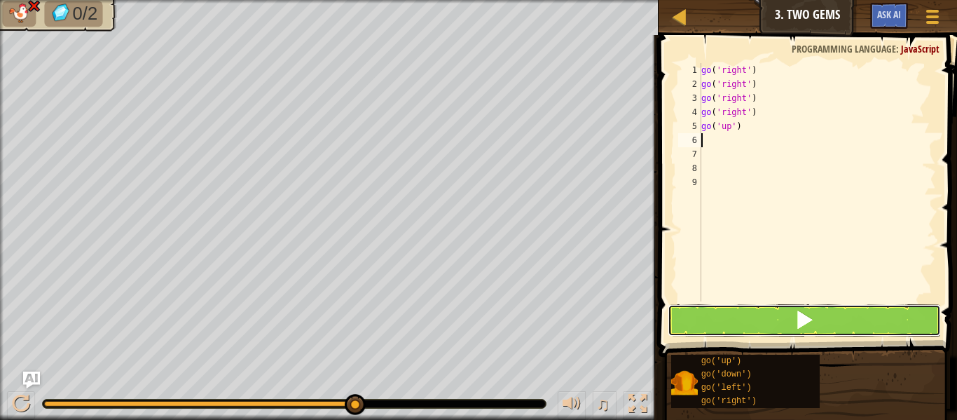
click at [828, 315] on button at bounding box center [804, 320] width 273 height 32
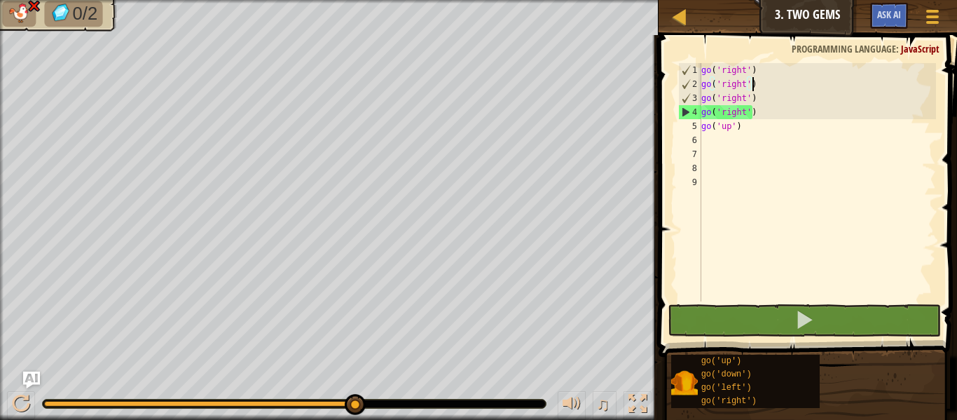
click at [760, 83] on div "go ( 'right' ) go ( 'right' ) go ( 'right' ) go ( 'right' ) go ( 'up' )" at bounding box center [818, 196] width 238 height 266
click at [758, 114] on div "go ( 'right' ) go ( 'right' ) go ( 'right' ) go ( 'right' ) go ( 'up' )" at bounding box center [818, 196] width 238 height 266
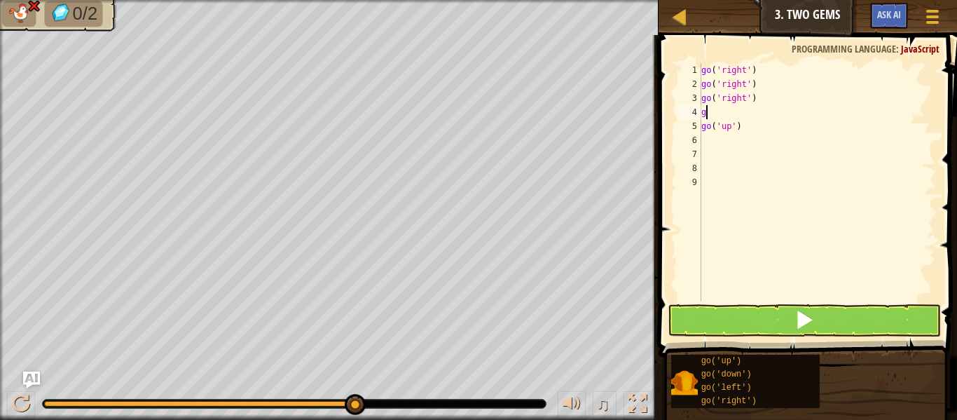
type textarea "g"
type textarea "go('right')"
click at [824, 312] on button at bounding box center [804, 320] width 273 height 32
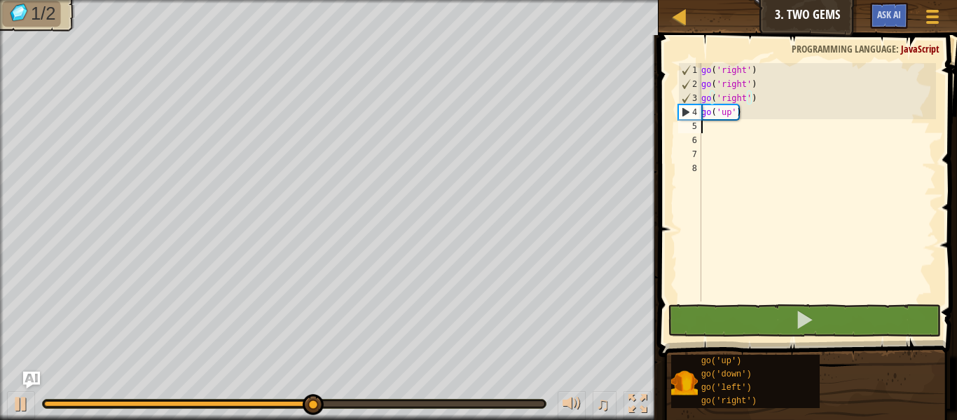
click at [709, 130] on div "go ( 'right' ) go ( 'right' ) go ( 'right' ) go ( 'up' )" at bounding box center [818, 196] width 238 height 266
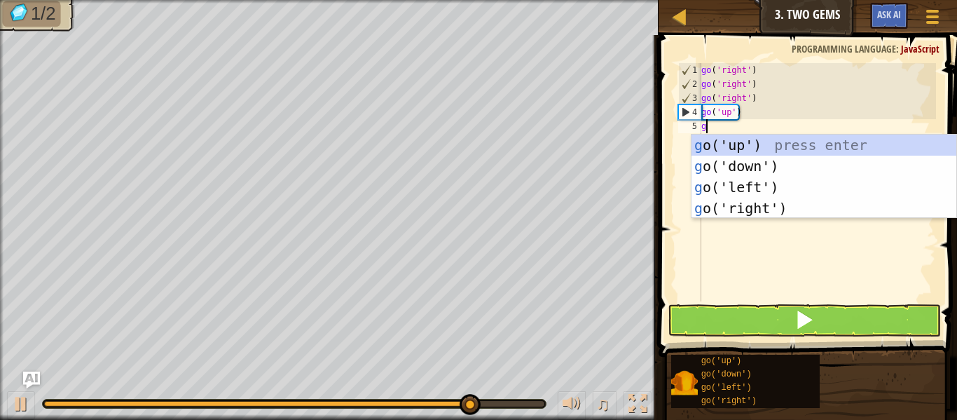
type textarea "go"
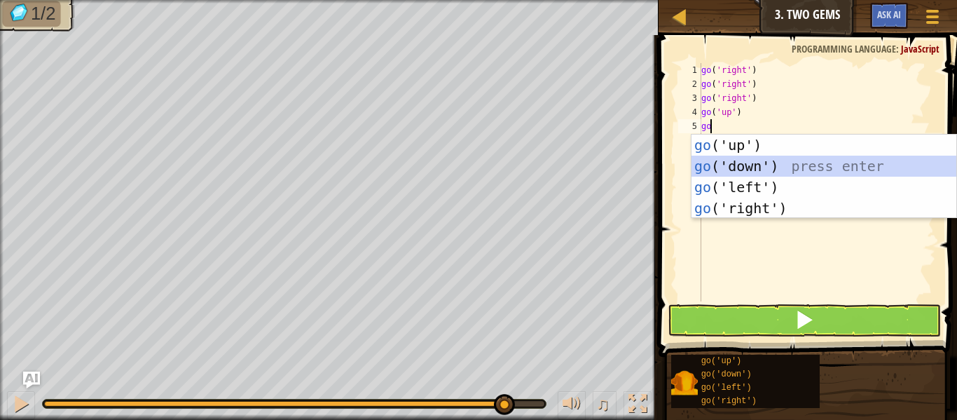
click at [757, 167] on div "go ('up') press enter go ('down') press enter go ('left') press enter go ('righ…" at bounding box center [824, 198] width 265 height 126
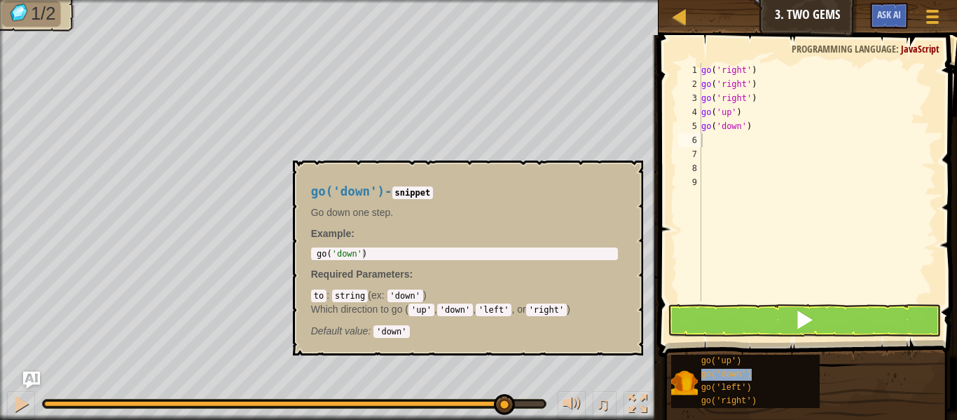
type textarea "go('down')"
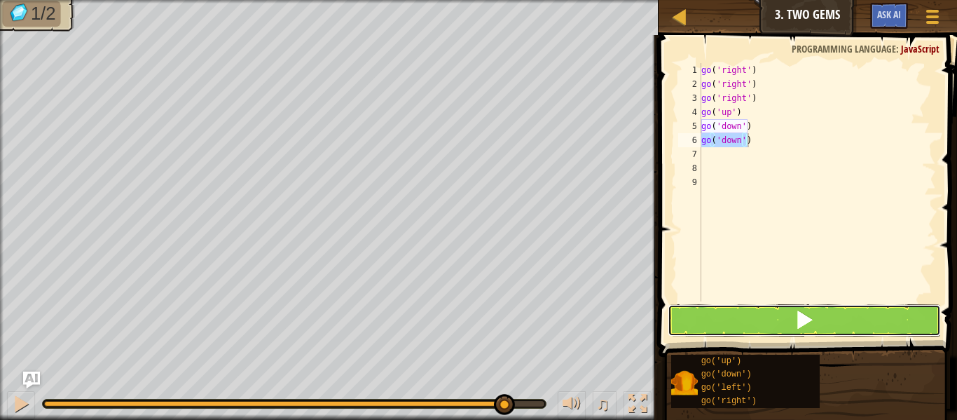
click at [775, 324] on button at bounding box center [804, 320] width 273 height 32
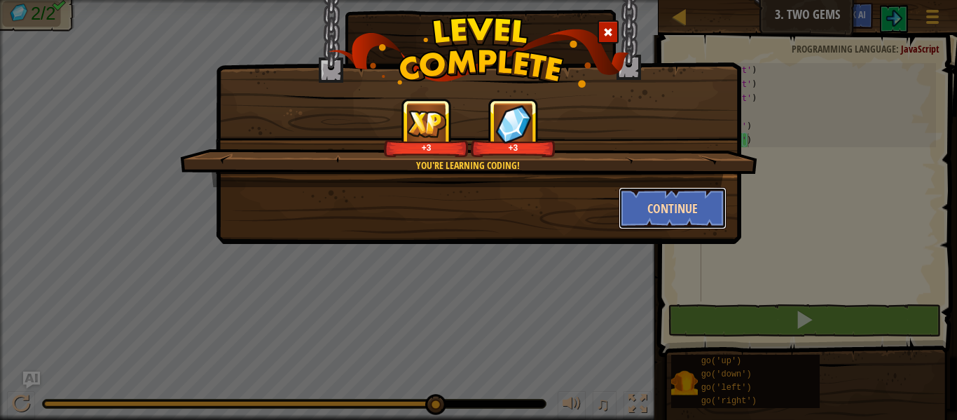
click at [678, 210] on button "Continue" at bounding box center [673, 208] width 109 height 42
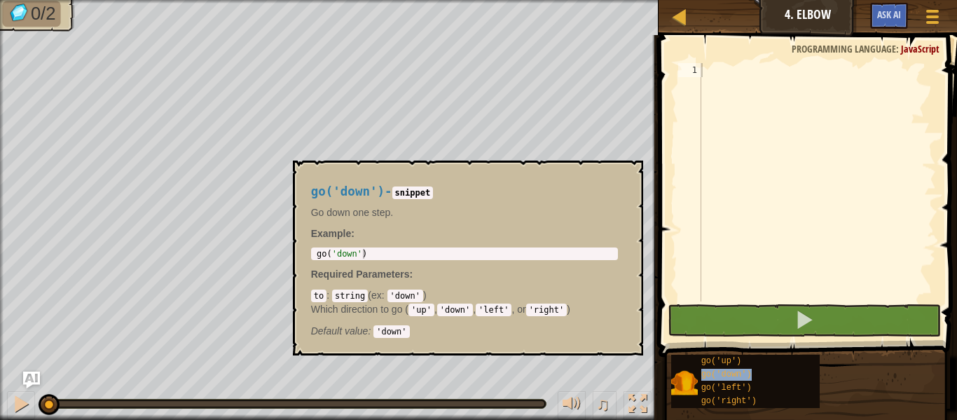
type textarea "go('down')"
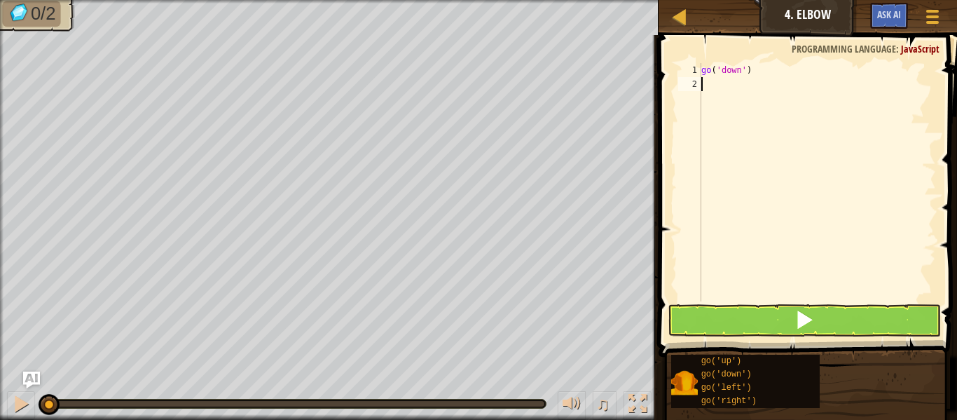
click at [721, 80] on div "go ( 'down' )" at bounding box center [818, 196] width 238 height 266
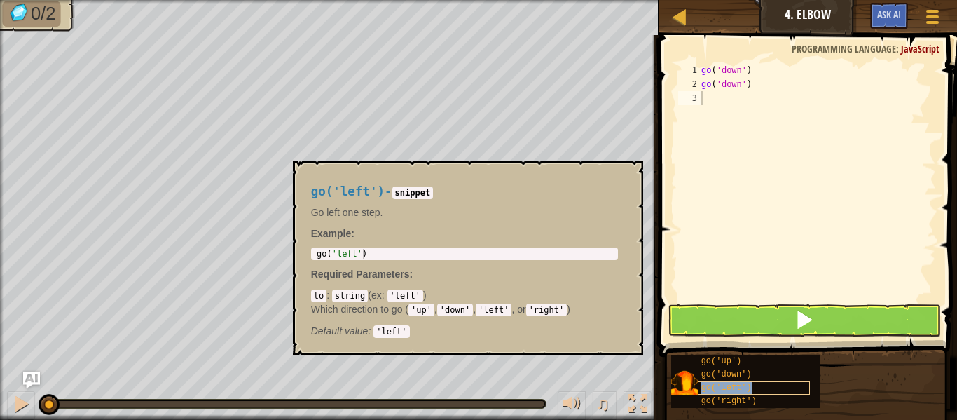
type textarea "go('left')"
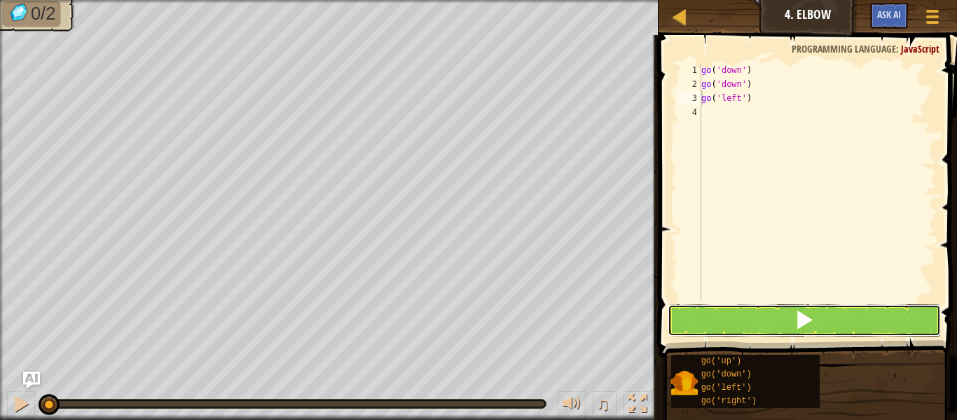
click at [769, 322] on button at bounding box center [804, 320] width 273 height 32
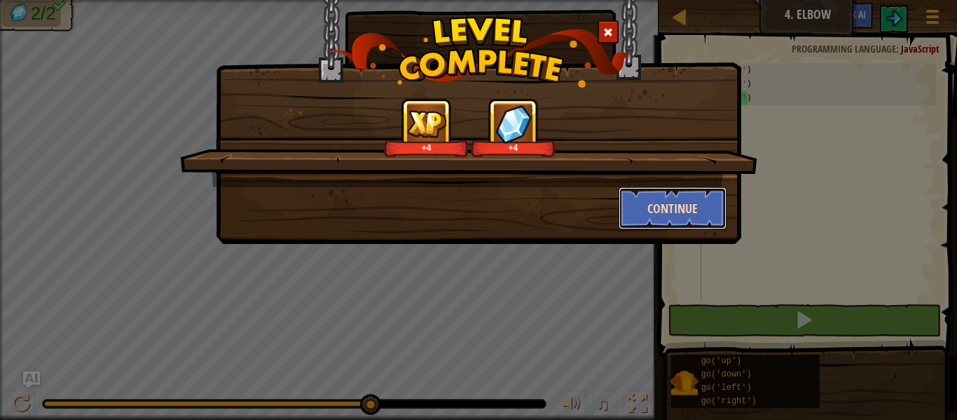
click at [664, 217] on button "Continue" at bounding box center [673, 208] width 109 height 42
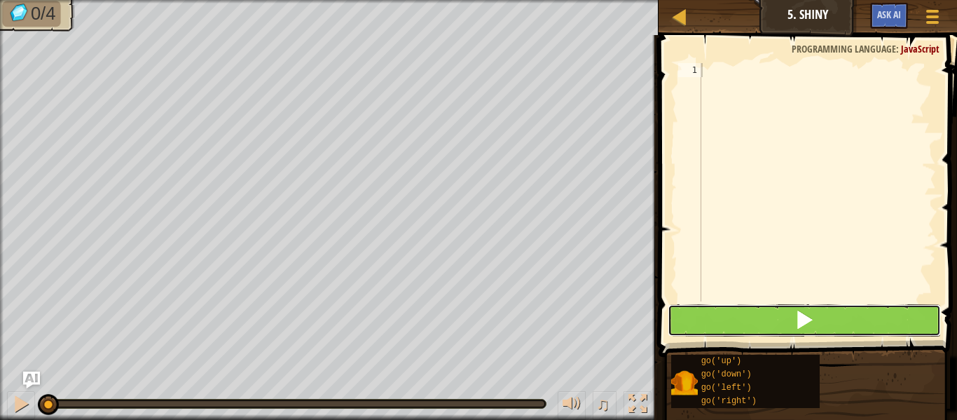
click at [739, 329] on button at bounding box center [804, 320] width 273 height 32
click at [730, 327] on button at bounding box center [804, 320] width 273 height 32
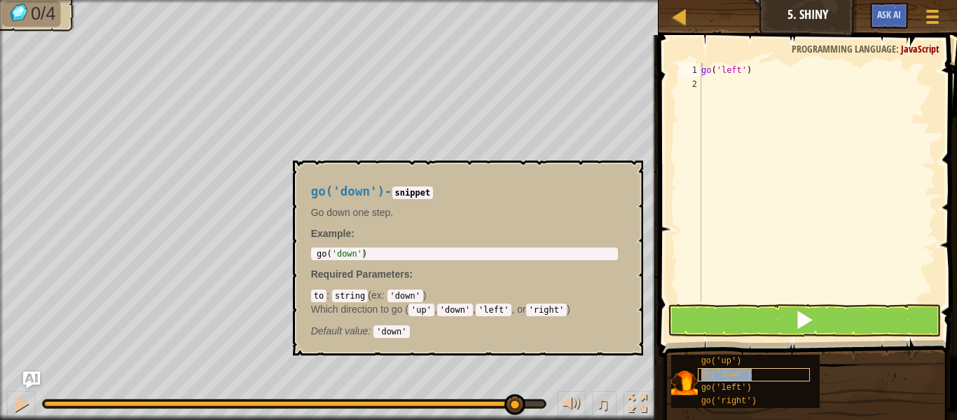
click at [733, 380] on div "go('down')" at bounding box center [754, 374] width 112 height 13
click at [730, 387] on span "go('left')" at bounding box center [727, 388] width 50 height 10
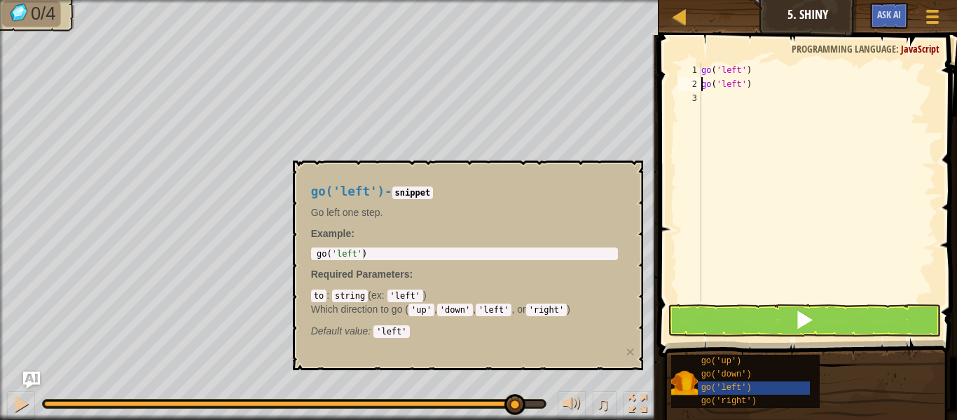
click at [844, 388] on div "go('up') go('down') go('left') go('right')" at bounding box center [809, 381] width 277 height 55
click at [797, 387] on div "go('left')" at bounding box center [754, 387] width 112 height 13
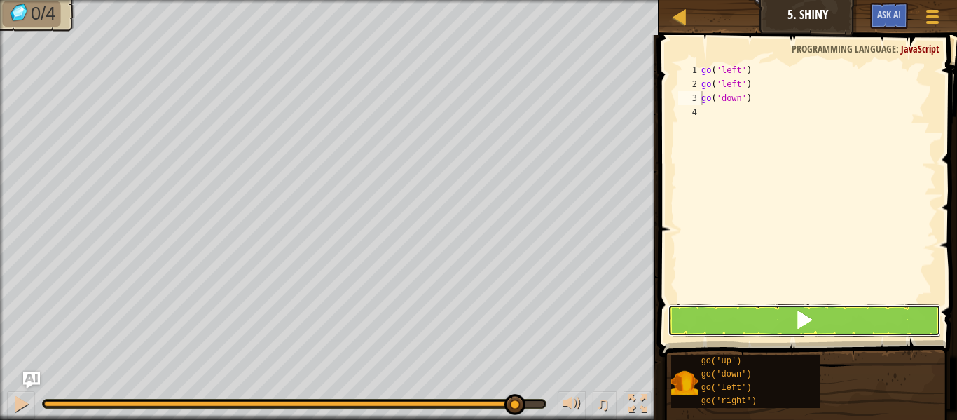
click at [790, 323] on button at bounding box center [804, 320] width 273 height 32
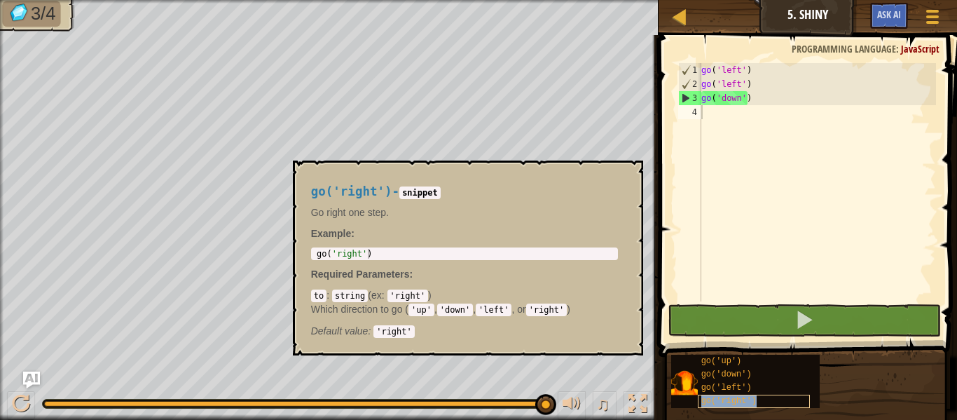
type textarea "go('right')"
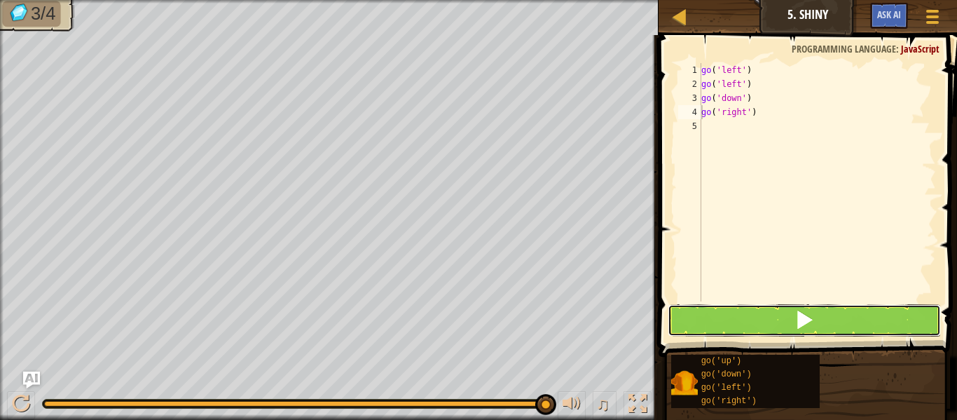
click at [796, 316] on span at bounding box center [805, 320] width 20 height 20
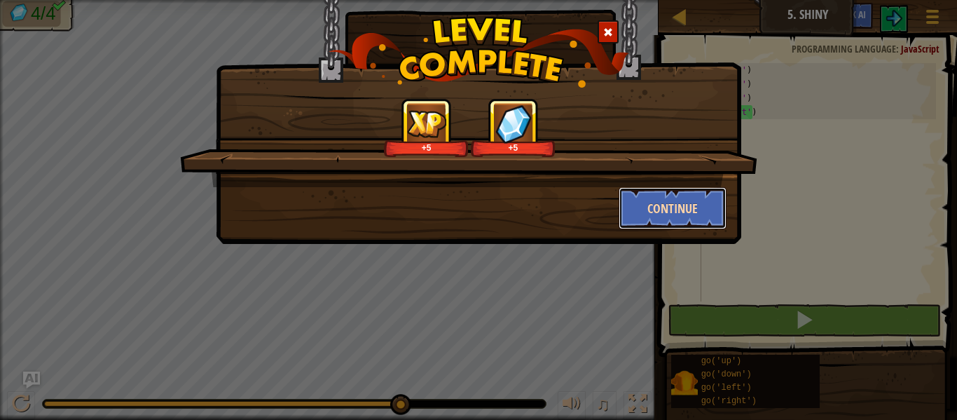
click at [688, 198] on button "Continue" at bounding box center [673, 208] width 109 height 42
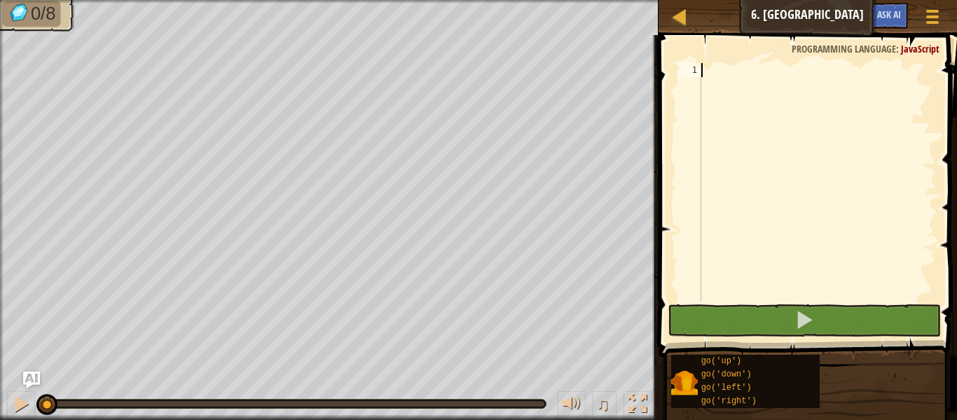
type textarea "+"
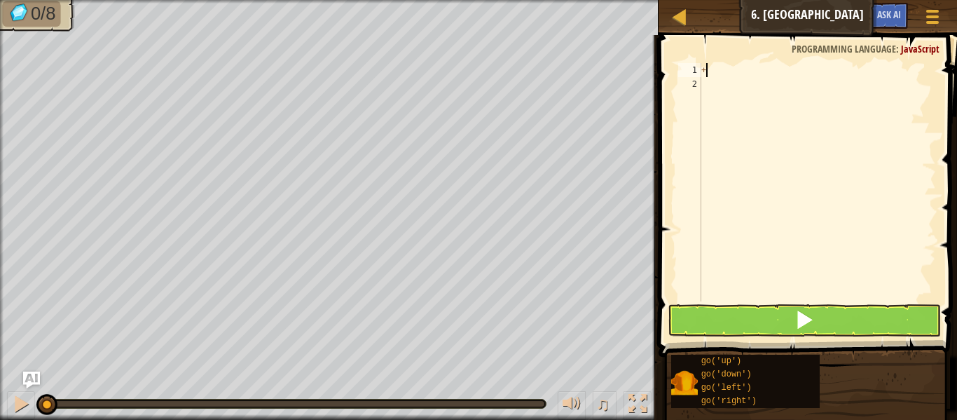
scroll to position [6, 0]
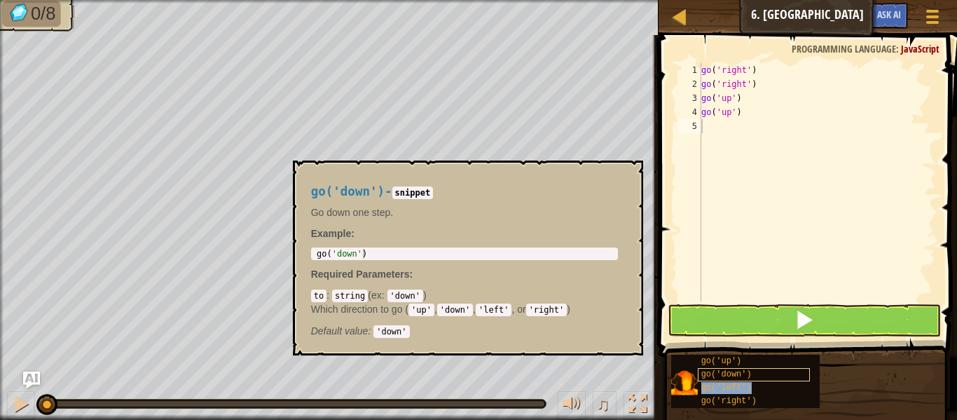
type textarea "go('left')"
click at [711, 388] on span "go('left')" at bounding box center [727, 388] width 50 height 10
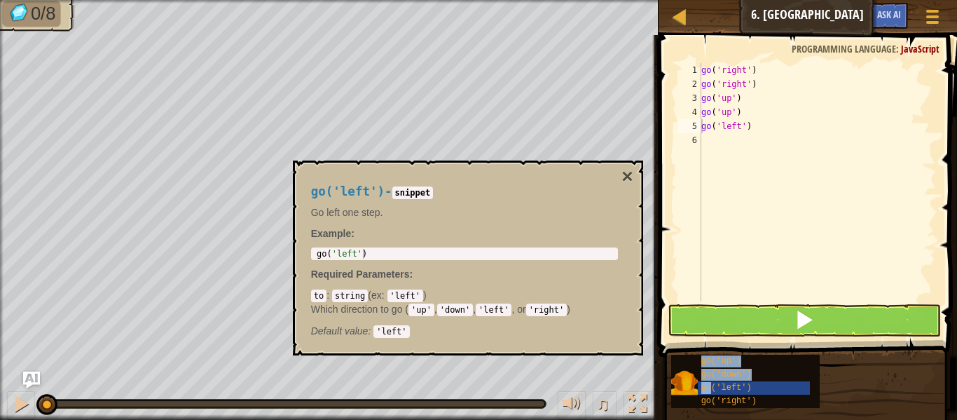
drag, startPoint x: 711, startPoint y: 388, endPoint x: 723, endPoint y: 147, distance: 241.4
click at [723, 147] on div "Blocks go('left') 1 2 3 4 5 6 go ( 'right' ) go ( 'right' ) go ( 'up' ) go ( 'u…" at bounding box center [806, 224] width 303 height 378
click at [742, 390] on span "go('left')" at bounding box center [727, 388] width 50 height 10
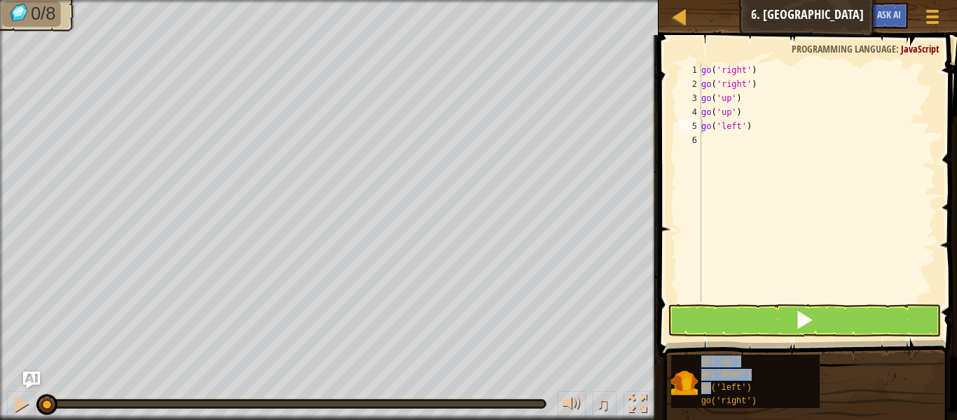
drag, startPoint x: 742, startPoint y: 390, endPoint x: 753, endPoint y: 245, distance: 145.5
click at [753, 245] on div "Blocks go('left') 1 2 3 4 5 6 go ( 'right' ) go ( 'right' ) go ( 'up' ) go ( 'u…" at bounding box center [806, 224] width 303 height 378
click at [753, 245] on div "go ( 'right' ) go ( 'right' ) go ( 'up' ) go ( 'up' ) go ( 'left' )" at bounding box center [818, 196] width 238 height 266
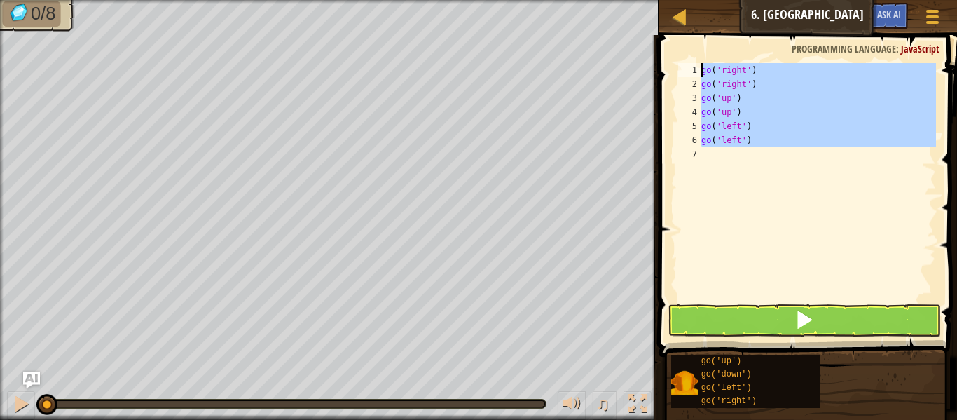
drag, startPoint x: 761, startPoint y: 147, endPoint x: 699, endPoint y: 44, distance: 120.1
click at [699, 44] on div "go('left') 1 2 3 4 5 6 7 go ( 'right' ) go ( 'right' ) go ( 'up' ) go ( 'up' ) …" at bounding box center [806, 223] width 303 height 363
type textarea "go('right') go('right')"
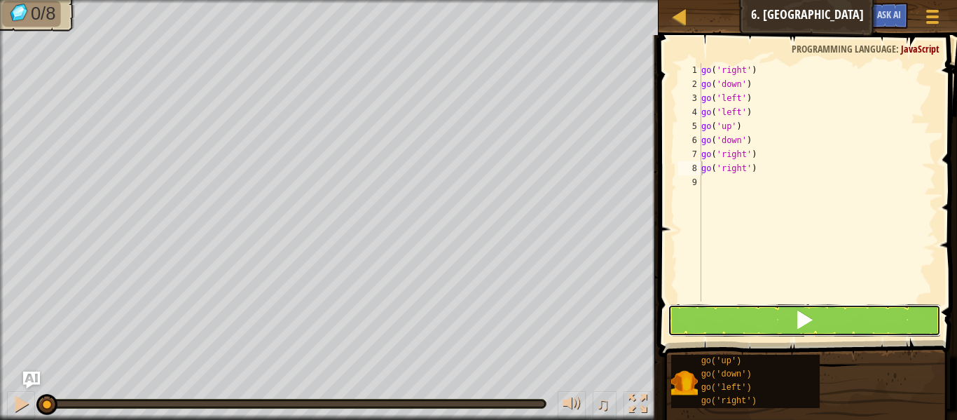
click at [776, 319] on button at bounding box center [804, 320] width 273 height 32
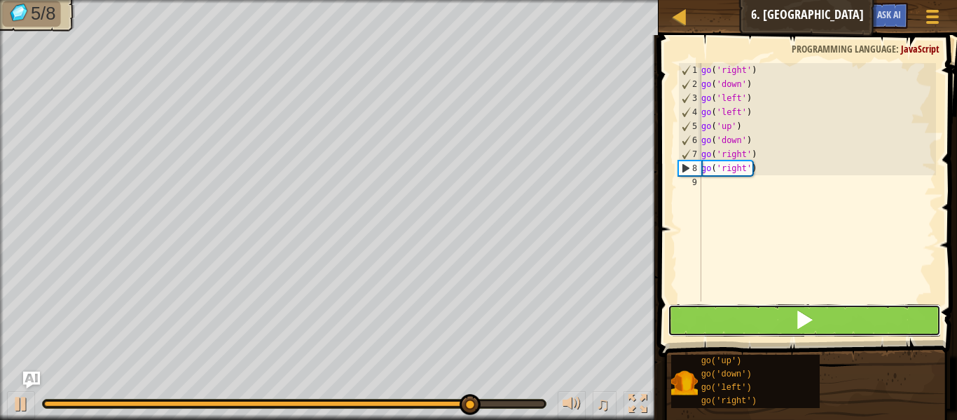
click at [761, 309] on button at bounding box center [804, 320] width 273 height 32
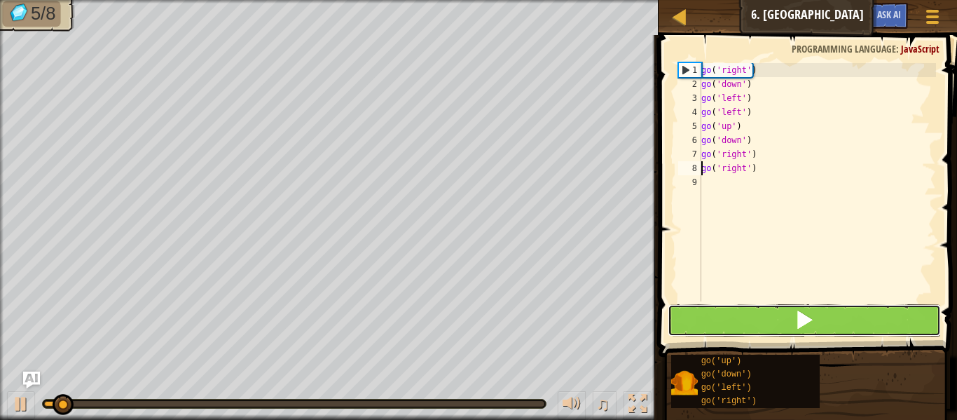
click at [763, 318] on button at bounding box center [804, 320] width 273 height 32
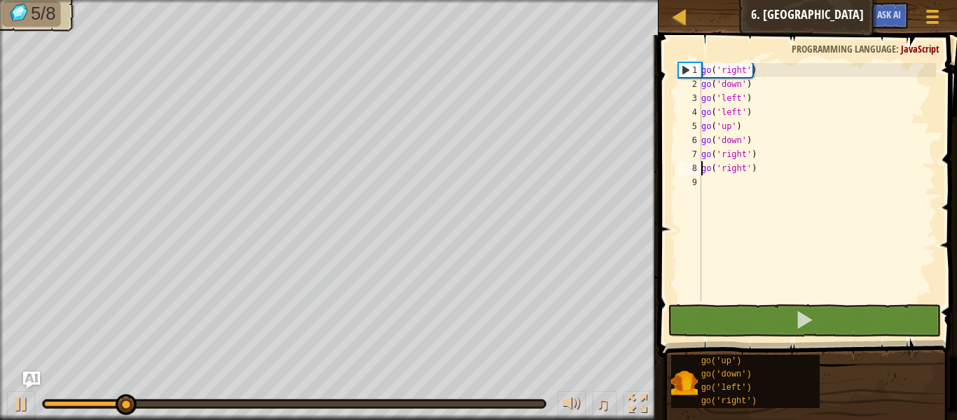
click at [682, 64] on div "1" at bounding box center [690, 70] width 22 height 14
click at [683, 67] on div "1" at bounding box center [690, 70] width 22 height 14
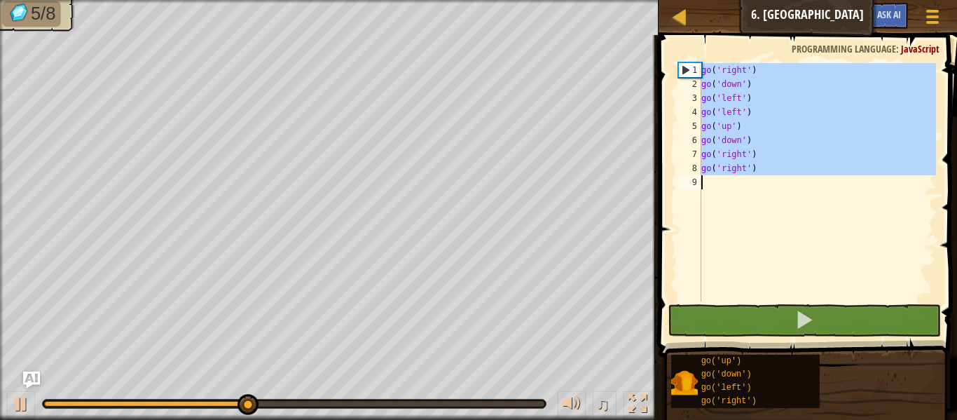
drag, startPoint x: 685, startPoint y: 71, endPoint x: 854, endPoint y: 214, distance: 221.8
click at [854, 214] on div "go('right') 1 2 3 4 5 6 7 8 9 go ( 'right' ) go ( 'down' ) go ( 'left' ) go ( '…" at bounding box center [806, 182] width 261 height 238
type textarea "go('right')"
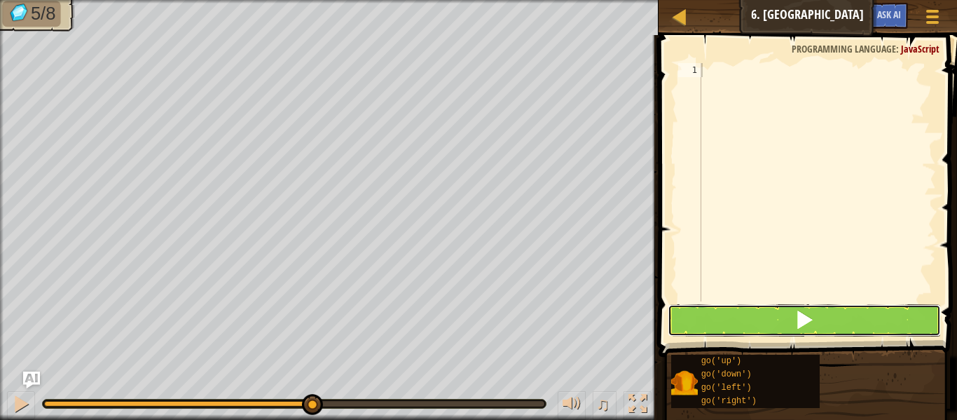
click at [803, 306] on button at bounding box center [804, 320] width 273 height 32
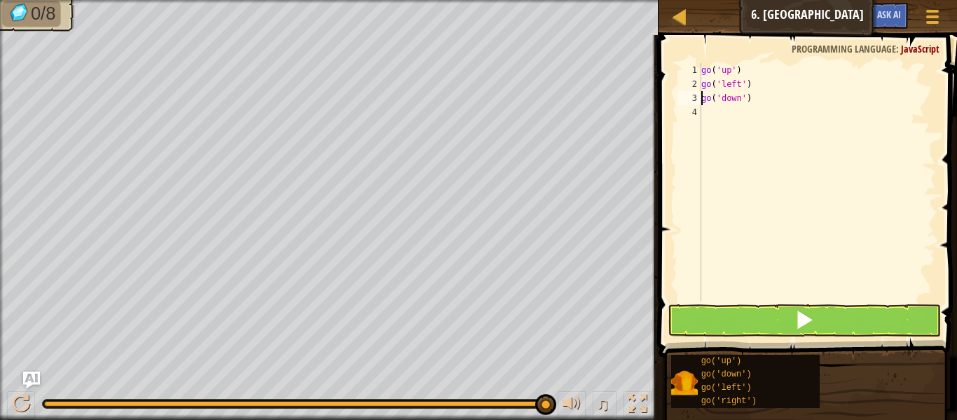
click at [742, 102] on div "go ( 'up' ) go ( 'left' ) go ( 'down' )" at bounding box center [818, 196] width 238 height 266
type textarea "go('down'2)"
click at [749, 138] on div "go ( 'up' ) go ( 'left' ) go ( 'down' 2 )" at bounding box center [818, 196] width 238 height 266
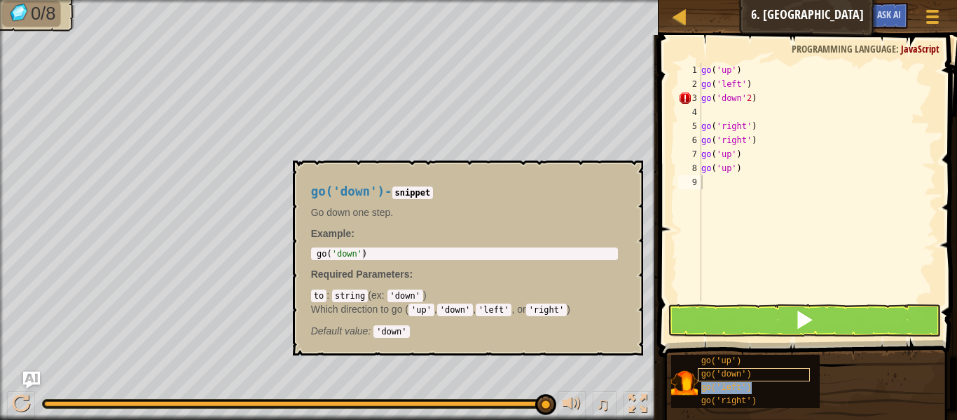
type textarea "go('left')"
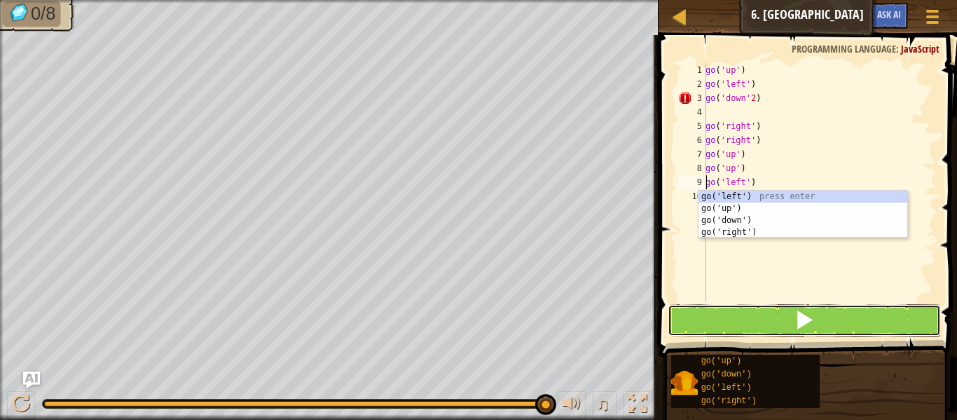
click at [772, 319] on button at bounding box center [804, 320] width 273 height 32
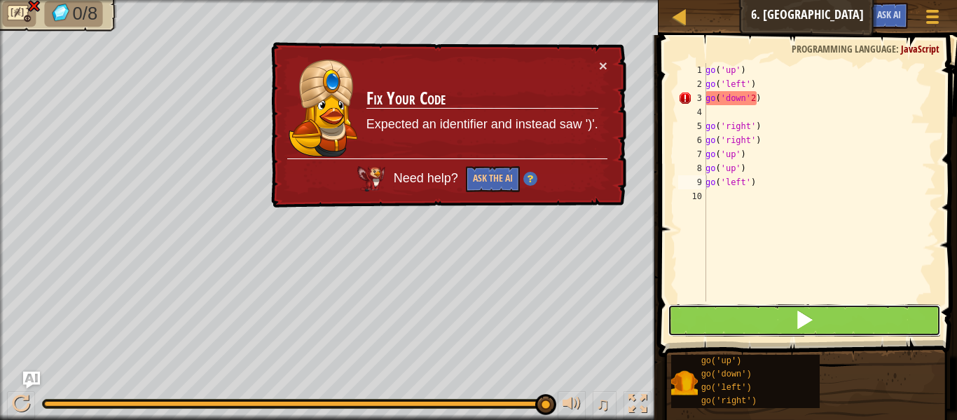
click at [761, 312] on button at bounding box center [804, 320] width 273 height 32
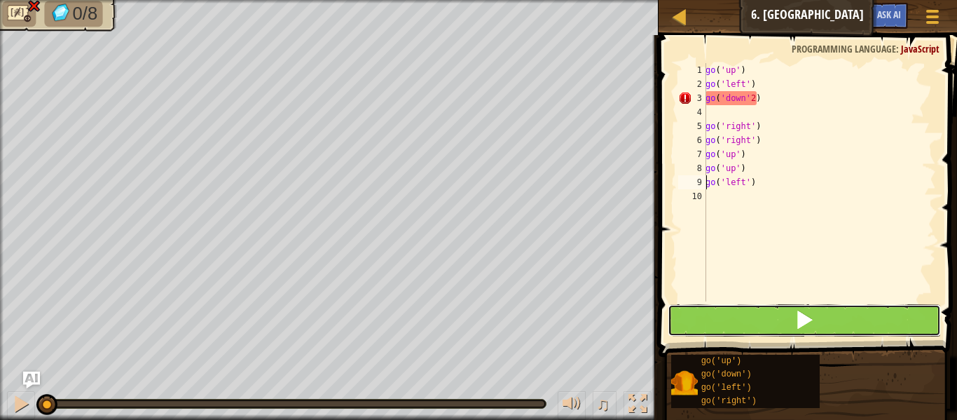
click at [761, 312] on button at bounding box center [804, 320] width 273 height 32
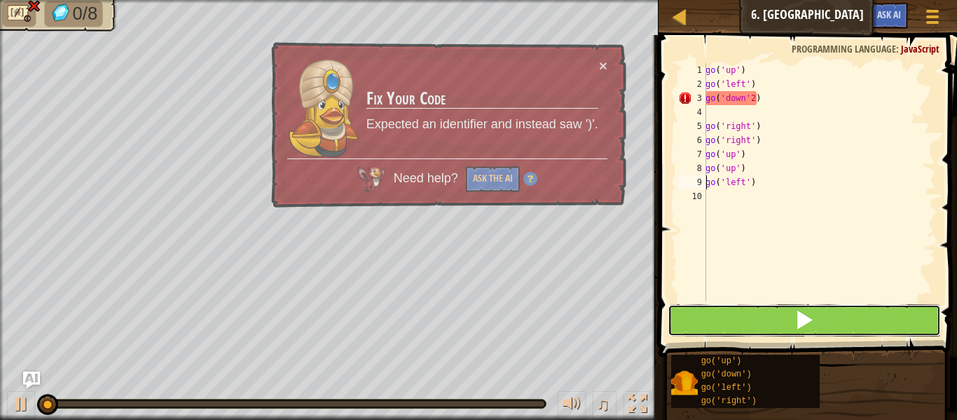
click at [761, 312] on button at bounding box center [804, 320] width 273 height 32
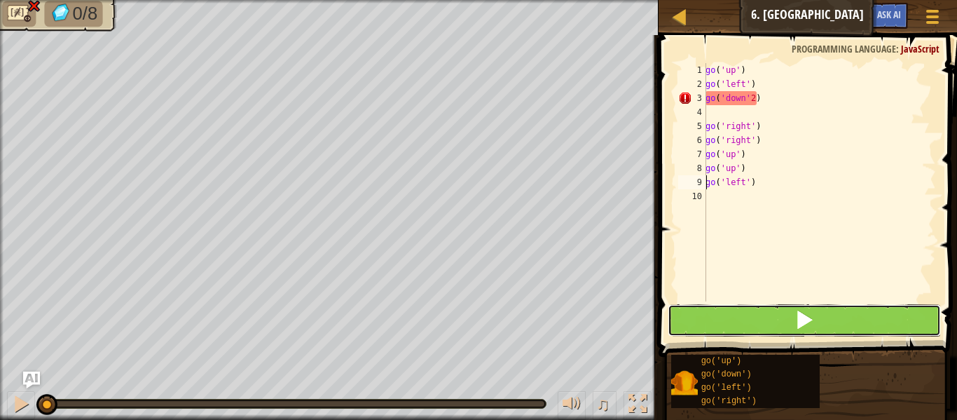
click at [763, 312] on button at bounding box center [804, 320] width 273 height 32
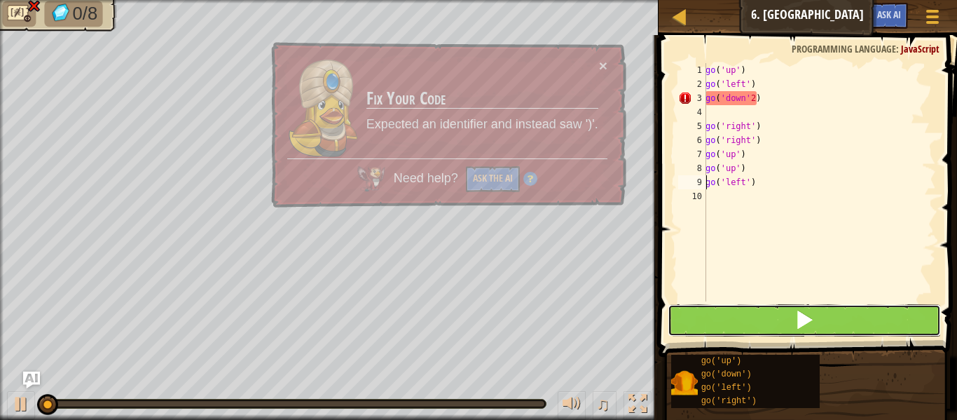
click at [763, 312] on button at bounding box center [804, 320] width 273 height 32
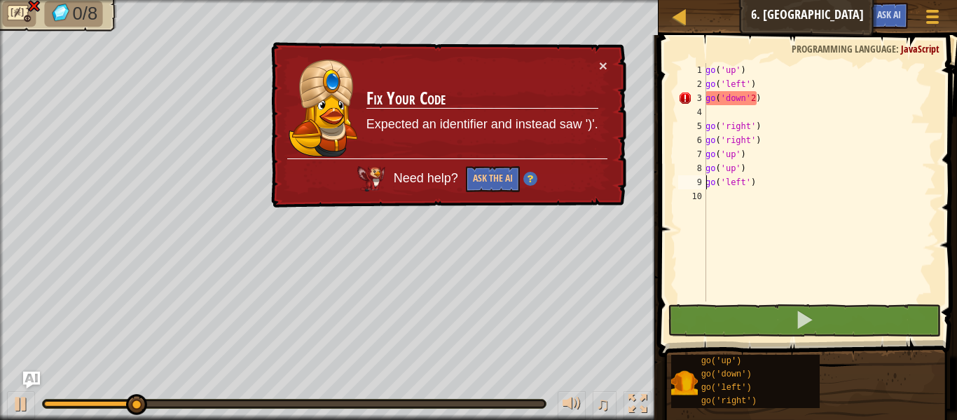
click at [751, 106] on div "go ( 'up' ) go ( 'left' ) go ( 'down' 2 ) go ( 'right' ) go ( 'right' ) go ( 'u…" at bounding box center [819, 196] width 233 height 266
click at [750, 94] on div "go ( 'up' ) go ( 'left' ) go ( 'down' 2 ) go ( 'right' ) go ( 'right' ) go ( 'u…" at bounding box center [819, 196] width 233 height 266
type textarea "go('down')"
